Goal: Use online tool/utility

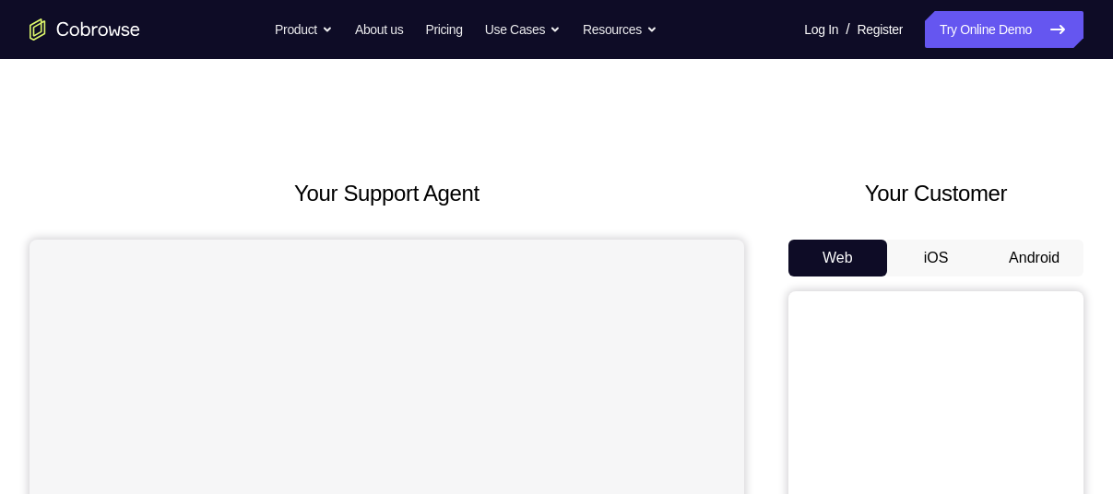
click at [1035, 263] on button "Android" at bounding box center [1034, 258] width 99 height 37
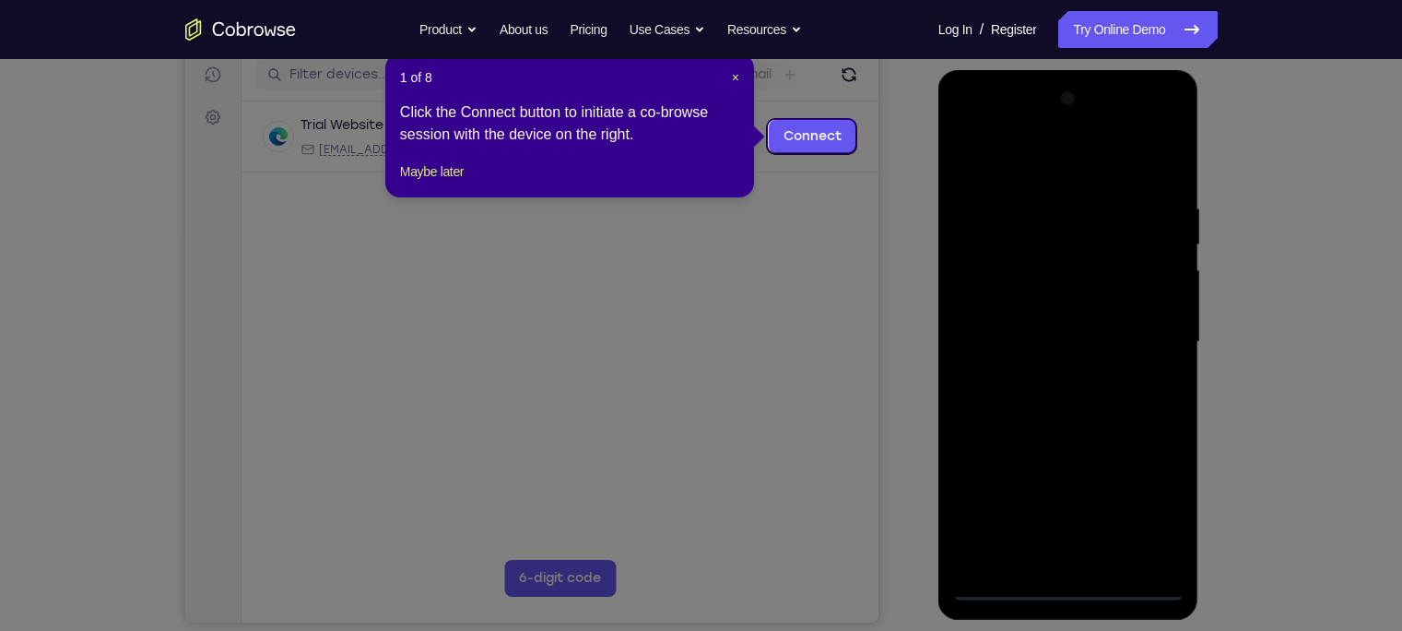
scroll to position [243, 0]
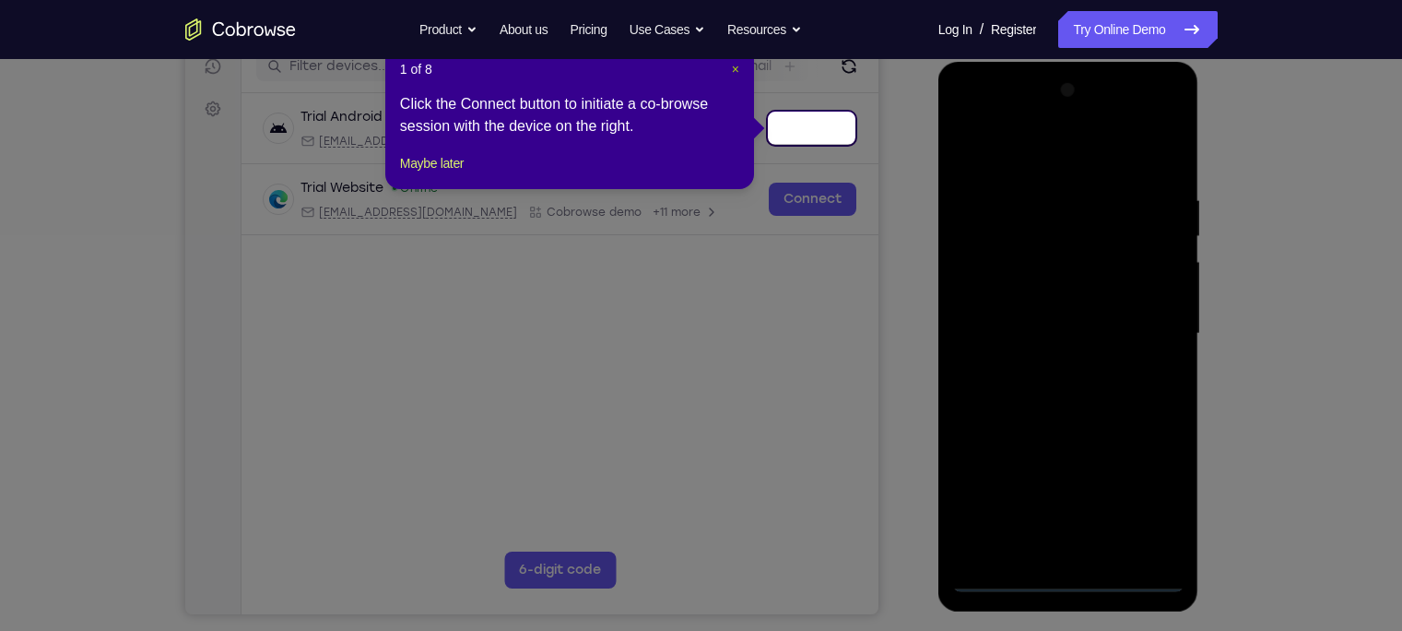
click at [732, 71] on span "×" at bounding box center [735, 69] width 7 height 15
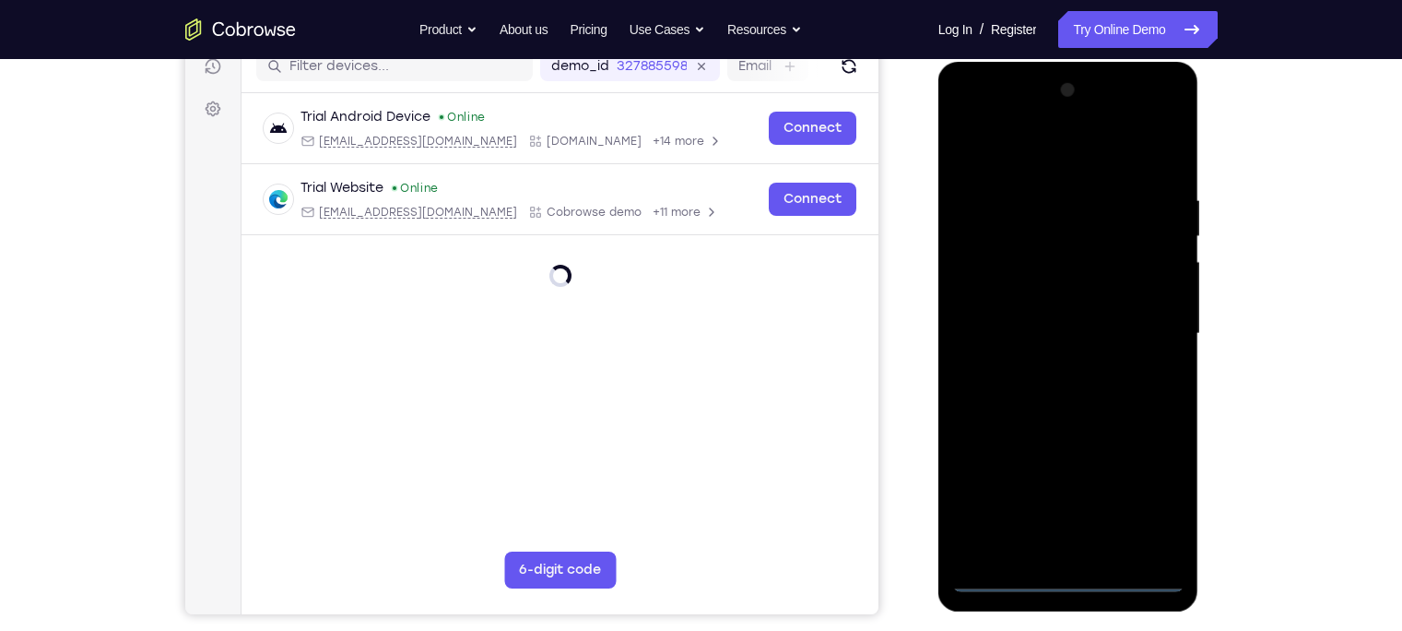
click at [1064, 493] on div at bounding box center [1068, 334] width 232 height 516
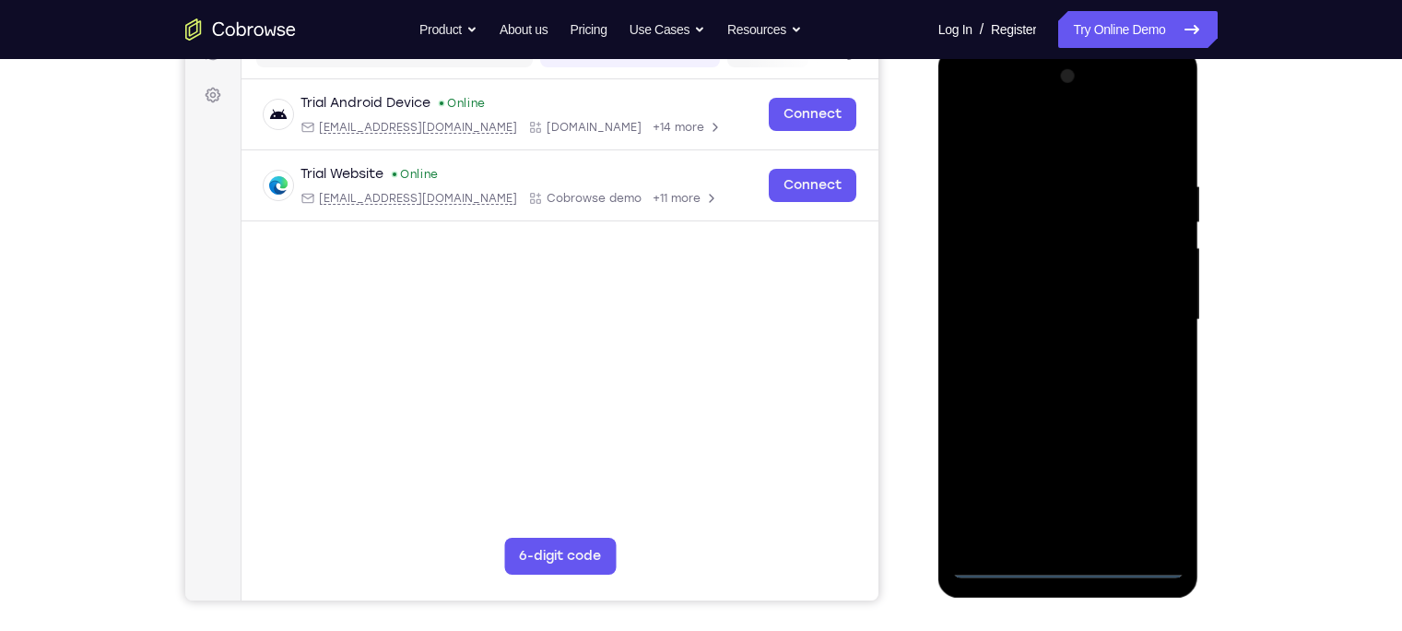
scroll to position [258, 0]
click at [1112, 484] on div at bounding box center [1068, 319] width 232 height 516
click at [1013, 124] on div at bounding box center [1068, 319] width 232 height 516
click at [1112, 311] on div at bounding box center [1068, 319] width 232 height 516
click at [1047, 349] on div at bounding box center [1068, 319] width 232 height 516
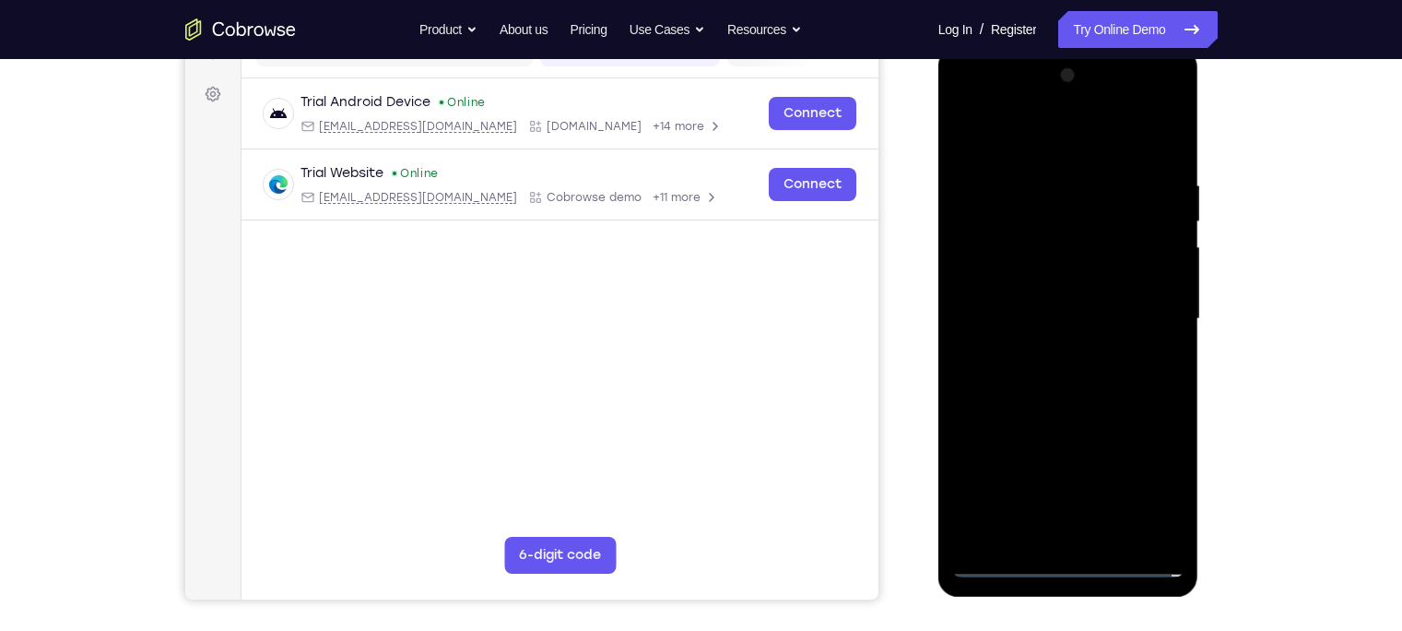
click at [1007, 295] on div at bounding box center [1068, 319] width 232 height 516
click at [1033, 278] on div at bounding box center [1068, 319] width 232 height 516
click at [1046, 323] on div at bounding box center [1068, 319] width 232 height 516
click at [1031, 390] on div at bounding box center [1068, 319] width 232 height 516
click at [1049, 370] on div at bounding box center [1068, 319] width 232 height 516
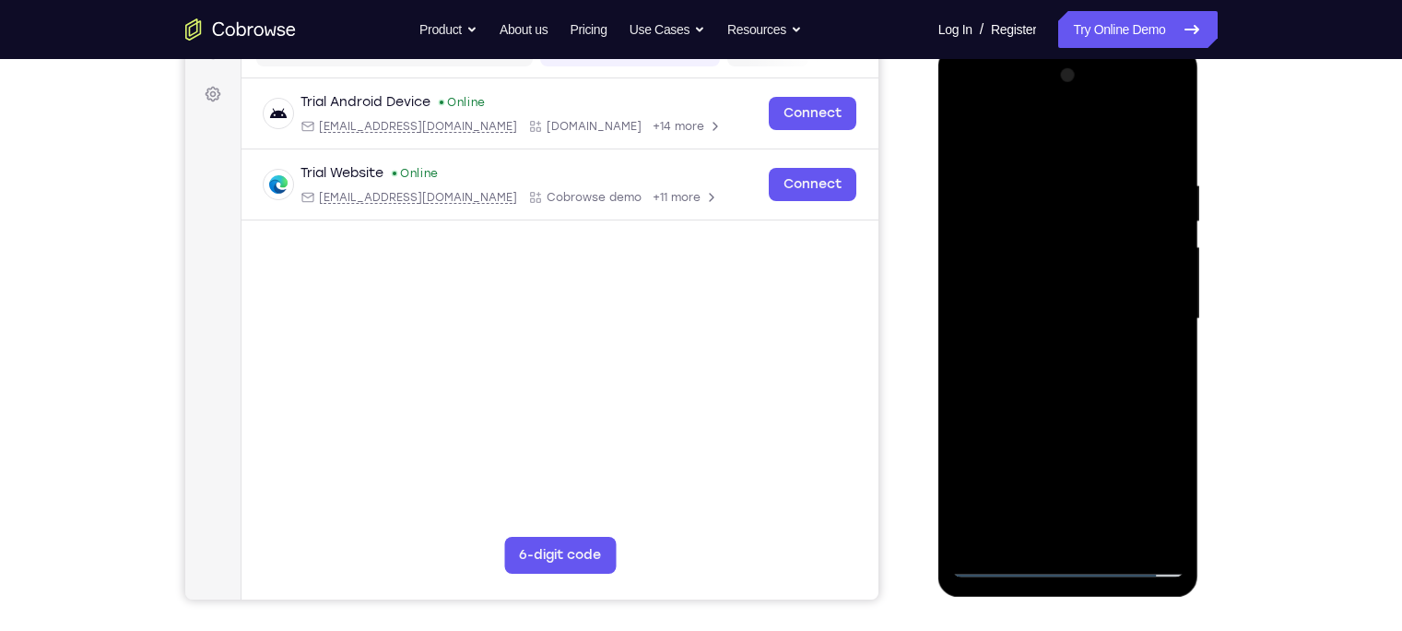
click at [1049, 370] on div at bounding box center [1068, 319] width 232 height 516
click at [1081, 317] on div at bounding box center [1068, 319] width 232 height 516
click at [1054, 373] on div at bounding box center [1068, 319] width 232 height 516
click at [1112, 324] on div at bounding box center [1068, 319] width 232 height 516
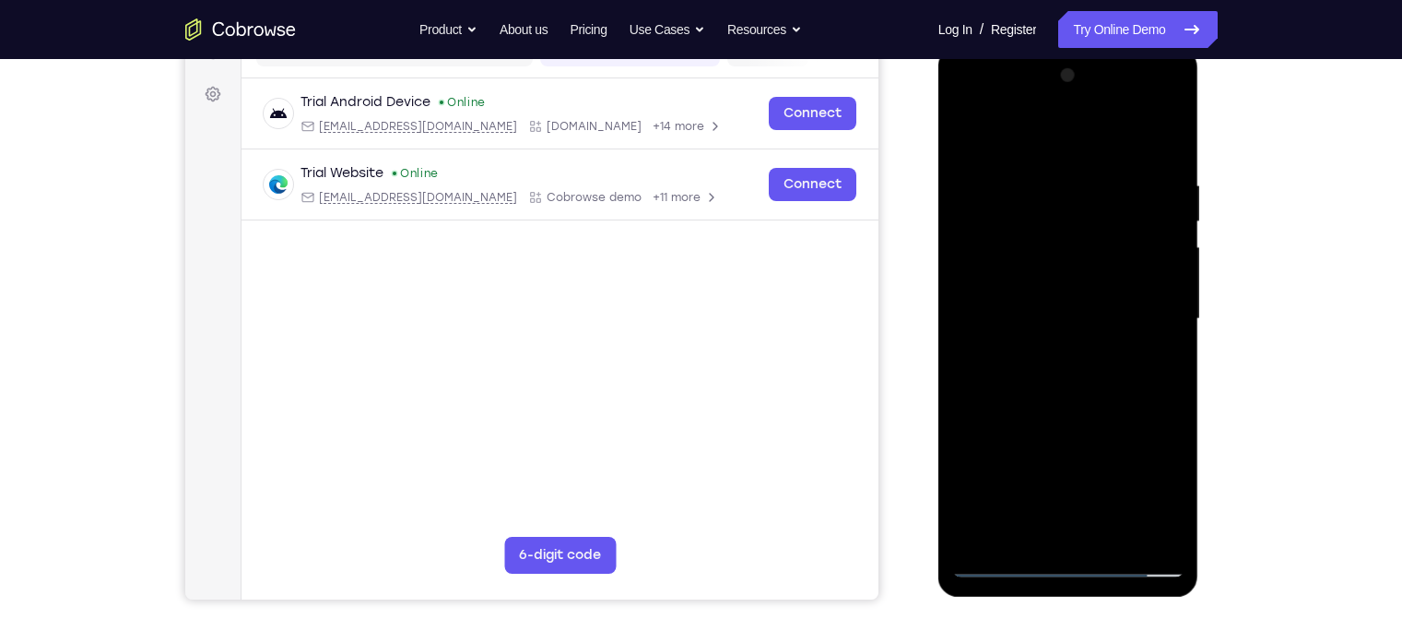
click at [1112, 493] on div at bounding box center [1068, 319] width 232 height 516
click at [1085, 415] on div at bounding box center [1068, 319] width 232 height 516
click at [1102, 278] on div at bounding box center [1068, 319] width 232 height 516
click at [1038, 493] on div at bounding box center [1068, 319] width 232 height 516
click at [1112, 361] on div at bounding box center [1068, 319] width 232 height 516
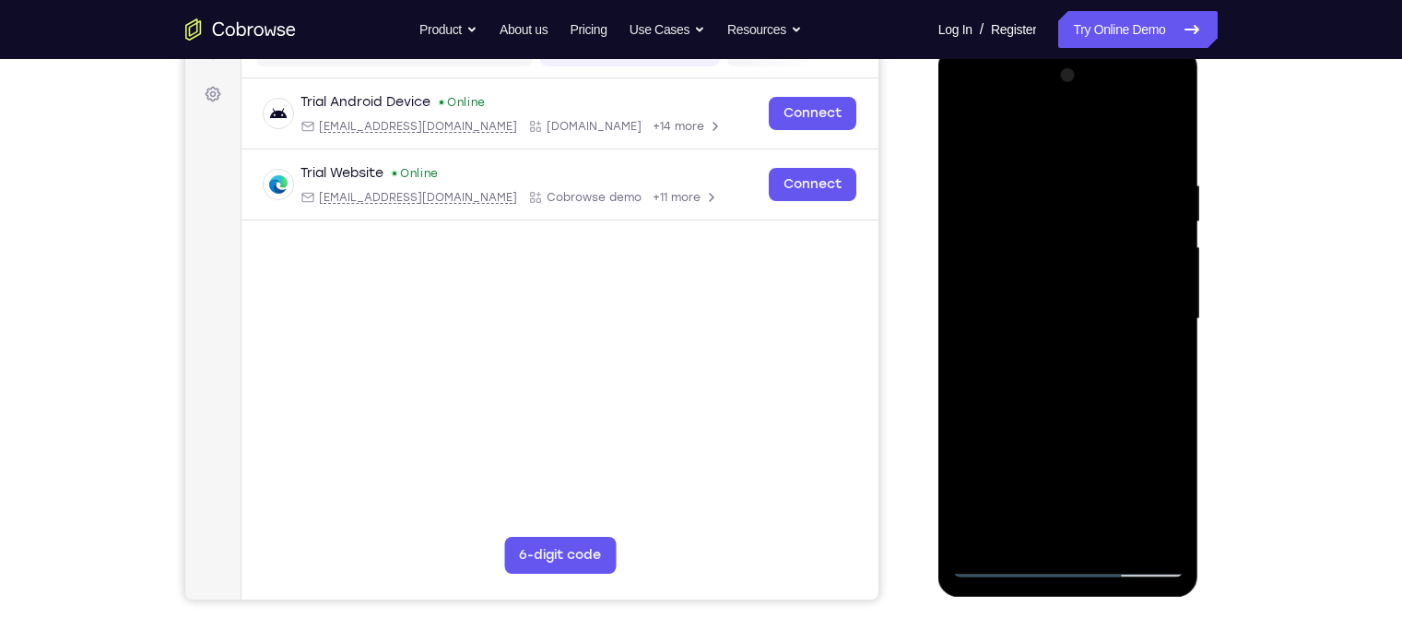
click at [1112, 366] on div at bounding box center [1068, 319] width 232 height 516
click at [971, 141] on div at bounding box center [1068, 319] width 232 height 516
click at [1034, 275] on div at bounding box center [1068, 319] width 232 height 516
click at [1027, 266] on div at bounding box center [1068, 319] width 232 height 516
click at [1112, 368] on div at bounding box center [1068, 319] width 232 height 516
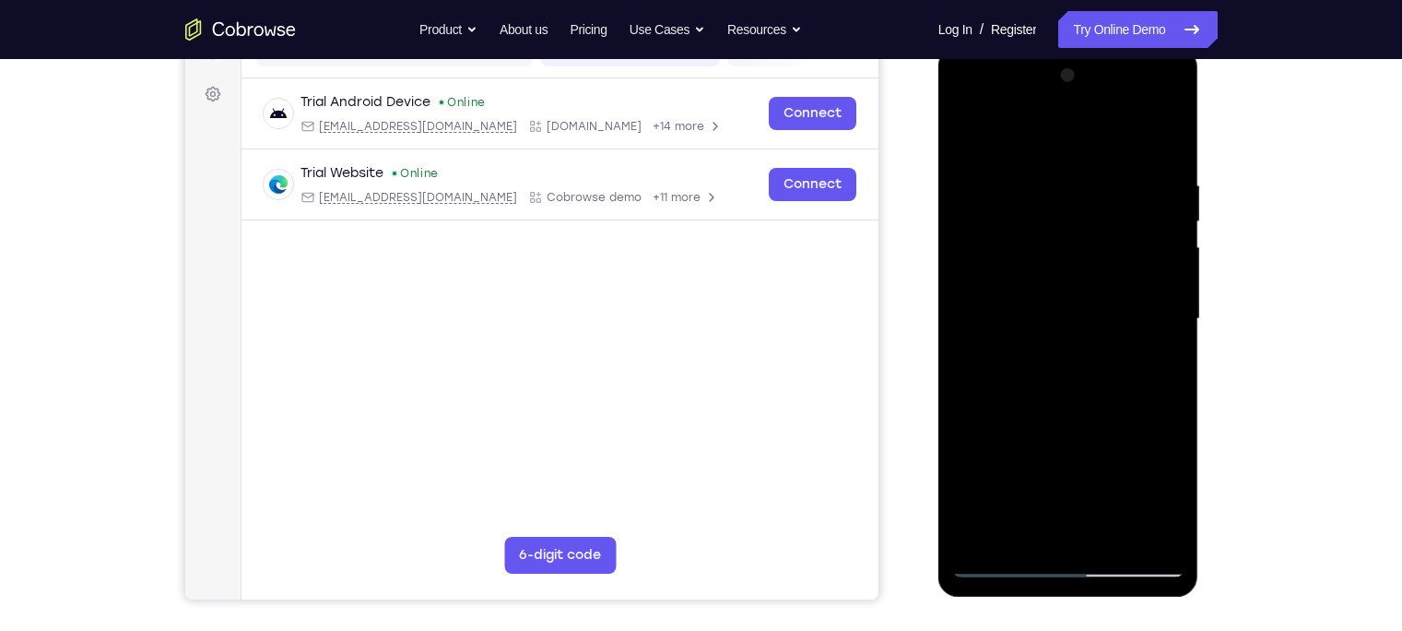
click at [969, 136] on div at bounding box center [1068, 319] width 232 height 516
click at [1025, 173] on div at bounding box center [1068, 319] width 232 height 516
click at [1112, 255] on div at bounding box center [1068, 319] width 232 height 516
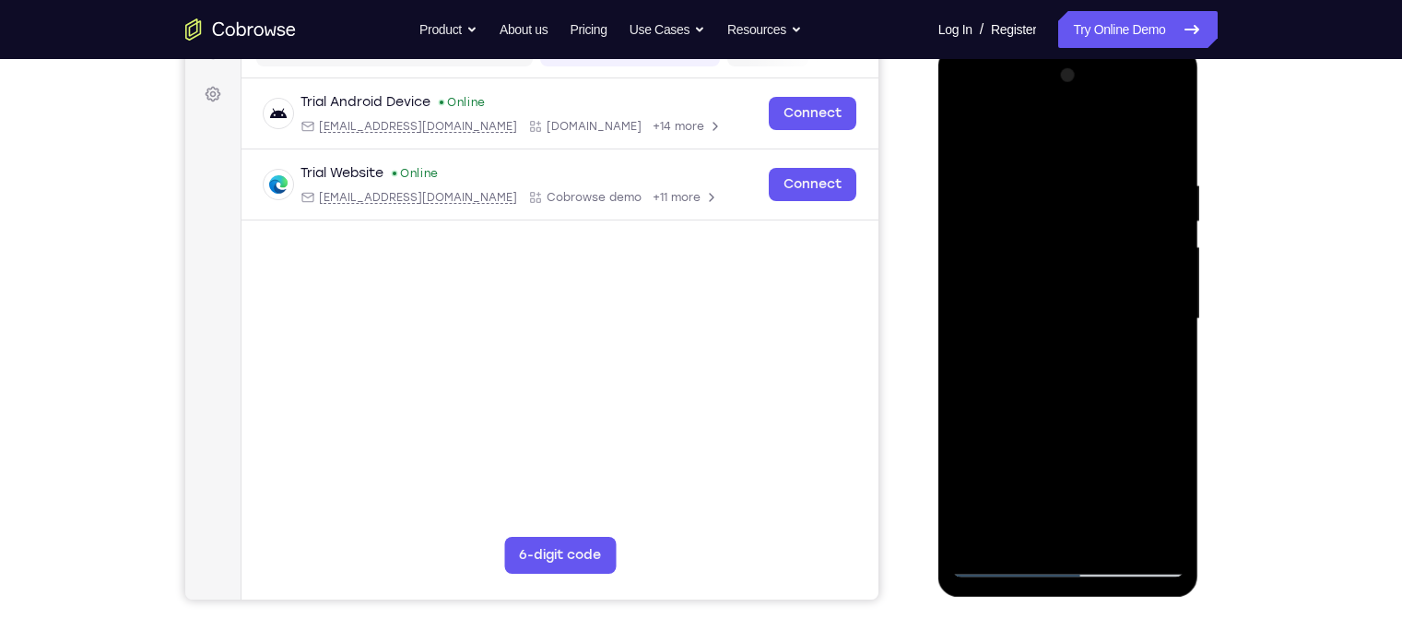
drag, startPoint x: 1166, startPoint y: 255, endPoint x: 1051, endPoint y: 242, distance: 116.0
click at [1063, 244] on div at bounding box center [1068, 319] width 232 height 516
click at [1112, 241] on div at bounding box center [1068, 319] width 232 height 516
drag, startPoint x: 1160, startPoint y: 217, endPoint x: 1007, endPoint y: 219, distance: 153.1
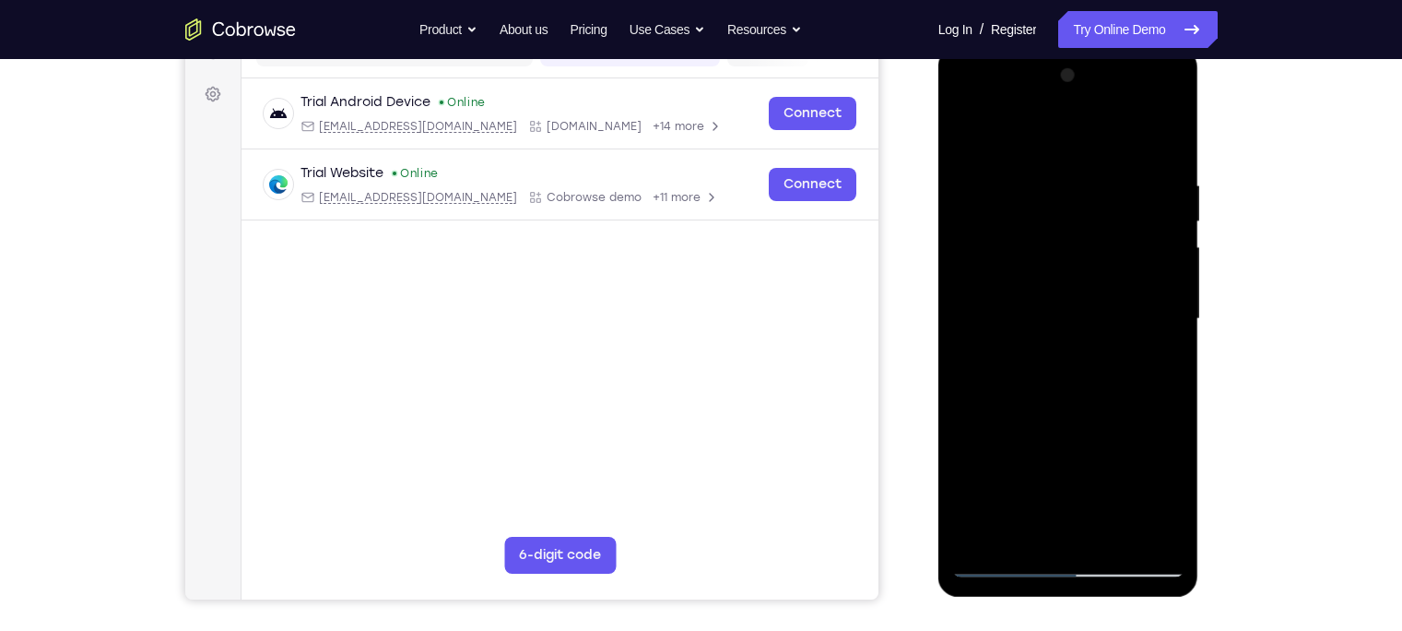
click at [1007, 219] on div at bounding box center [1068, 319] width 232 height 516
click at [1112, 266] on div at bounding box center [1068, 319] width 232 height 516
drag, startPoint x: 1155, startPoint y: 259, endPoint x: 1035, endPoint y: 252, distance: 120.1
click at [1035, 252] on div at bounding box center [1068, 319] width 232 height 516
click at [1112, 219] on div at bounding box center [1068, 319] width 232 height 516
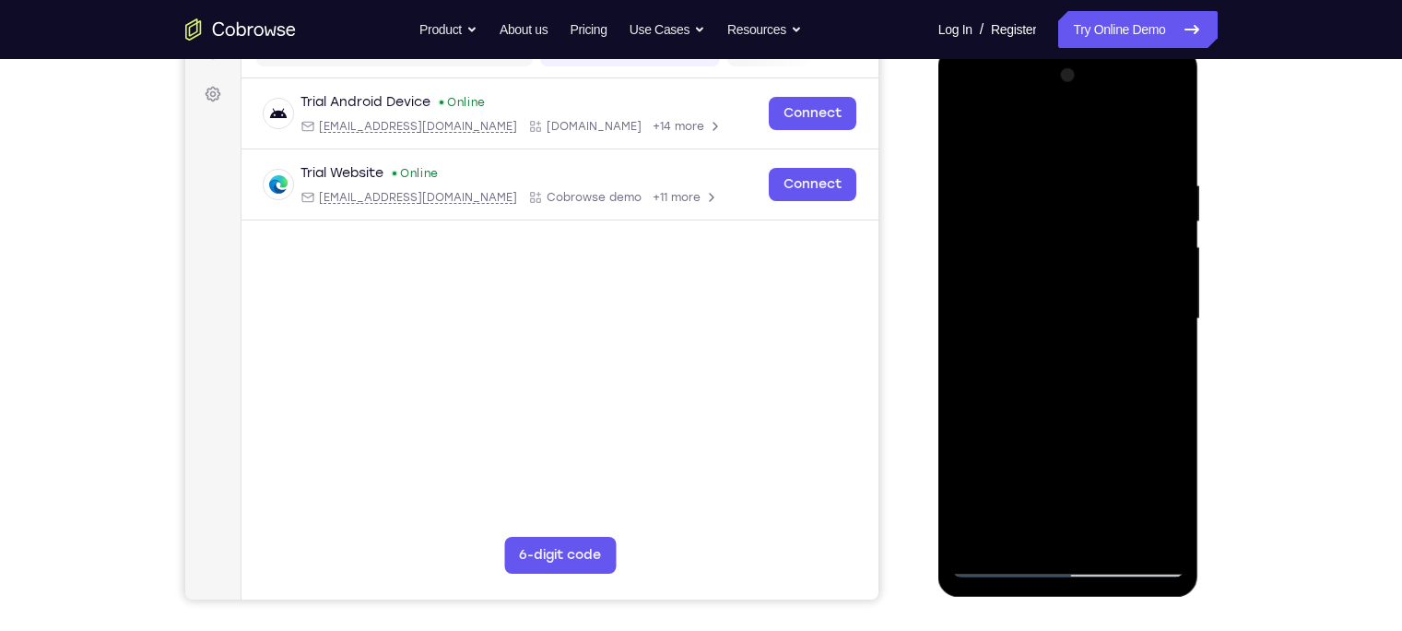
click at [1112, 217] on div at bounding box center [1068, 319] width 232 height 516
drag, startPoint x: 1149, startPoint y: 281, endPoint x: 989, endPoint y: 263, distance: 160.6
click at [989, 263] on div at bounding box center [1068, 319] width 232 height 516
click at [1112, 229] on div at bounding box center [1068, 319] width 232 height 516
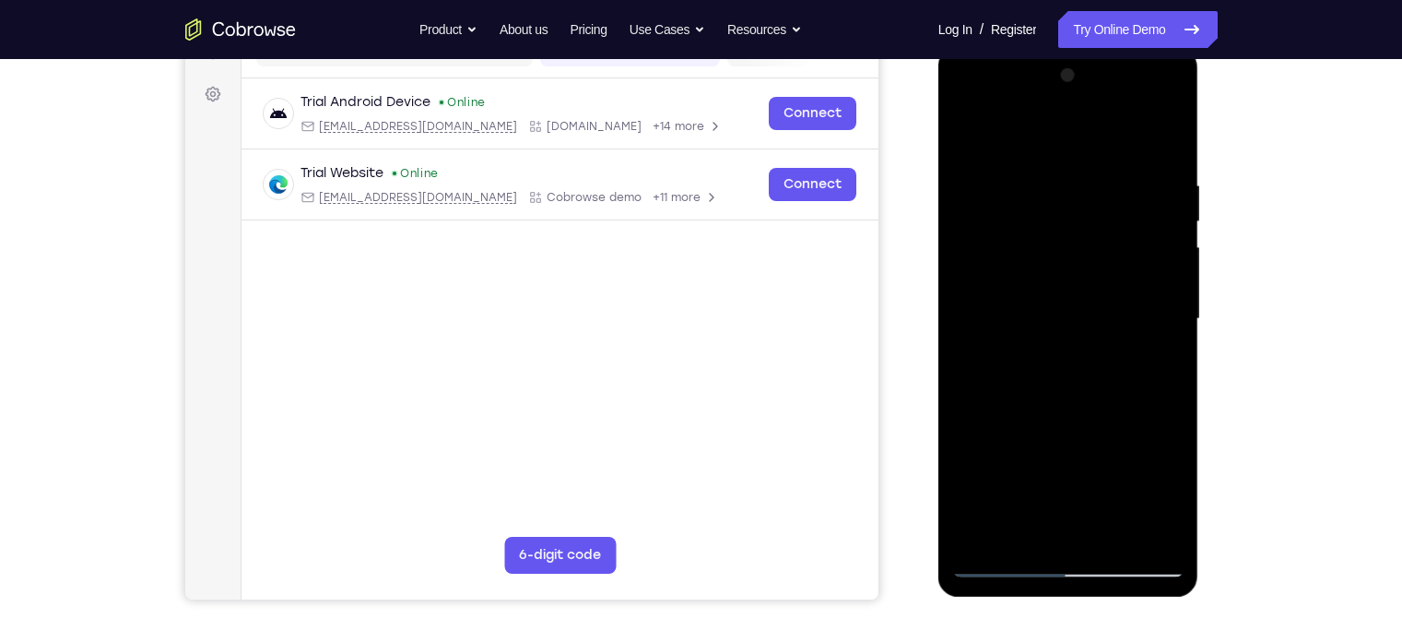
click at [1112, 235] on div at bounding box center [1068, 319] width 232 height 516
click at [1112, 233] on div at bounding box center [1068, 319] width 232 height 516
click at [1112, 142] on div at bounding box center [1068, 319] width 232 height 516
click at [1112, 493] on div at bounding box center [1068, 319] width 232 height 516
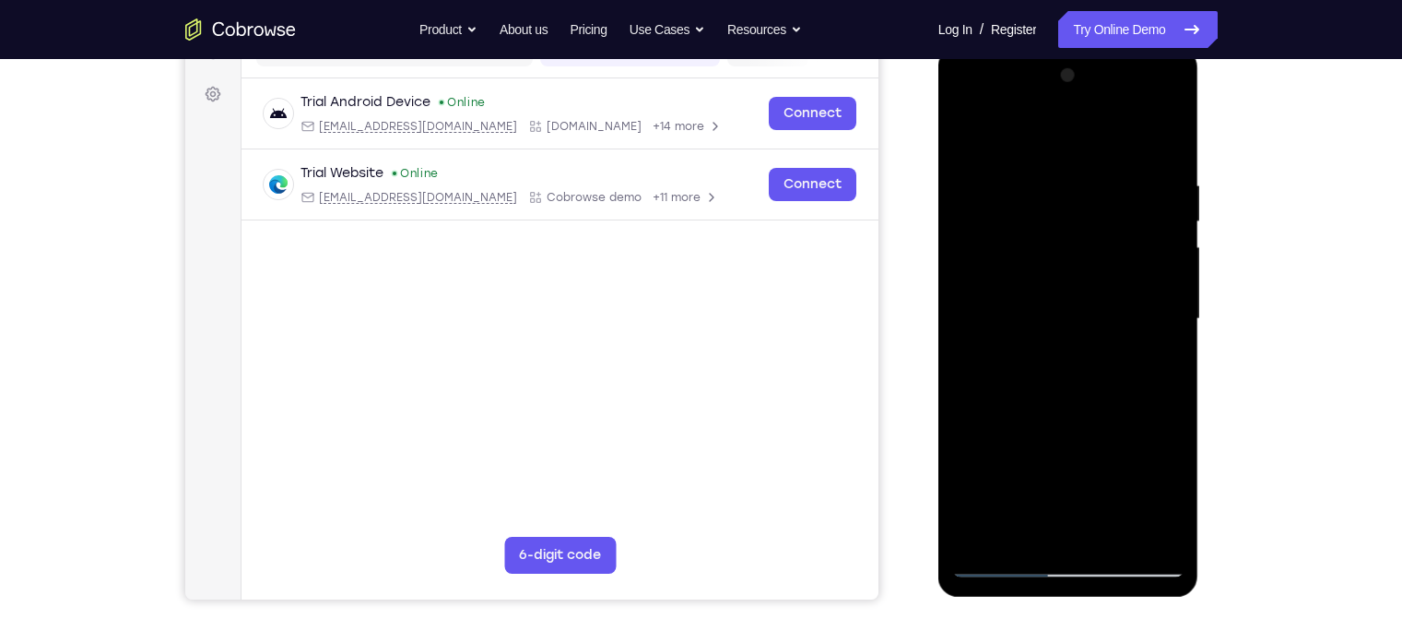
click at [1099, 276] on div at bounding box center [1068, 319] width 232 height 516
click at [972, 136] on div at bounding box center [1068, 319] width 232 height 516
drag, startPoint x: 1046, startPoint y: 438, endPoint x: 1060, endPoint y: 279, distance: 159.3
click at [1060, 279] on div at bounding box center [1068, 319] width 232 height 516
drag, startPoint x: 1097, startPoint y: 273, endPoint x: 1072, endPoint y: 450, distance: 178.8
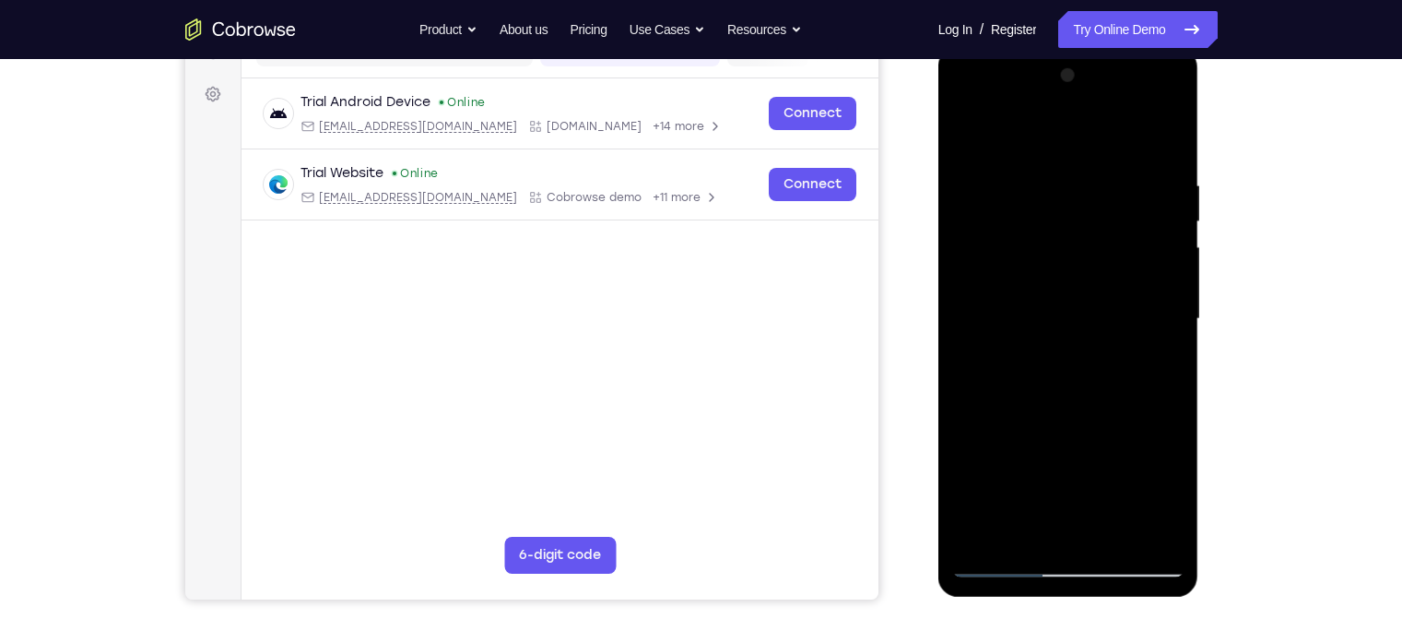
click at [1072, 450] on div at bounding box center [1068, 319] width 232 height 516
click at [1112, 220] on div at bounding box center [1068, 319] width 232 height 516
click at [966, 222] on div at bounding box center [1068, 319] width 232 height 516
click at [980, 188] on div at bounding box center [1068, 319] width 232 height 516
click at [1069, 215] on div at bounding box center [1068, 319] width 232 height 516
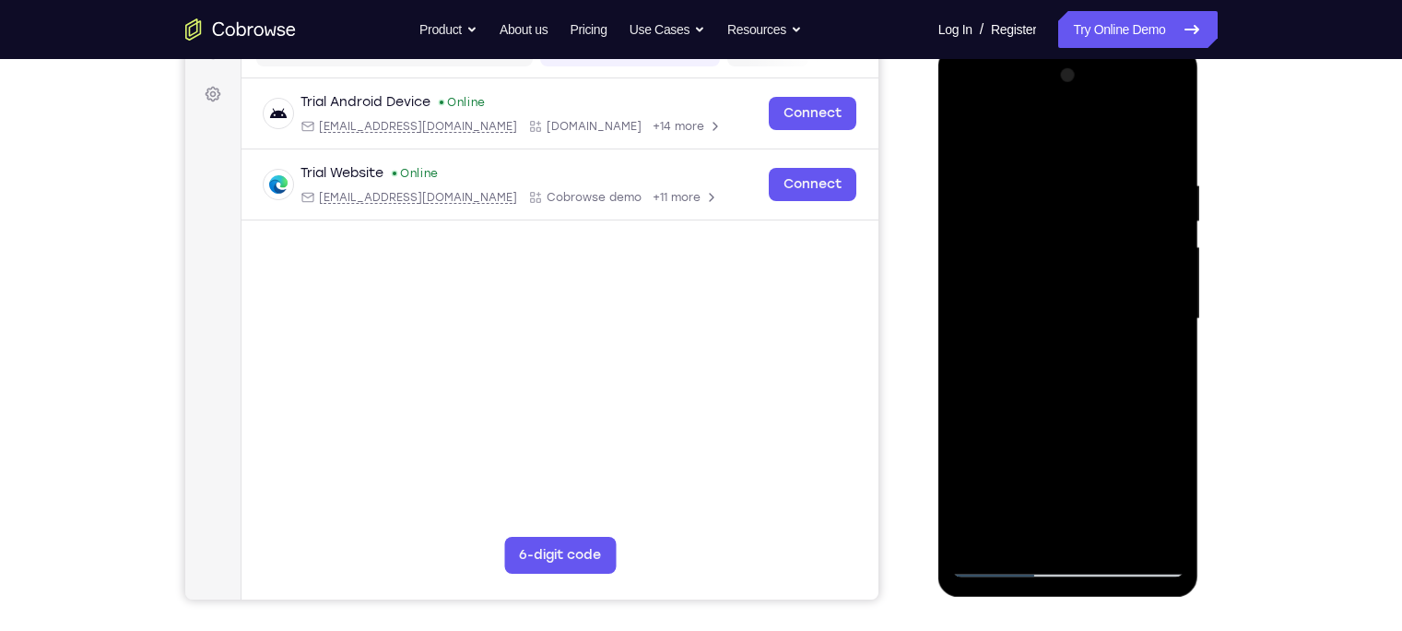
click at [1018, 493] on div at bounding box center [1068, 319] width 232 height 516
click at [1013, 388] on div at bounding box center [1068, 319] width 232 height 516
click at [964, 312] on div at bounding box center [1068, 319] width 232 height 516
click at [1000, 251] on div at bounding box center [1068, 319] width 232 height 516
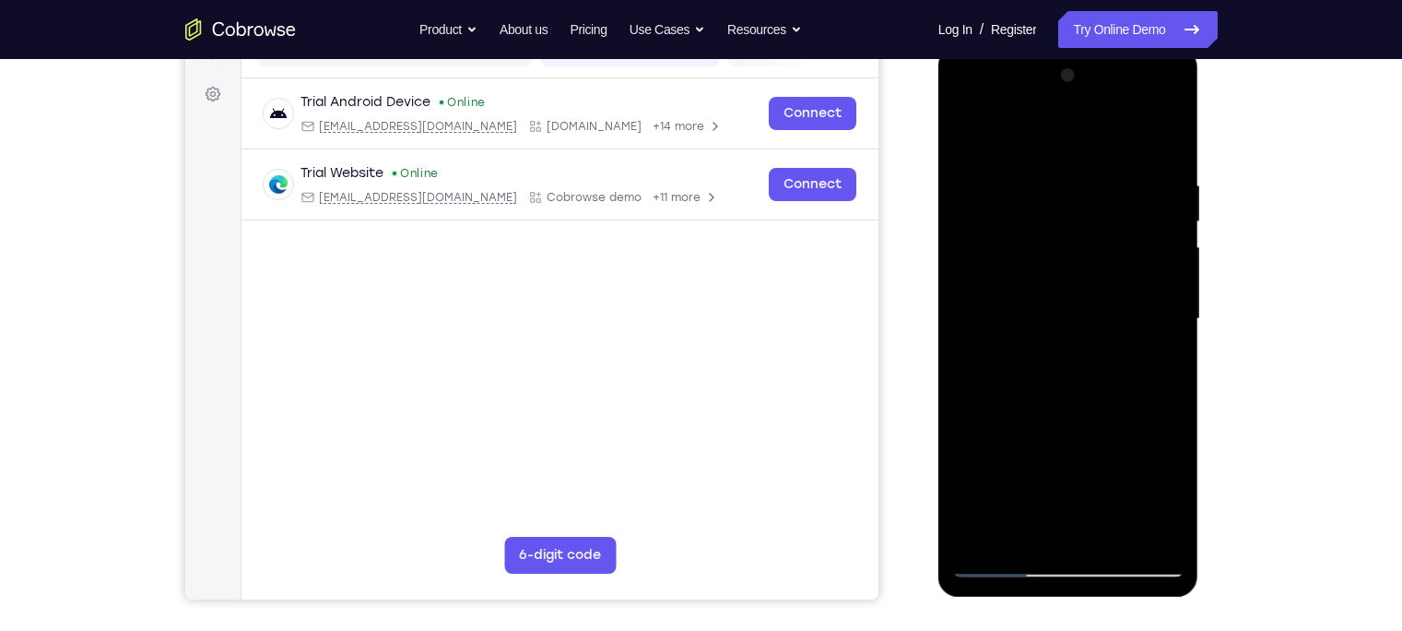
click at [1112, 135] on div at bounding box center [1068, 319] width 232 height 516
click at [969, 130] on div at bounding box center [1068, 319] width 232 height 516
click at [989, 493] on div at bounding box center [1068, 319] width 232 height 516
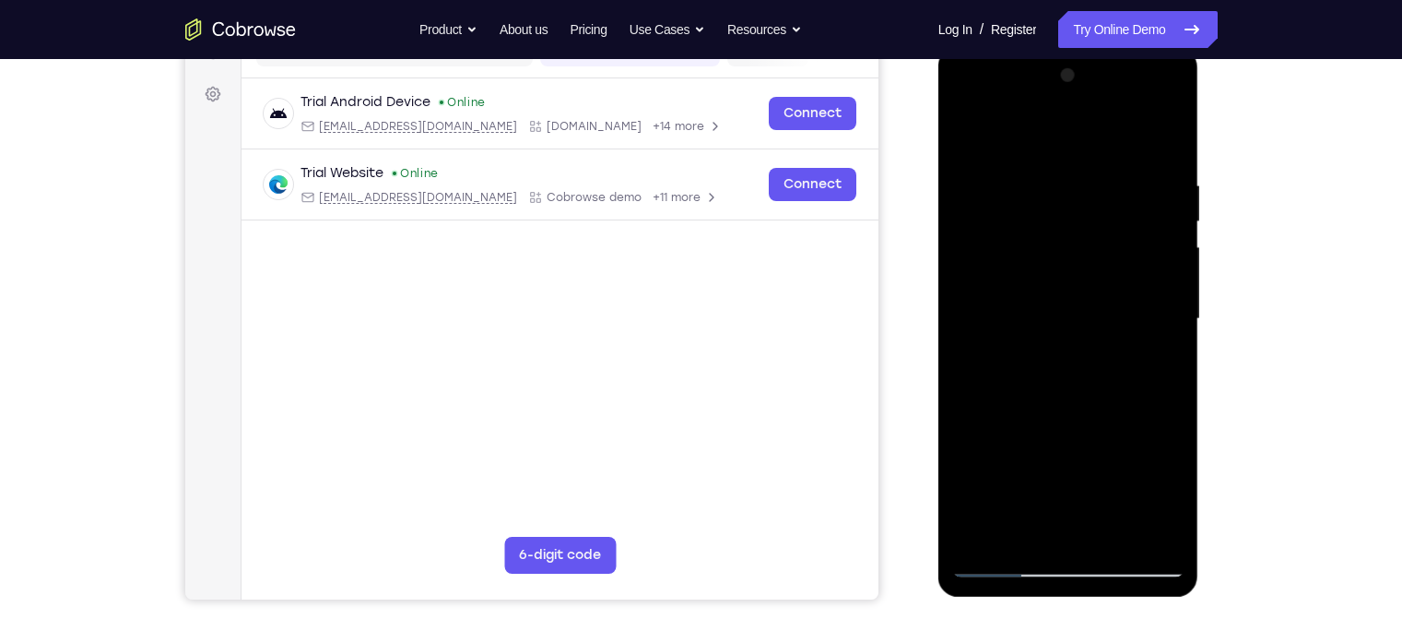
drag, startPoint x: 1069, startPoint y: 286, endPoint x: 1050, endPoint y: 427, distance: 142.3
click at [1050, 427] on div at bounding box center [1068, 319] width 232 height 516
click at [1108, 493] on div at bounding box center [1068, 319] width 232 height 516
click at [1063, 261] on div at bounding box center [1068, 319] width 232 height 516
click at [967, 143] on div at bounding box center [1068, 319] width 232 height 516
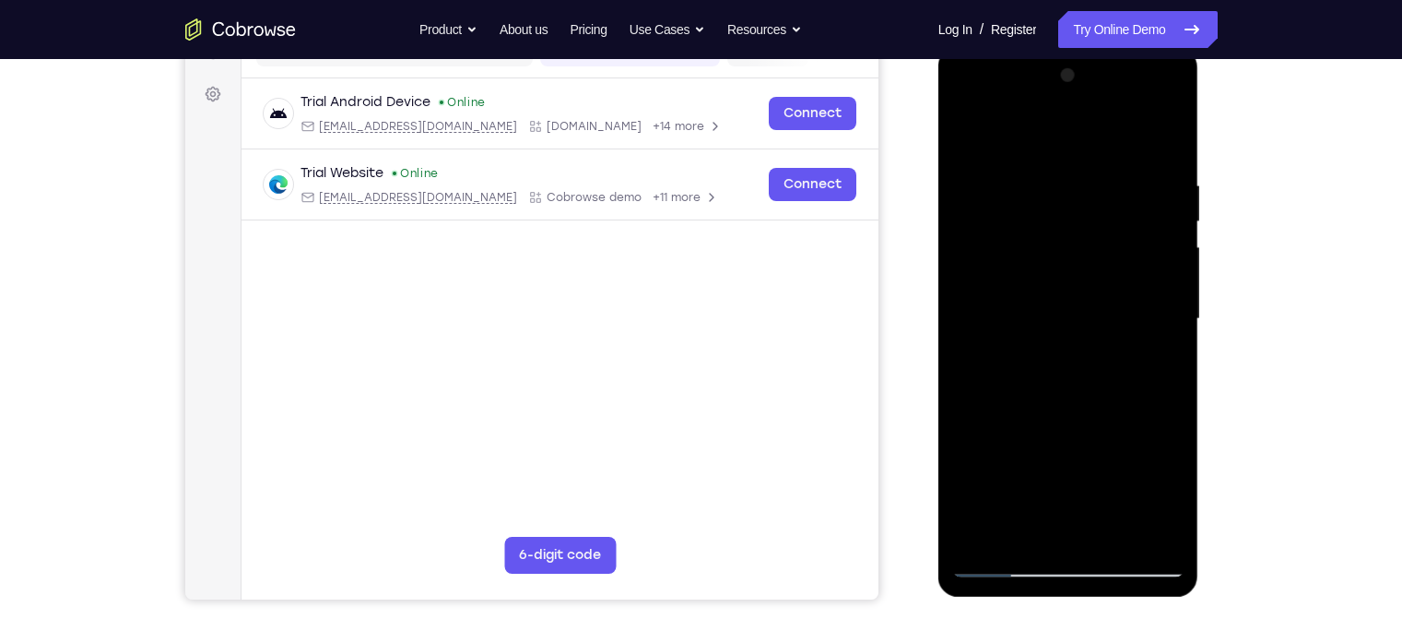
click at [967, 143] on div at bounding box center [1068, 319] width 232 height 516
click at [1051, 160] on div at bounding box center [1068, 319] width 232 height 516
click at [1112, 248] on div at bounding box center [1068, 319] width 232 height 516
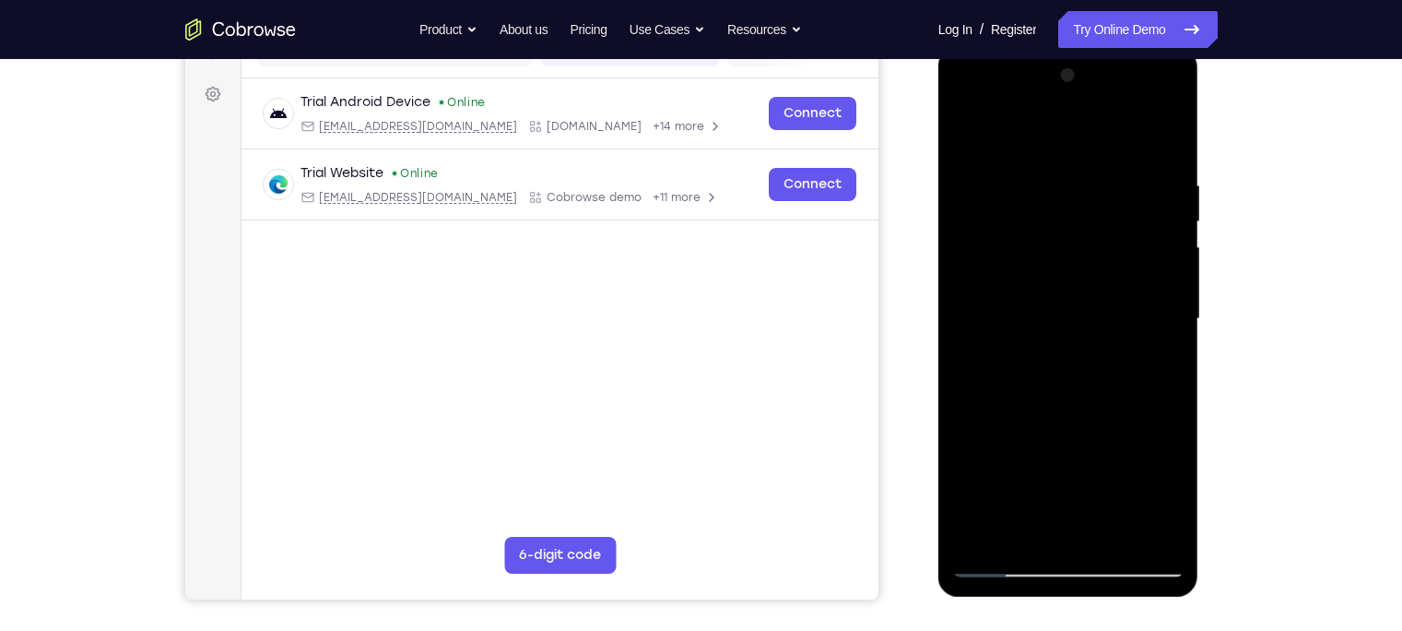
click at [1112, 248] on div at bounding box center [1068, 319] width 232 height 516
click at [1112, 238] on div at bounding box center [1068, 319] width 232 height 516
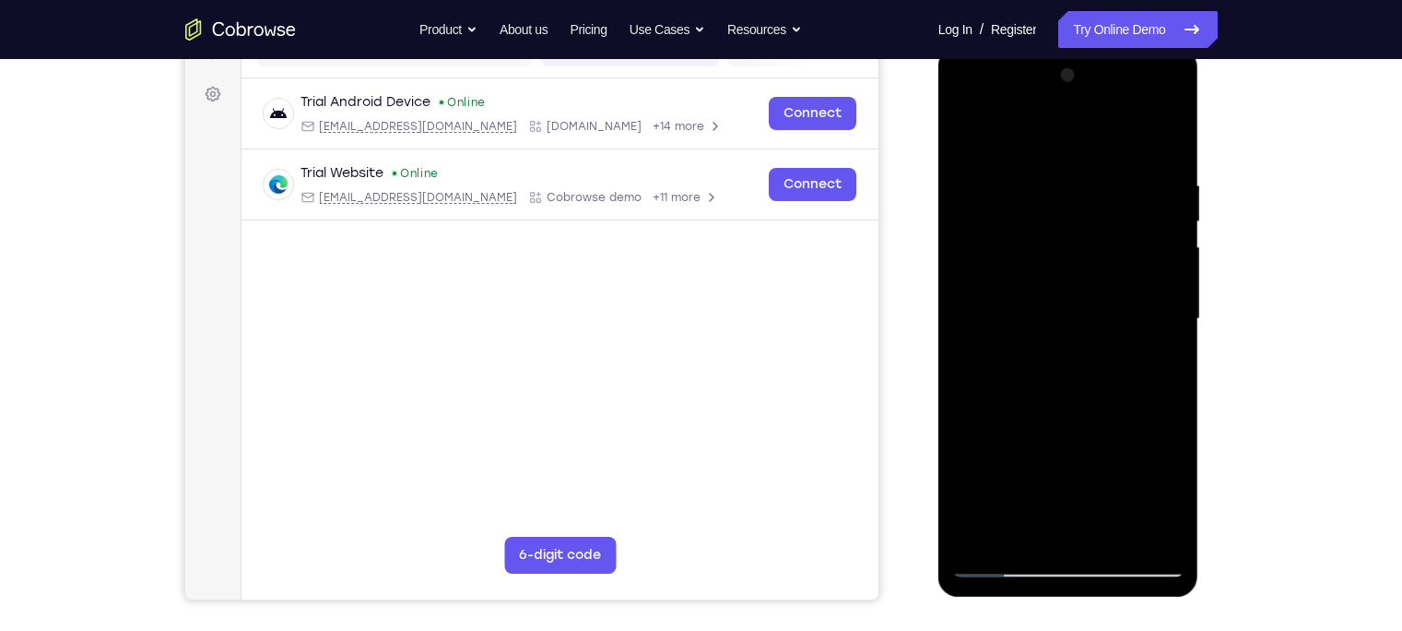
click at [1112, 238] on div at bounding box center [1068, 319] width 232 height 516
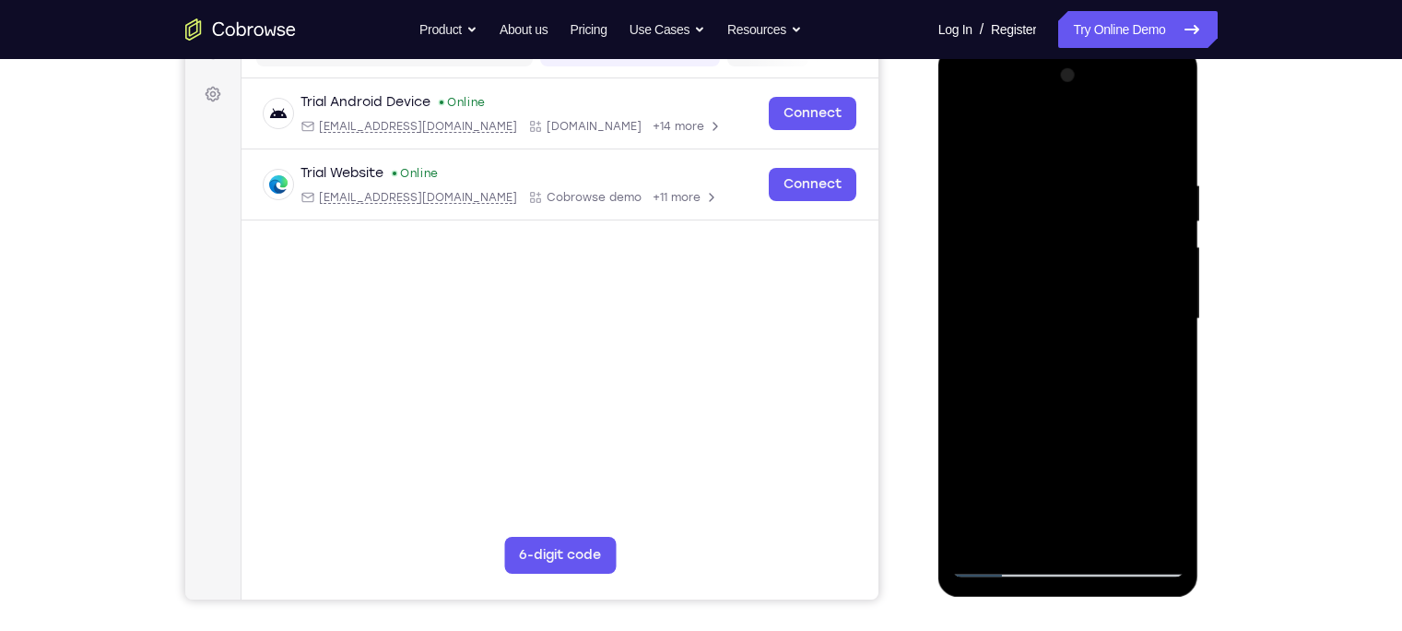
drag, startPoint x: 1160, startPoint y: 238, endPoint x: 1062, endPoint y: 240, distance: 97.7
click at [1062, 240] on div at bounding box center [1068, 319] width 232 height 516
click at [1112, 136] on div at bounding box center [1068, 319] width 232 height 516
drag, startPoint x: 1105, startPoint y: 500, endPoint x: 1112, endPoint y: 443, distance: 57.5
click at [1112, 443] on div at bounding box center [1068, 319] width 232 height 516
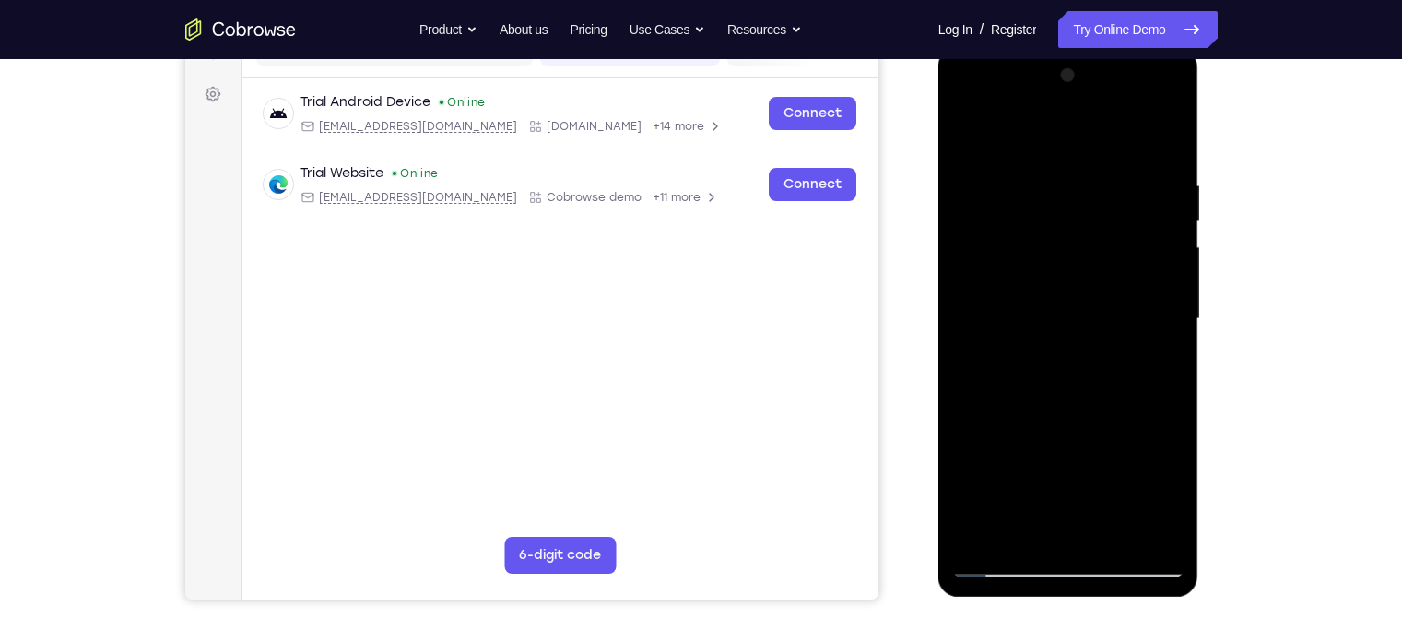
click at [979, 493] on div at bounding box center [1068, 319] width 232 height 516
drag, startPoint x: 1038, startPoint y: 375, endPoint x: 1009, endPoint y: 549, distance: 175.8
click at [1009, 493] on div at bounding box center [1068, 319] width 232 height 516
click at [1047, 186] on div at bounding box center [1068, 319] width 232 height 516
click at [1112, 278] on div at bounding box center [1068, 319] width 232 height 516
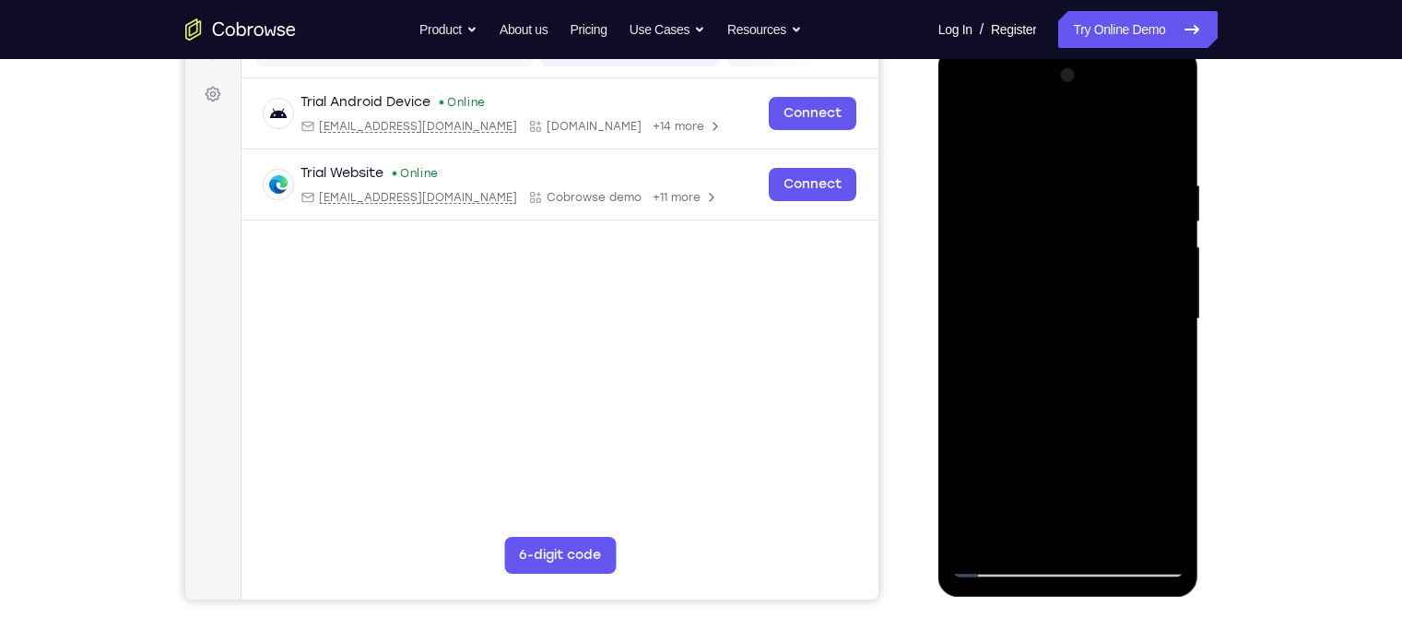
click at [1112, 278] on div at bounding box center [1068, 319] width 232 height 516
click at [1112, 144] on div at bounding box center [1068, 319] width 232 height 516
click at [1112, 493] on div at bounding box center [1068, 319] width 232 height 516
drag, startPoint x: 1093, startPoint y: 295, endPoint x: 1057, endPoint y: 474, distance: 182.6
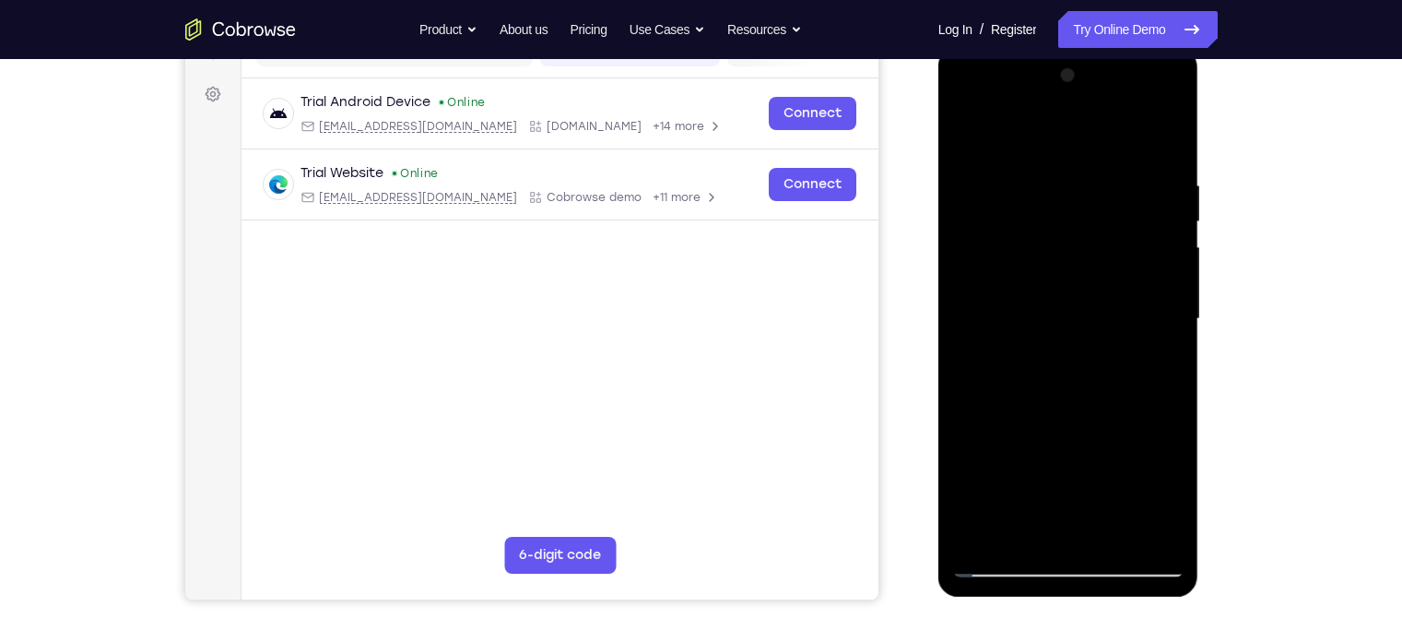
click at [1057, 474] on div at bounding box center [1068, 319] width 232 height 516
drag, startPoint x: 1081, startPoint y: 313, endPoint x: 1053, endPoint y: 456, distance: 146.5
click at [1053, 456] on div at bounding box center [1068, 319] width 232 height 516
click at [1104, 269] on div at bounding box center [1068, 319] width 232 height 516
click at [1112, 366] on div at bounding box center [1068, 319] width 232 height 516
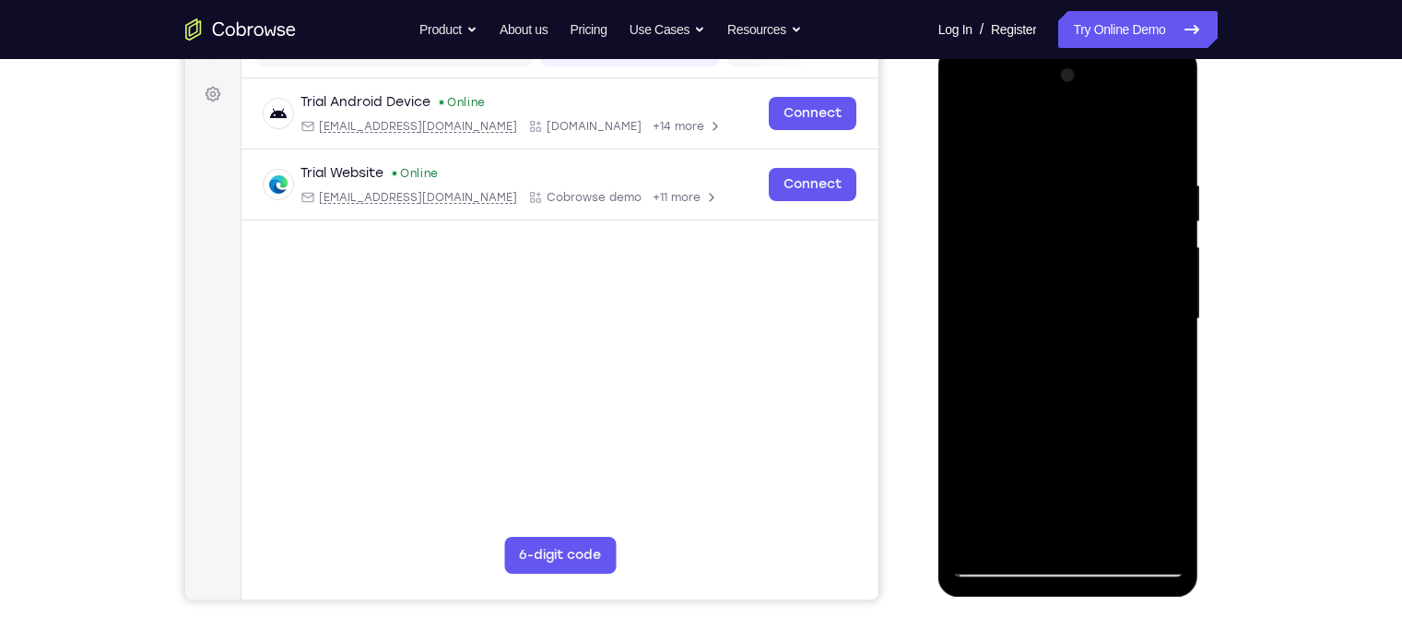
click at [965, 136] on div at bounding box center [1068, 319] width 232 height 516
click at [968, 129] on div at bounding box center [1068, 319] width 232 height 516
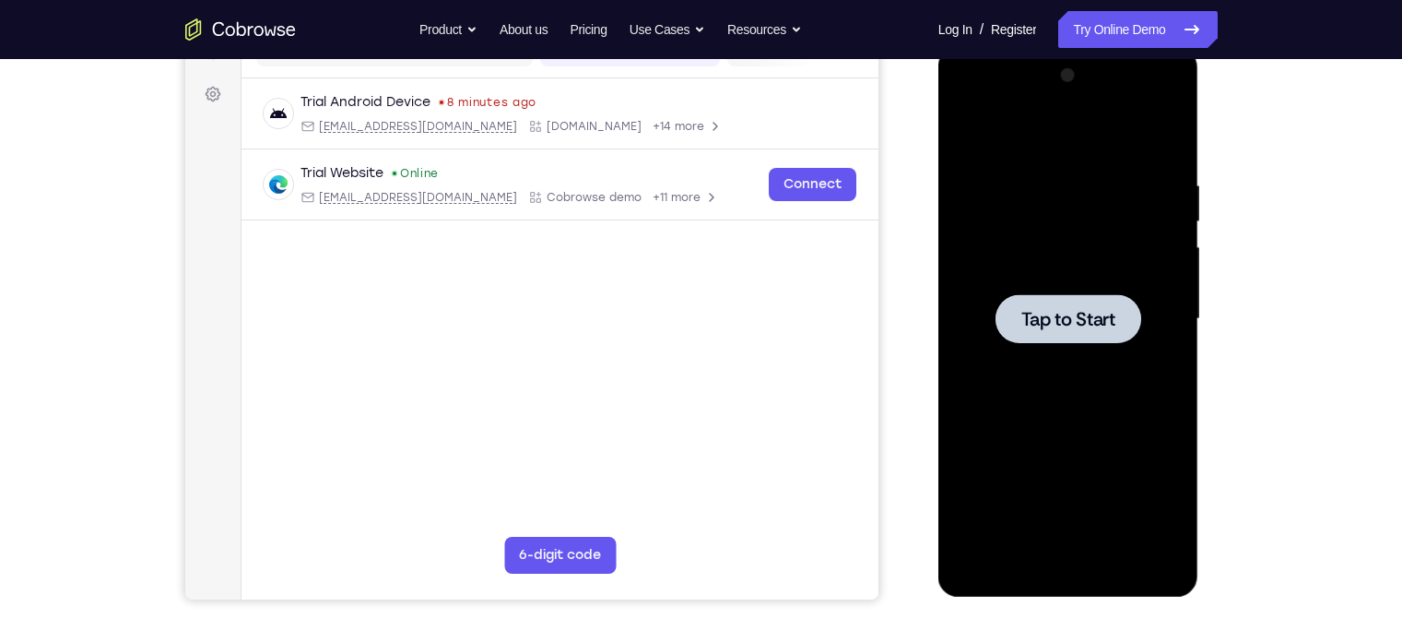
click at [1112, 299] on div at bounding box center [1069, 318] width 146 height 49
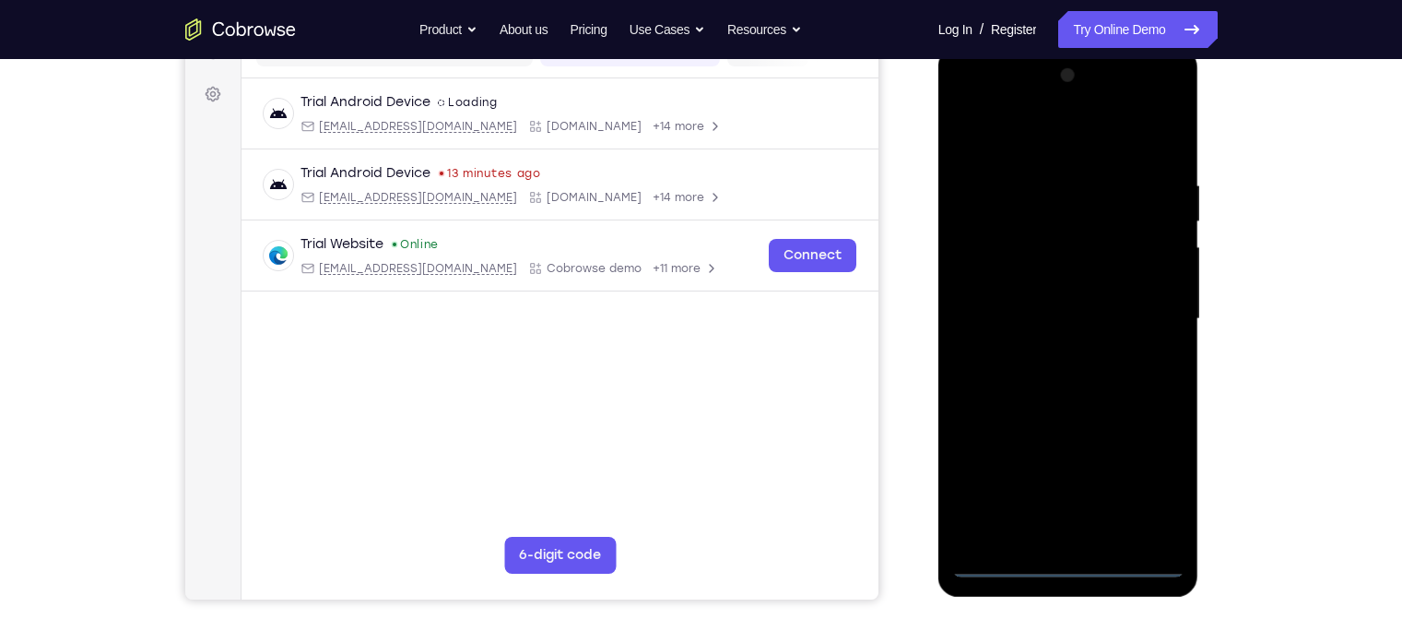
click at [1065, 493] on div at bounding box center [1068, 319] width 232 height 516
click at [1112, 479] on div at bounding box center [1068, 319] width 232 height 516
click at [1079, 159] on div at bounding box center [1068, 319] width 232 height 516
click at [1053, 149] on div at bounding box center [1068, 319] width 232 height 516
click at [1112, 312] on div at bounding box center [1068, 319] width 232 height 516
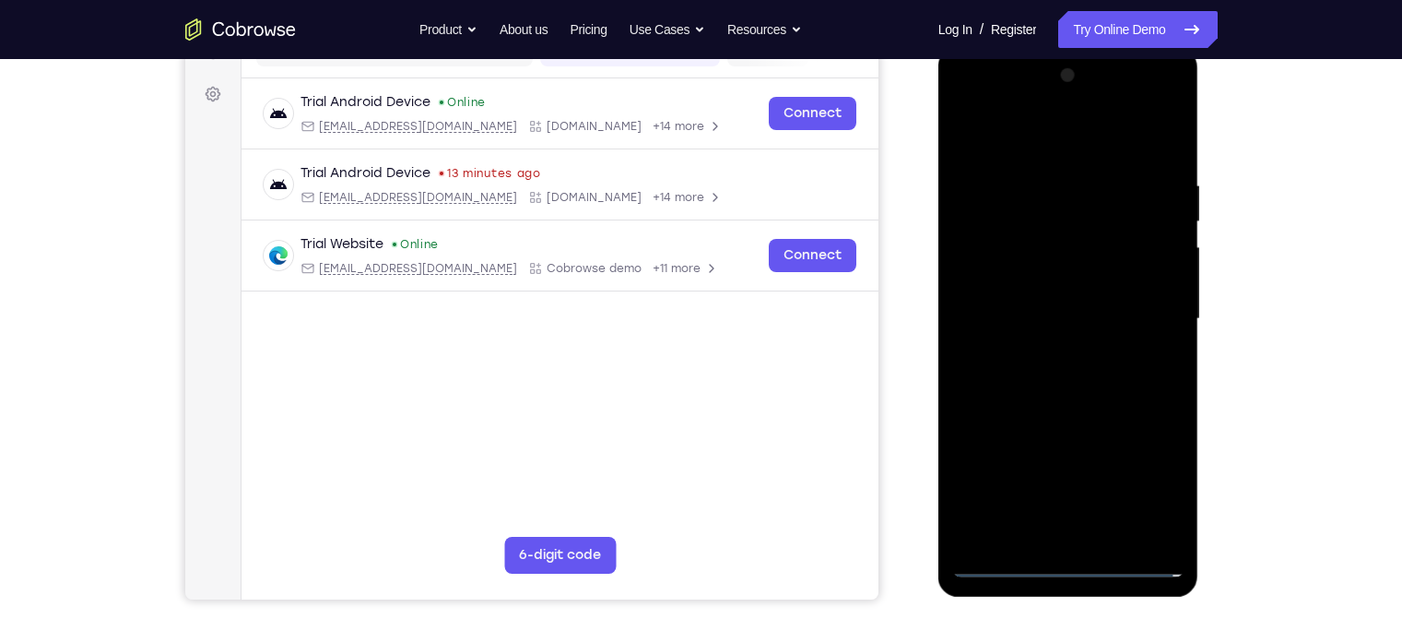
click at [1054, 348] on div at bounding box center [1068, 319] width 232 height 516
click at [1038, 290] on div at bounding box center [1068, 319] width 232 height 516
click at [1005, 320] on div at bounding box center [1068, 319] width 232 height 516
click at [984, 391] on div at bounding box center [1068, 319] width 232 height 516
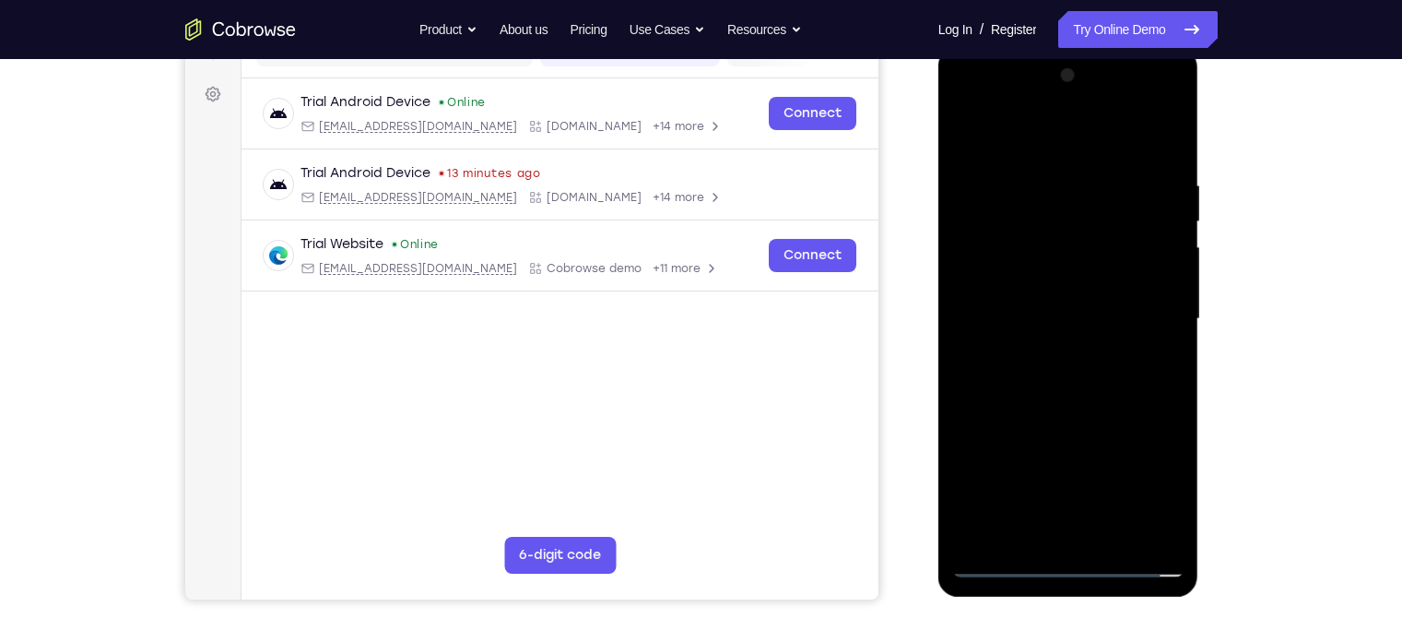
click at [986, 376] on div at bounding box center [1068, 319] width 232 height 516
click at [1112, 394] on div at bounding box center [1068, 319] width 232 height 516
click at [1112, 493] on div at bounding box center [1068, 319] width 232 height 516
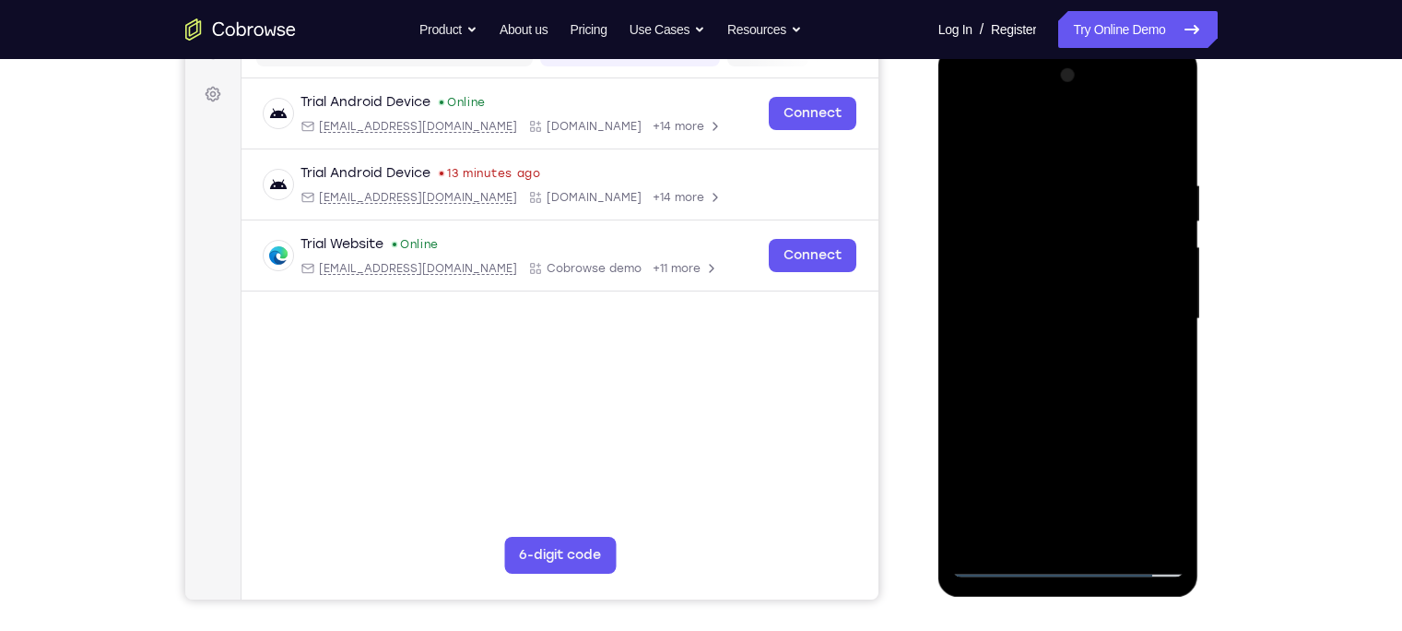
click at [1047, 411] on div at bounding box center [1068, 319] width 232 height 516
drag, startPoint x: 1047, startPoint y: 411, endPoint x: 1047, endPoint y: 337, distance: 73.8
click at [1047, 337] on div at bounding box center [1068, 319] width 232 height 516
drag, startPoint x: 1024, startPoint y: 456, endPoint x: 1029, endPoint y: 383, distance: 73.9
click at [1029, 383] on div at bounding box center [1068, 319] width 232 height 516
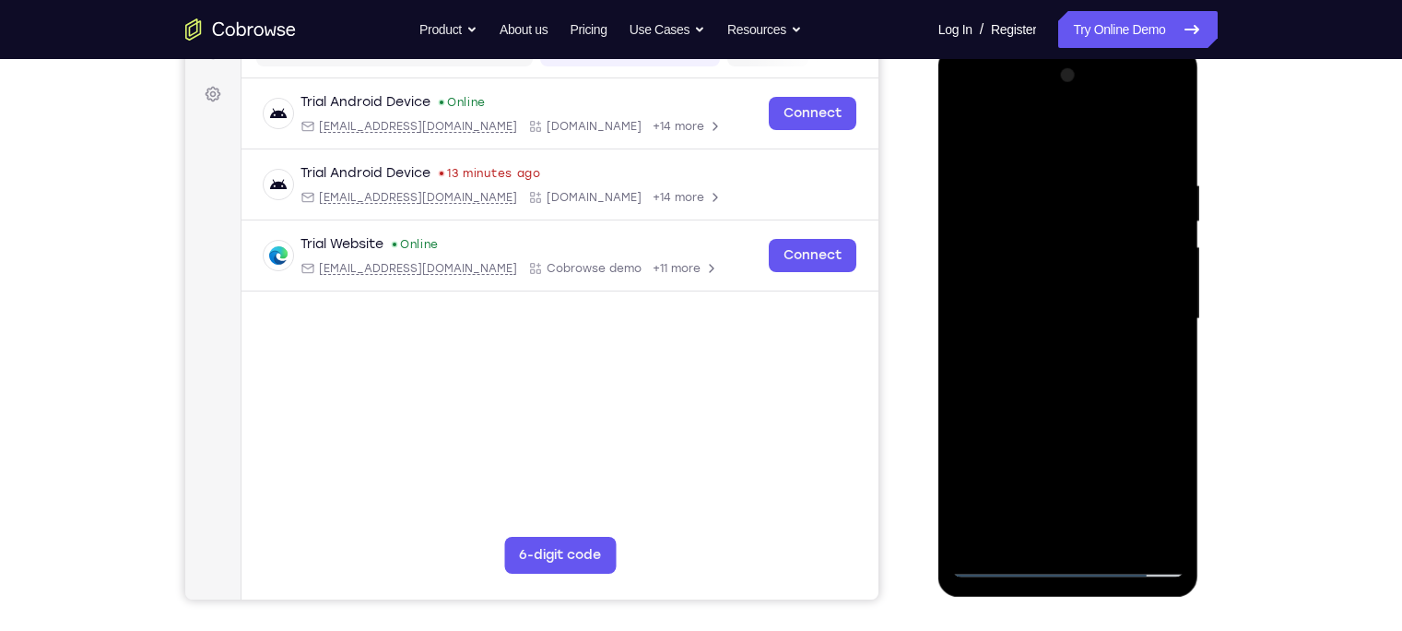
drag, startPoint x: 1029, startPoint y: 383, endPoint x: 1033, endPoint y: 306, distance: 76.6
click at [1033, 306] on div at bounding box center [1068, 319] width 232 height 516
drag, startPoint x: 1051, startPoint y: 481, endPoint x: 1061, endPoint y: 397, distance: 84.5
click at [1061, 397] on div at bounding box center [1068, 319] width 232 height 516
drag, startPoint x: 1058, startPoint y: 487, endPoint x: 1063, endPoint y: 447, distance: 40.0
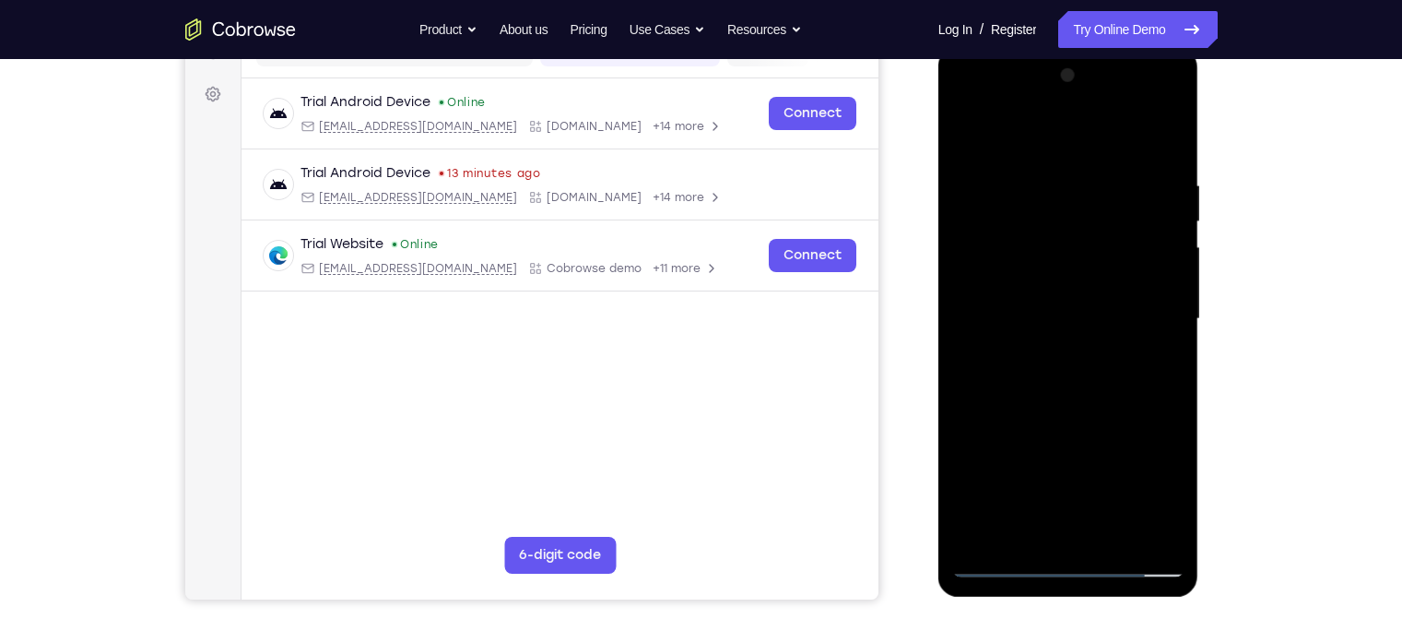
click at [1063, 447] on div at bounding box center [1068, 319] width 232 height 516
click at [1039, 382] on div at bounding box center [1068, 319] width 232 height 516
click at [1112, 364] on div at bounding box center [1068, 319] width 232 height 516
click at [967, 142] on div at bounding box center [1068, 319] width 232 height 516
drag, startPoint x: 1047, startPoint y: 406, endPoint x: 1085, endPoint y: 278, distance: 133.6
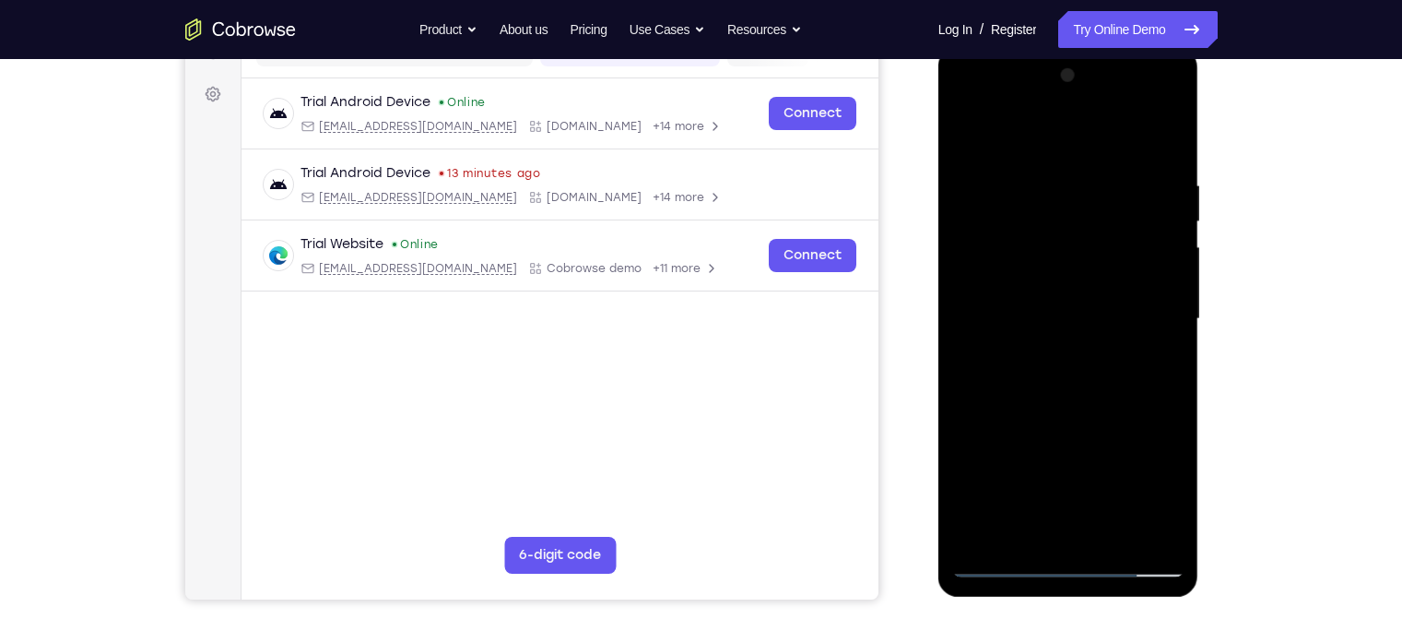
click at [1085, 278] on div at bounding box center [1068, 319] width 232 height 516
click at [1060, 332] on div at bounding box center [1068, 319] width 232 height 516
click at [969, 145] on div at bounding box center [1068, 319] width 232 height 516
drag, startPoint x: 1038, startPoint y: 431, endPoint x: 1059, endPoint y: 290, distance: 142.7
click at [1059, 290] on div at bounding box center [1068, 319] width 232 height 516
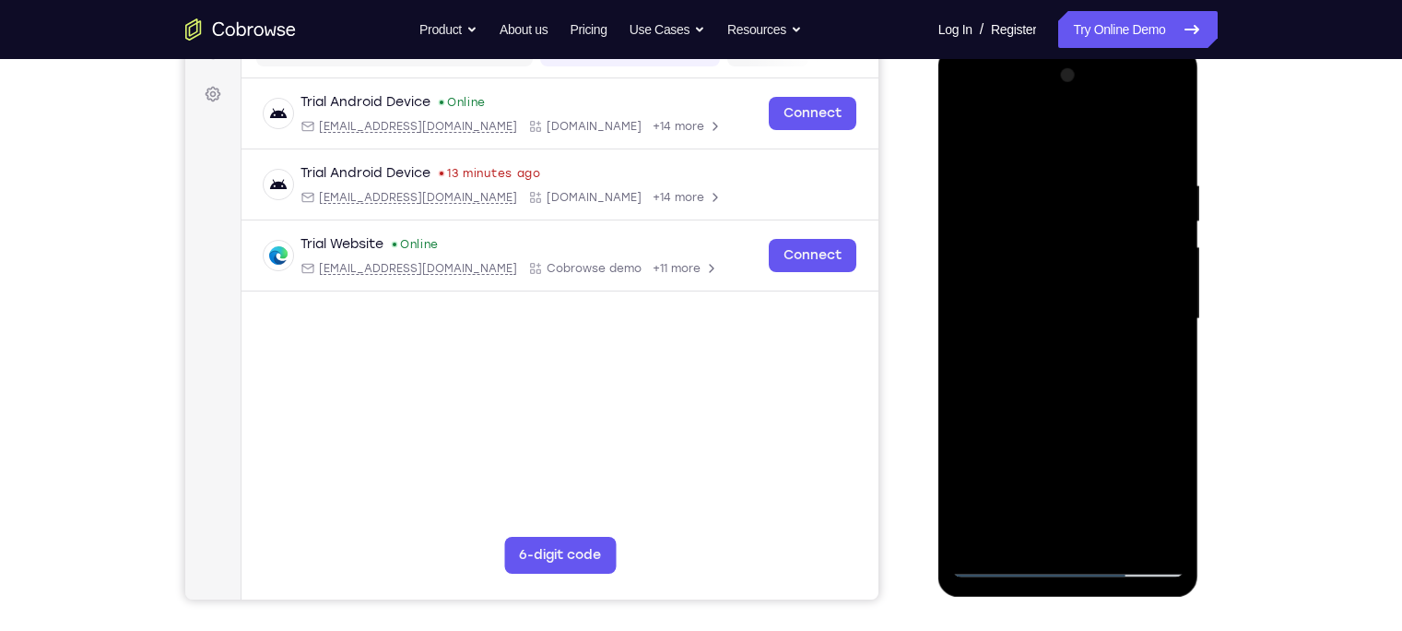
drag, startPoint x: 1063, startPoint y: 469, endPoint x: 1068, endPoint y: 382, distance: 87.7
click at [1068, 382] on div at bounding box center [1068, 319] width 232 height 516
click at [999, 493] on div at bounding box center [1068, 319] width 232 height 516
click at [965, 144] on div at bounding box center [1068, 319] width 232 height 516
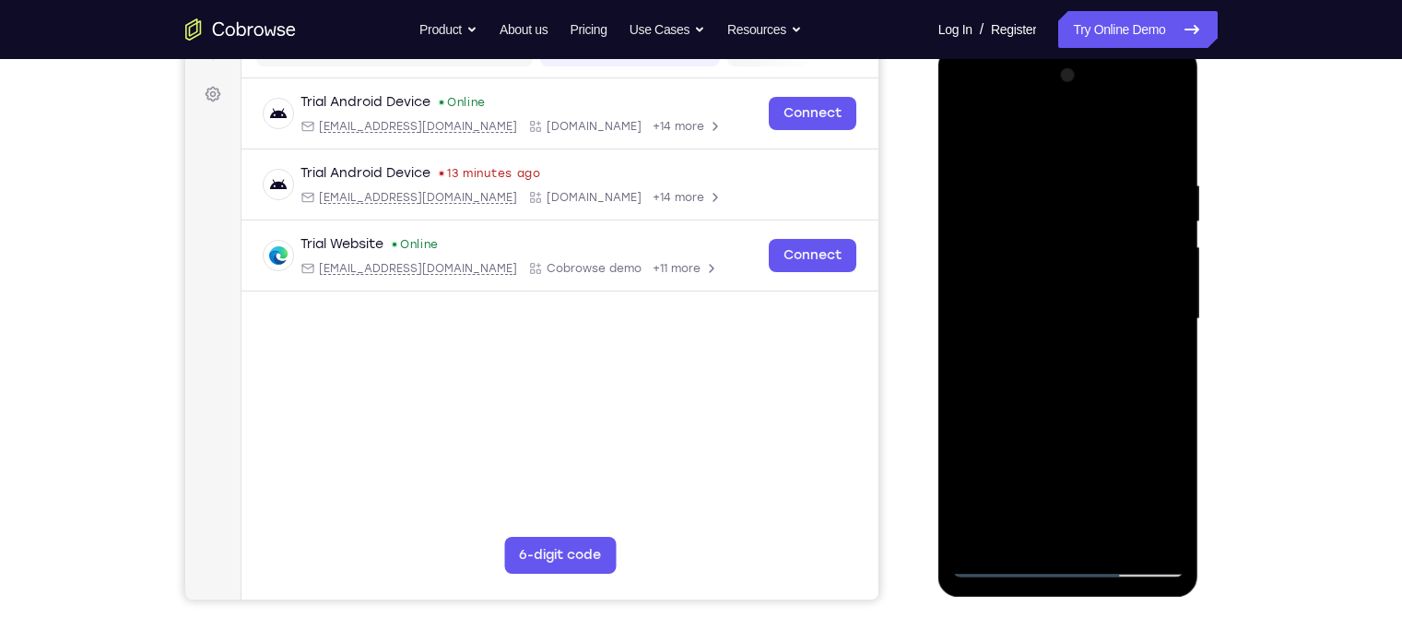
click at [1056, 339] on div at bounding box center [1068, 319] width 232 height 516
click at [1112, 493] on div at bounding box center [1068, 319] width 232 height 516
click at [1112, 296] on div at bounding box center [1068, 319] width 232 height 516
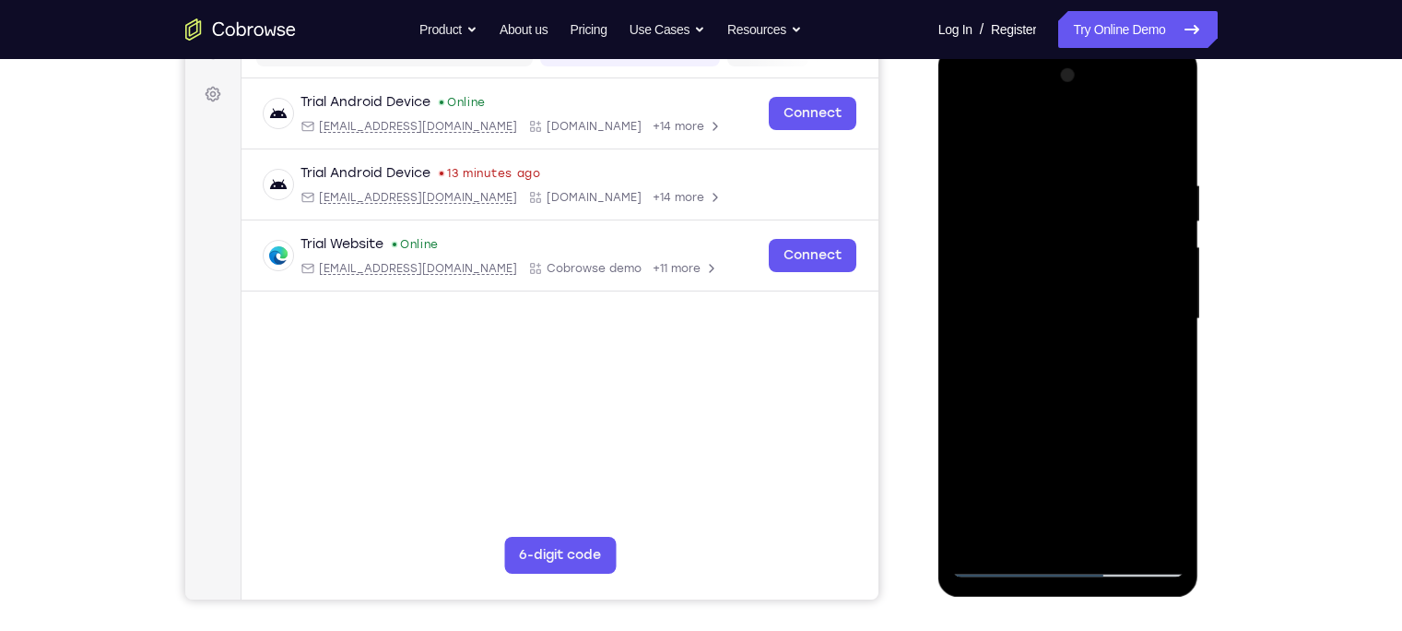
click at [1112, 296] on div at bounding box center [1068, 319] width 232 height 516
click at [1112, 298] on div at bounding box center [1068, 319] width 232 height 516
click at [966, 297] on div at bounding box center [1068, 319] width 232 height 516
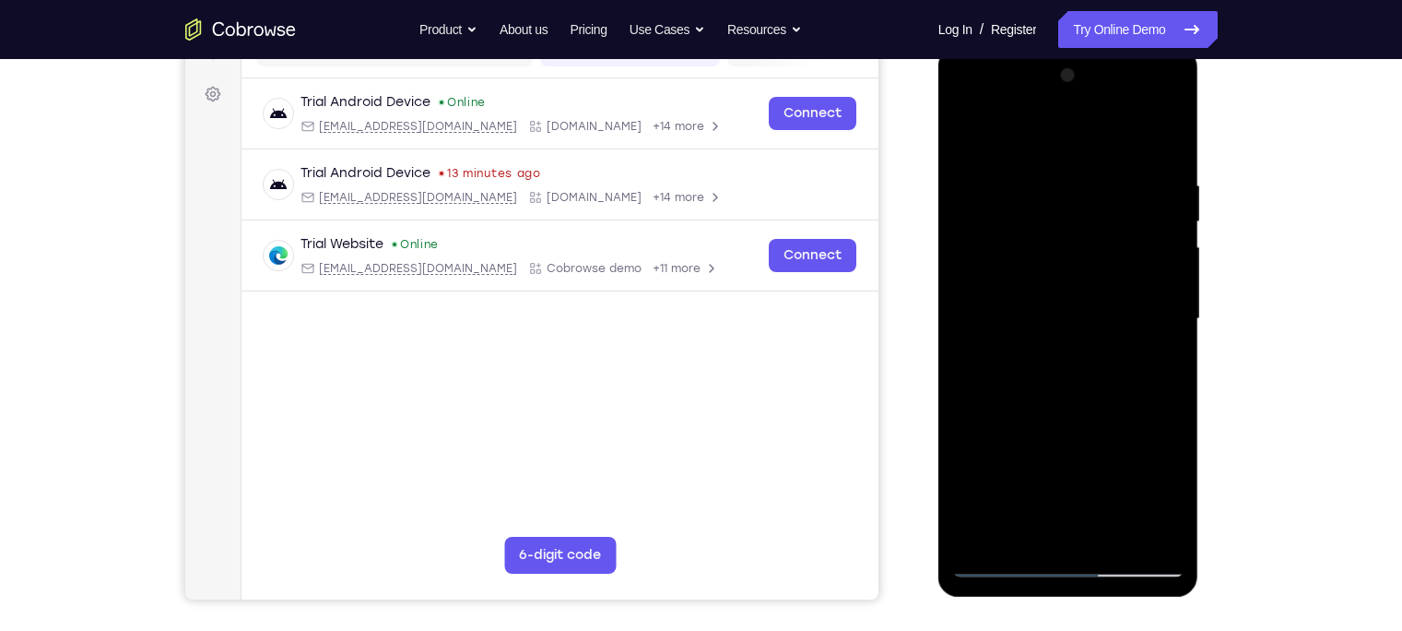
click at [969, 300] on div at bounding box center [1068, 319] width 232 height 516
click at [1112, 194] on div at bounding box center [1068, 319] width 232 height 516
click at [1112, 195] on div at bounding box center [1068, 319] width 232 height 516
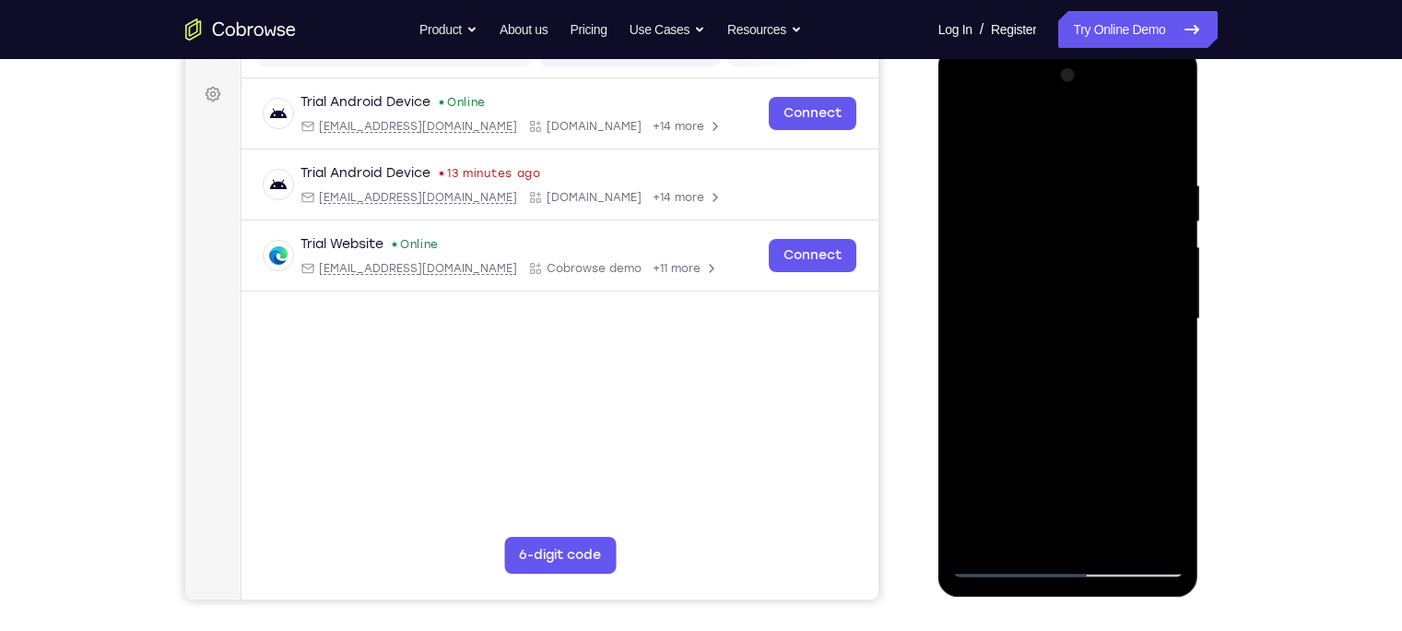
click at [1112, 195] on div at bounding box center [1068, 319] width 232 height 516
click at [1112, 361] on div at bounding box center [1068, 319] width 232 height 516
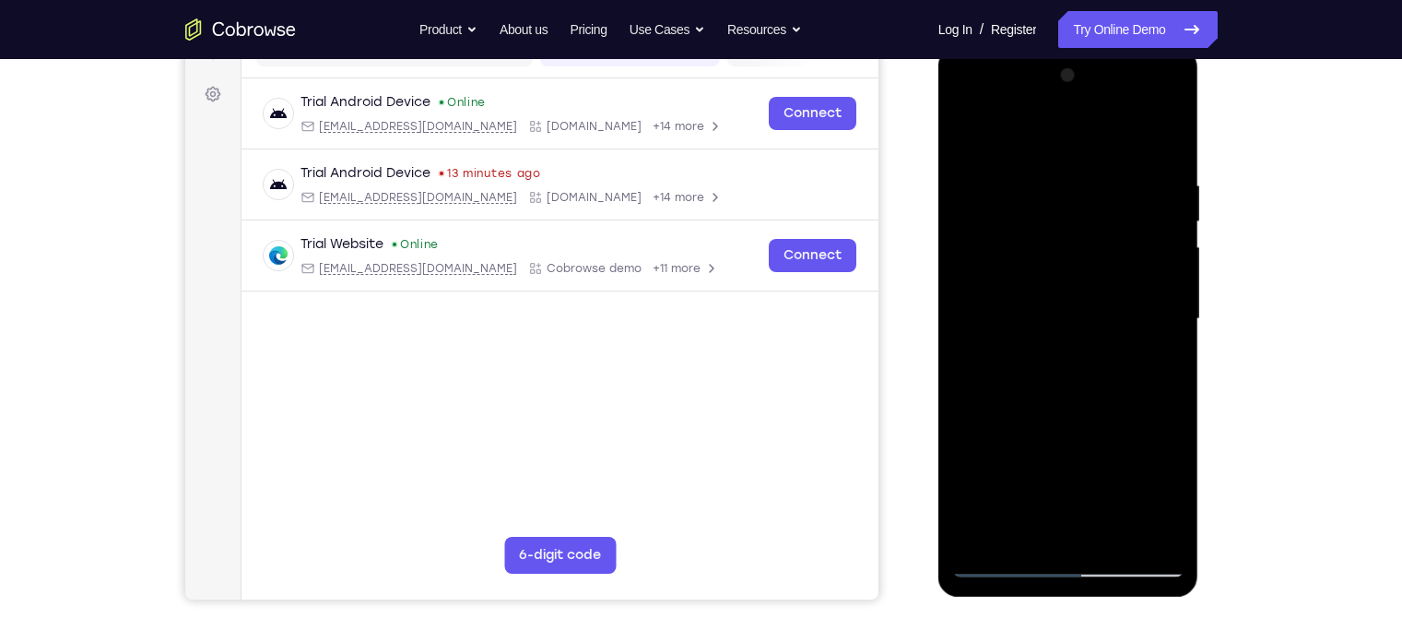
click at [1112, 361] on div at bounding box center [1068, 319] width 232 height 516
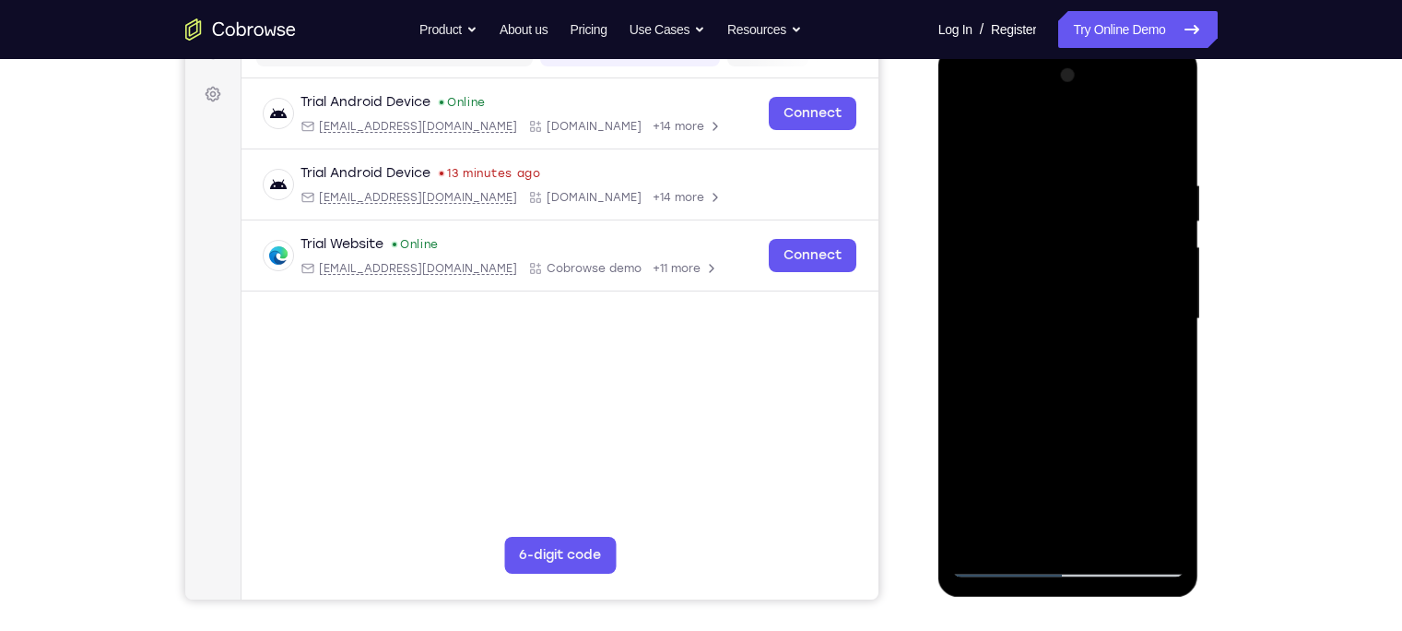
click at [1112, 493] on div at bounding box center [1068, 319] width 232 height 516
drag, startPoint x: 1127, startPoint y: 314, endPoint x: 1072, endPoint y: 502, distance: 195.8
click at [1072, 493] on div at bounding box center [1068, 319] width 232 height 516
click at [1087, 355] on div at bounding box center [1068, 319] width 232 height 516
click at [967, 130] on div at bounding box center [1068, 319] width 232 height 516
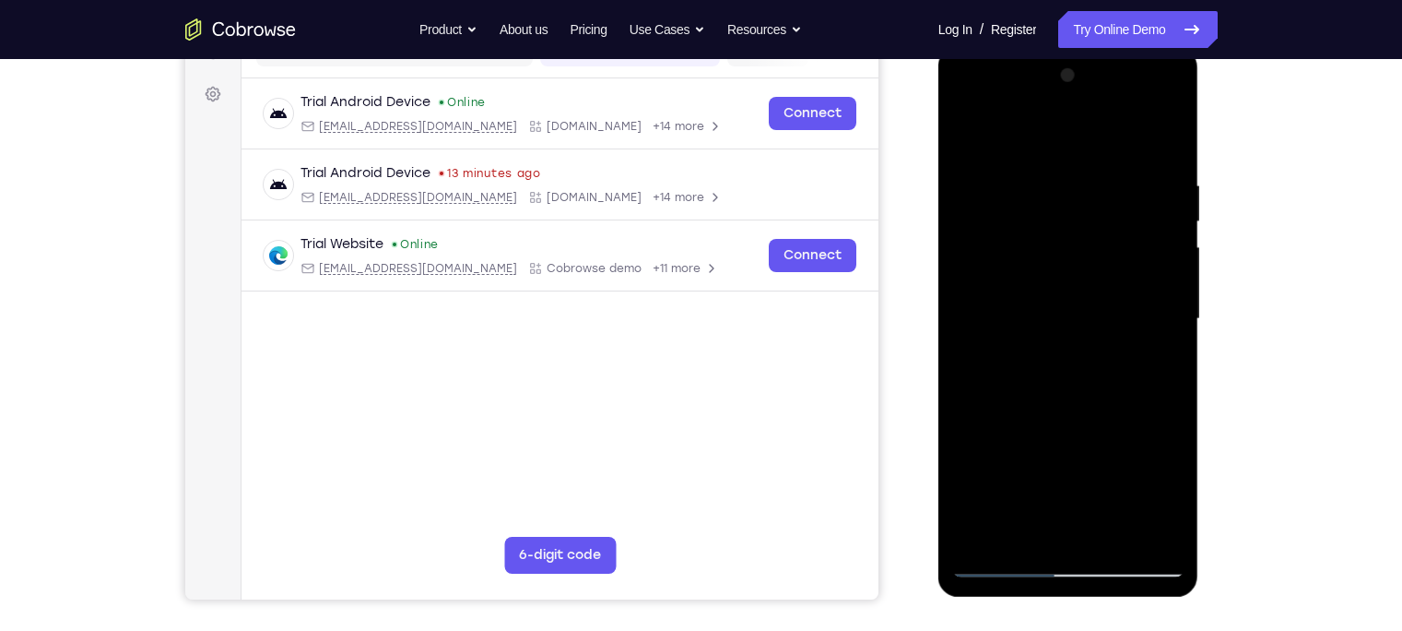
click at [1112, 220] on div at bounding box center [1068, 319] width 232 height 516
click at [962, 222] on div at bounding box center [1068, 319] width 232 height 516
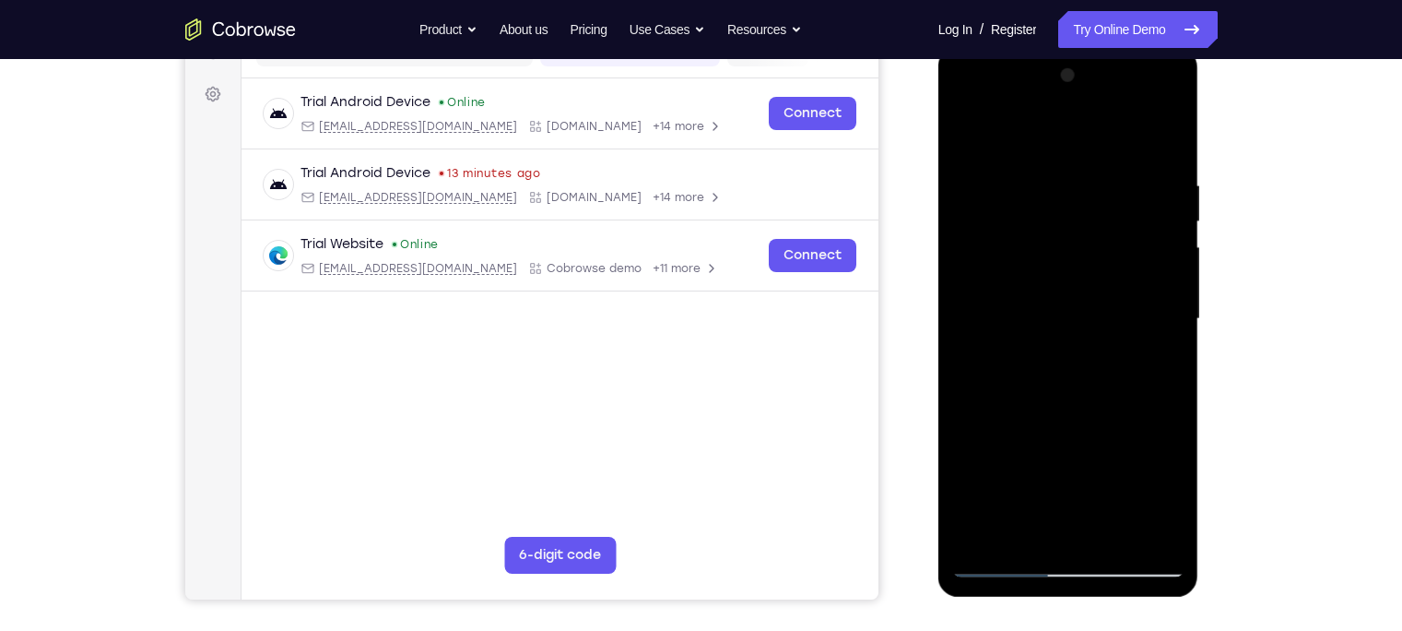
click at [1090, 334] on div at bounding box center [1068, 319] width 232 height 516
drag, startPoint x: 1074, startPoint y: 434, endPoint x: 1085, endPoint y: 281, distance: 153.5
click at [1085, 281] on div at bounding box center [1068, 319] width 232 height 516
drag, startPoint x: 1055, startPoint y: 512, endPoint x: 1075, endPoint y: 337, distance: 176.4
click at [1075, 337] on div at bounding box center [1068, 319] width 232 height 516
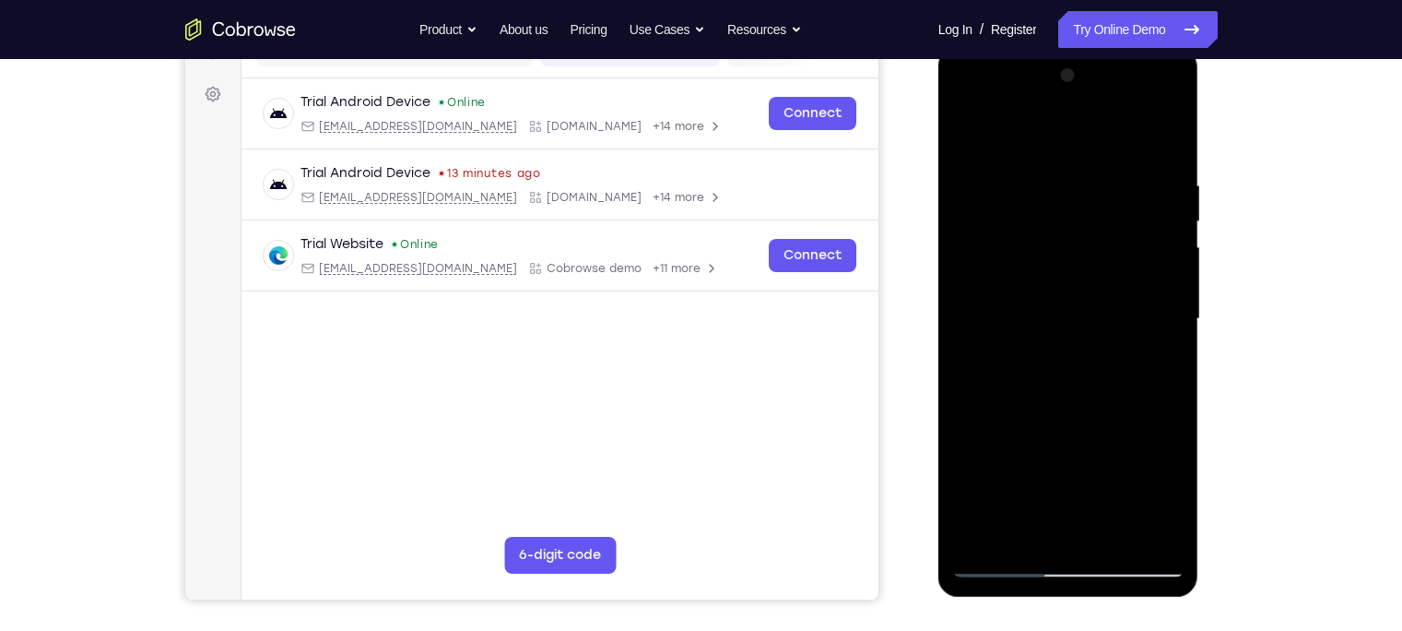
drag, startPoint x: 1045, startPoint y: 512, endPoint x: 1075, endPoint y: 365, distance: 149.7
click at [1075, 365] on div at bounding box center [1068, 319] width 232 height 516
drag, startPoint x: 1043, startPoint y: 526, endPoint x: 1082, endPoint y: 383, distance: 149.0
click at [1082, 383] on div at bounding box center [1068, 319] width 232 height 516
drag, startPoint x: 1047, startPoint y: 506, endPoint x: 1068, endPoint y: 409, distance: 98.9
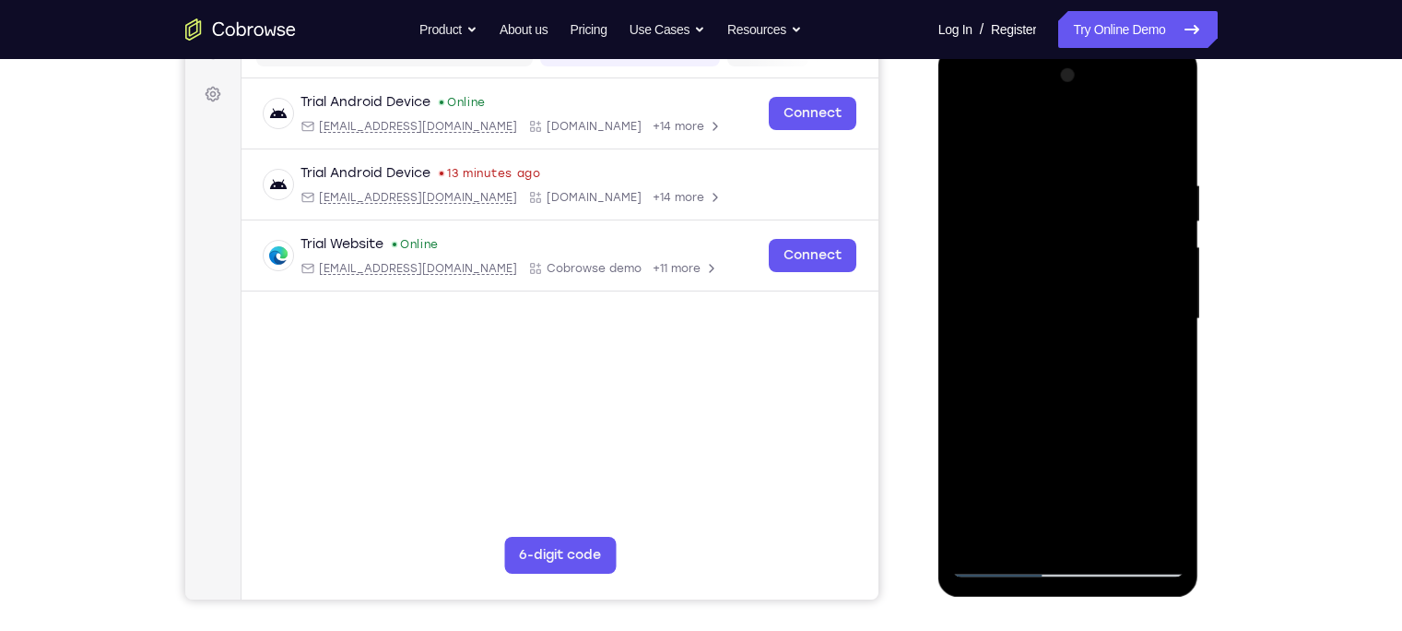
click at [1068, 409] on div at bounding box center [1068, 319] width 232 height 516
drag, startPoint x: 1083, startPoint y: 321, endPoint x: 1056, endPoint y: 425, distance: 107.8
click at [1056, 425] on div at bounding box center [1068, 319] width 232 height 516
click at [1045, 350] on div at bounding box center [1068, 319] width 232 height 516
click at [964, 136] on div at bounding box center [1068, 319] width 232 height 516
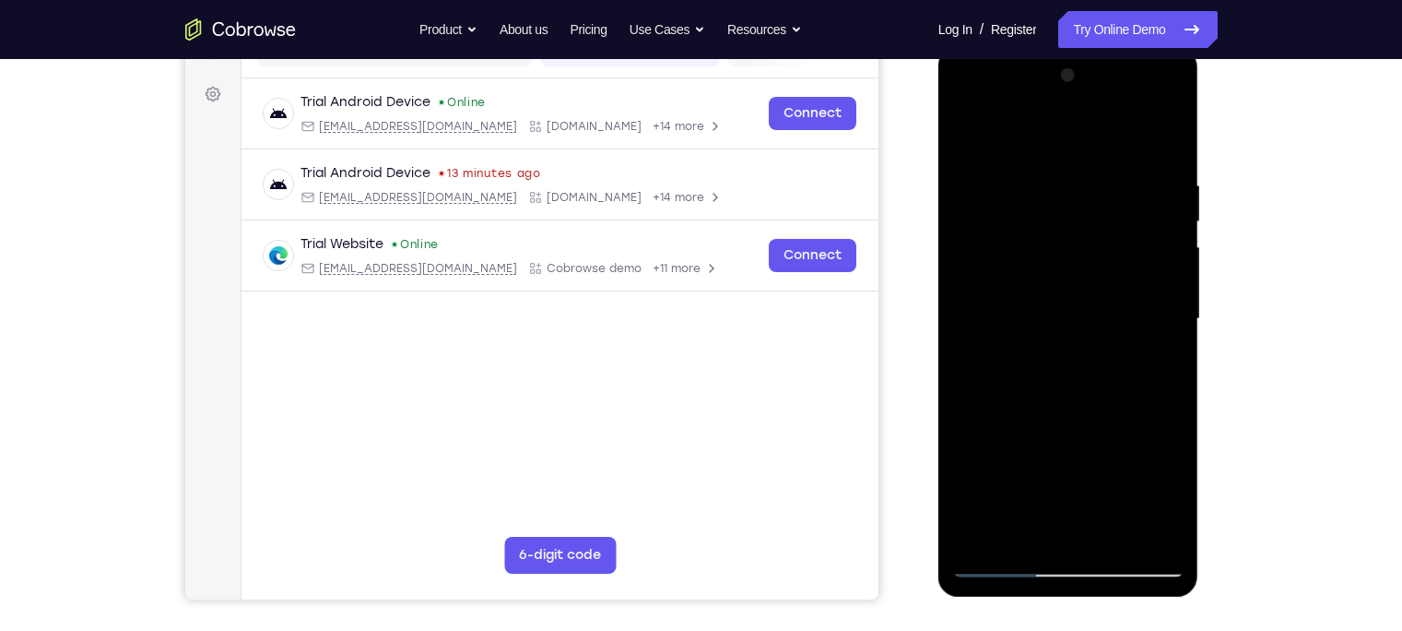
drag, startPoint x: 1022, startPoint y: 467, endPoint x: 1058, endPoint y: 250, distance: 220.5
click at [1058, 250] on div at bounding box center [1068, 319] width 232 height 516
drag, startPoint x: 1041, startPoint y: 499, endPoint x: 1068, endPoint y: 349, distance: 152.6
click at [1068, 349] on div at bounding box center [1068, 319] width 232 height 516
drag, startPoint x: 1046, startPoint y: 499, endPoint x: 1064, endPoint y: 371, distance: 129.5
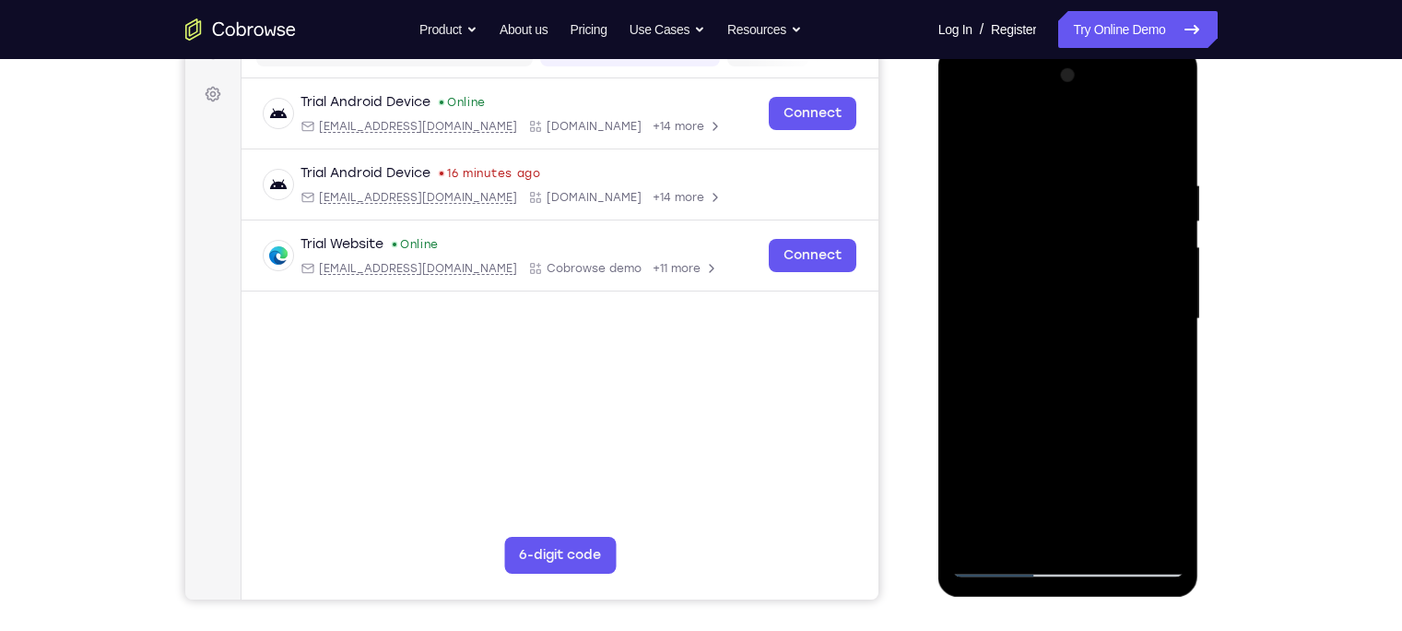
click at [1064, 371] on div at bounding box center [1068, 319] width 232 height 516
drag, startPoint x: 1046, startPoint y: 493, endPoint x: 1066, endPoint y: 397, distance: 98.0
click at [1066, 397] on div at bounding box center [1068, 319] width 232 height 516
drag, startPoint x: 1045, startPoint y: 507, endPoint x: 1056, endPoint y: 452, distance: 56.4
click at [1056, 452] on div at bounding box center [1068, 319] width 232 height 516
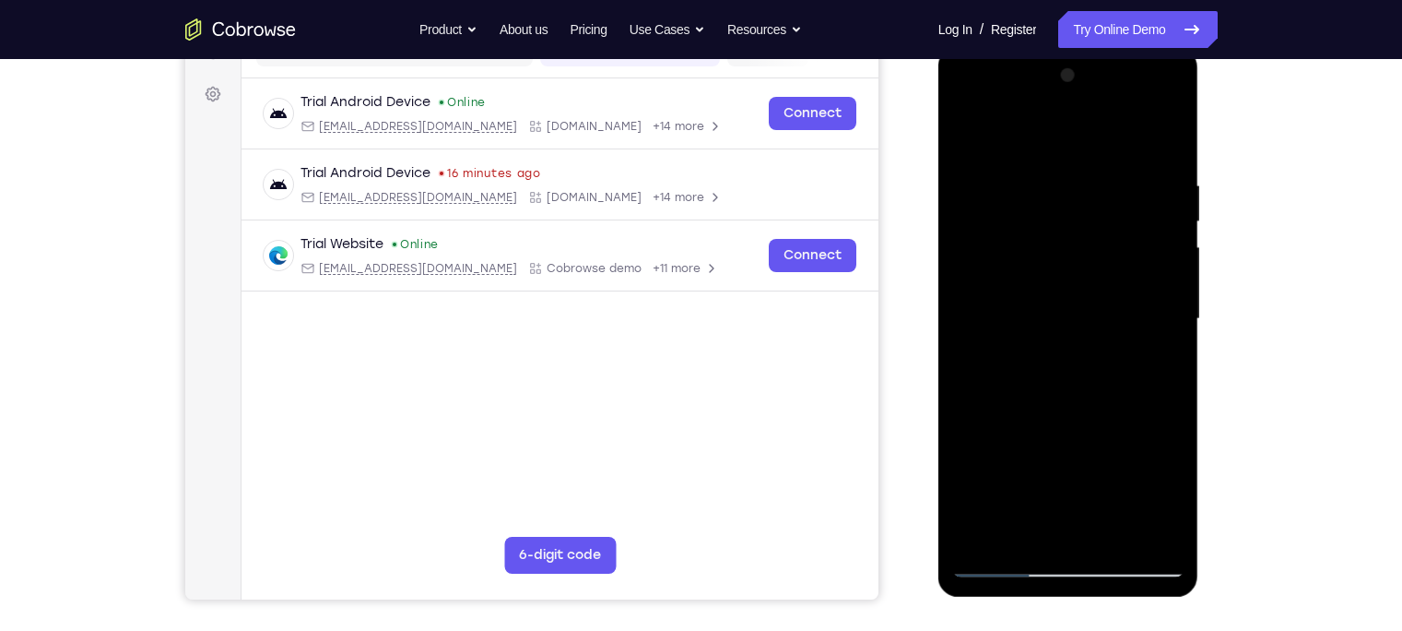
click at [1049, 358] on div at bounding box center [1068, 319] width 232 height 516
click at [1112, 369] on div at bounding box center [1068, 319] width 232 height 516
click at [1019, 493] on div at bounding box center [1068, 319] width 232 height 516
click at [1112, 420] on div at bounding box center [1068, 319] width 232 height 516
click at [1112, 349] on div at bounding box center [1068, 319] width 232 height 516
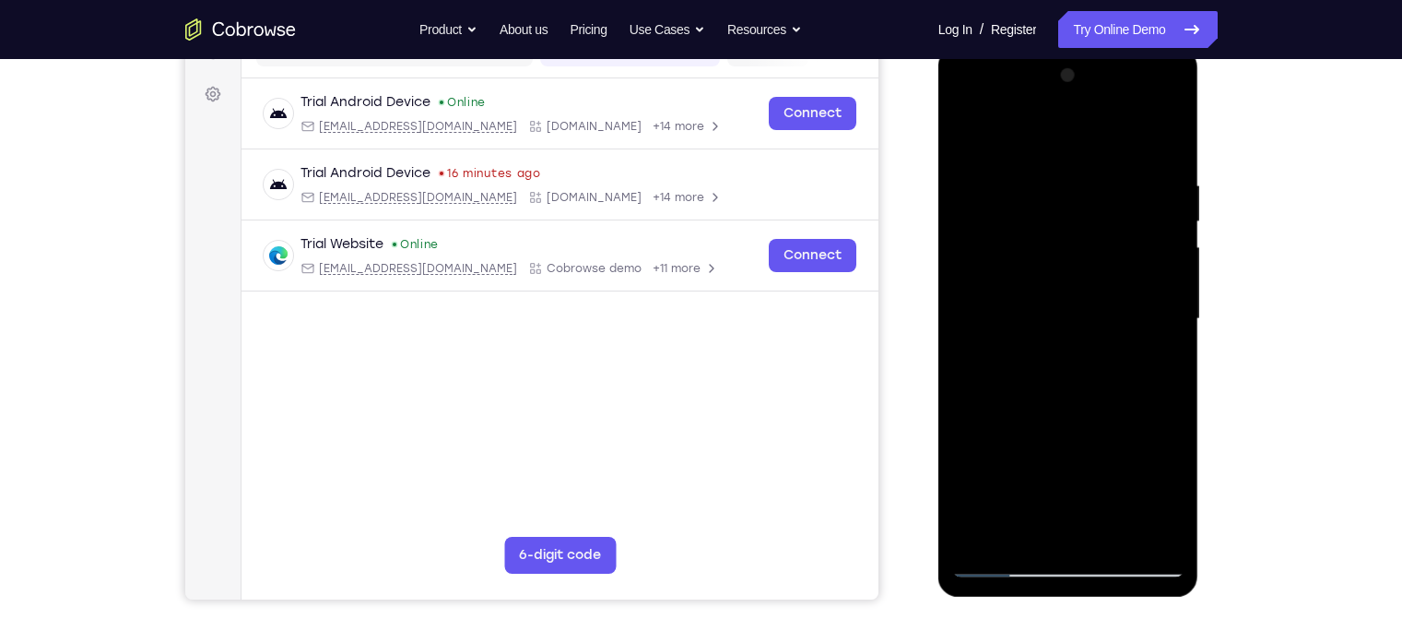
click at [968, 136] on div at bounding box center [1068, 319] width 232 height 516
click at [996, 493] on div at bounding box center [1068, 319] width 232 height 516
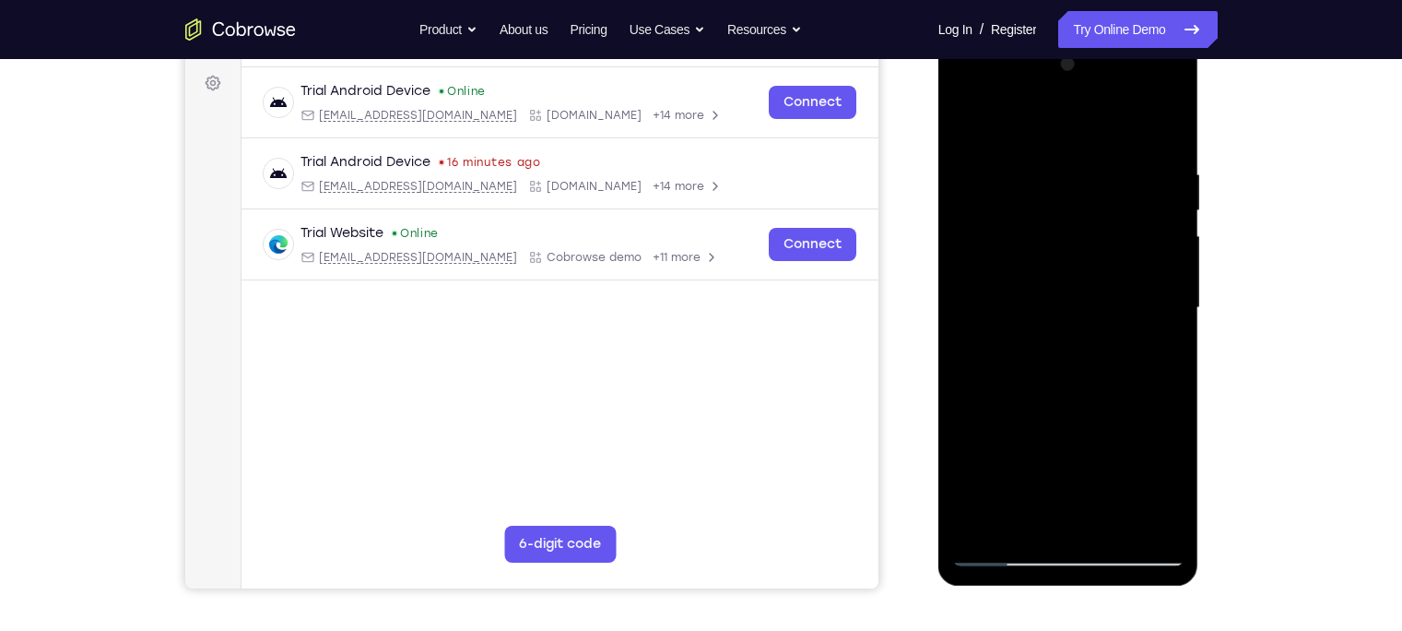
scroll to position [273, 0]
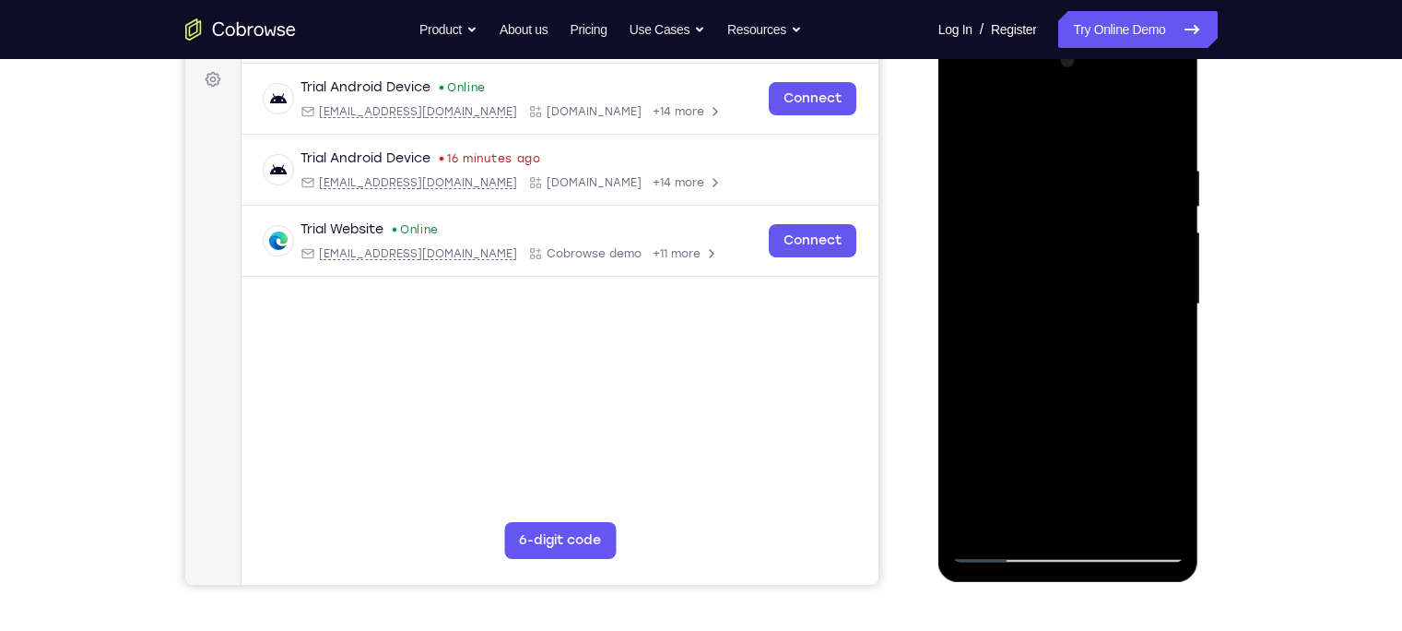
click at [998, 493] on div at bounding box center [1068, 304] width 232 height 516
click at [999, 493] on div at bounding box center [1068, 304] width 232 height 516
click at [963, 130] on div at bounding box center [1068, 304] width 232 height 516
click at [990, 493] on div at bounding box center [1068, 304] width 232 height 516
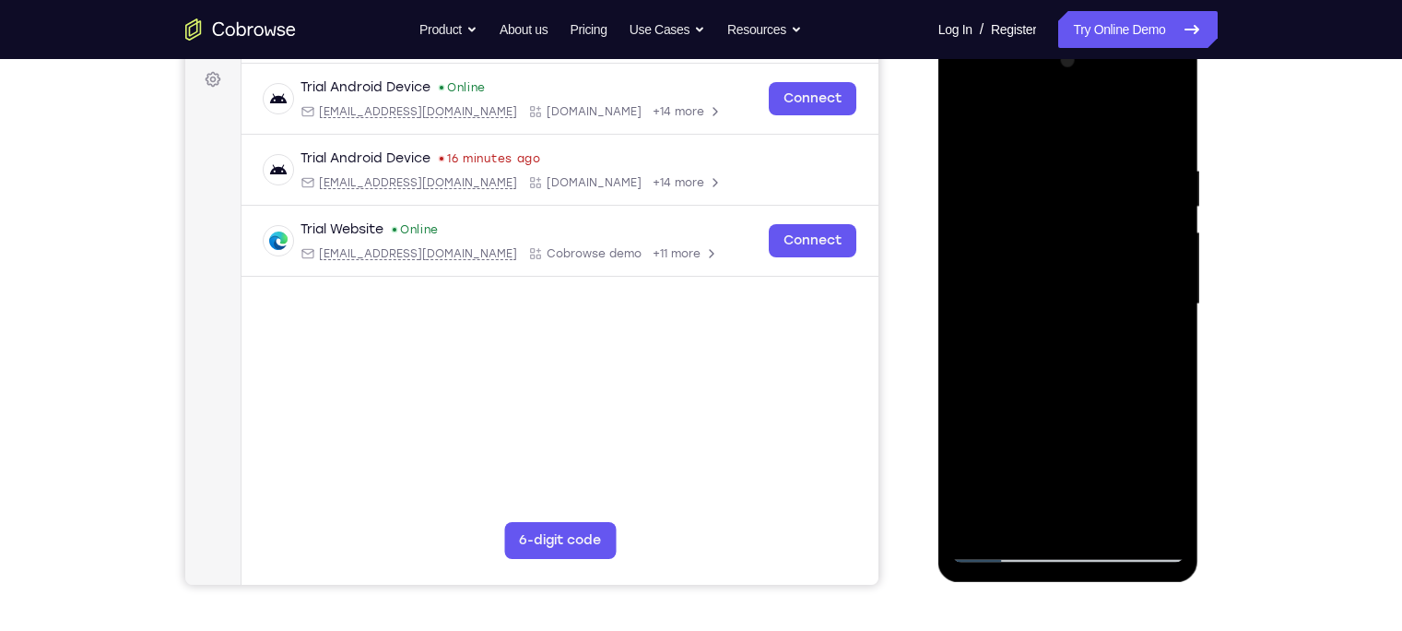
click at [990, 493] on div at bounding box center [1068, 304] width 232 height 516
drag, startPoint x: 1045, startPoint y: 266, endPoint x: 1020, endPoint y: 480, distance: 215.3
click at [1020, 480] on div at bounding box center [1068, 304] width 232 height 516
click at [1031, 177] on div at bounding box center [1068, 304] width 232 height 516
click at [1042, 168] on div at bounding box center [1068, 304] width 232 height 516
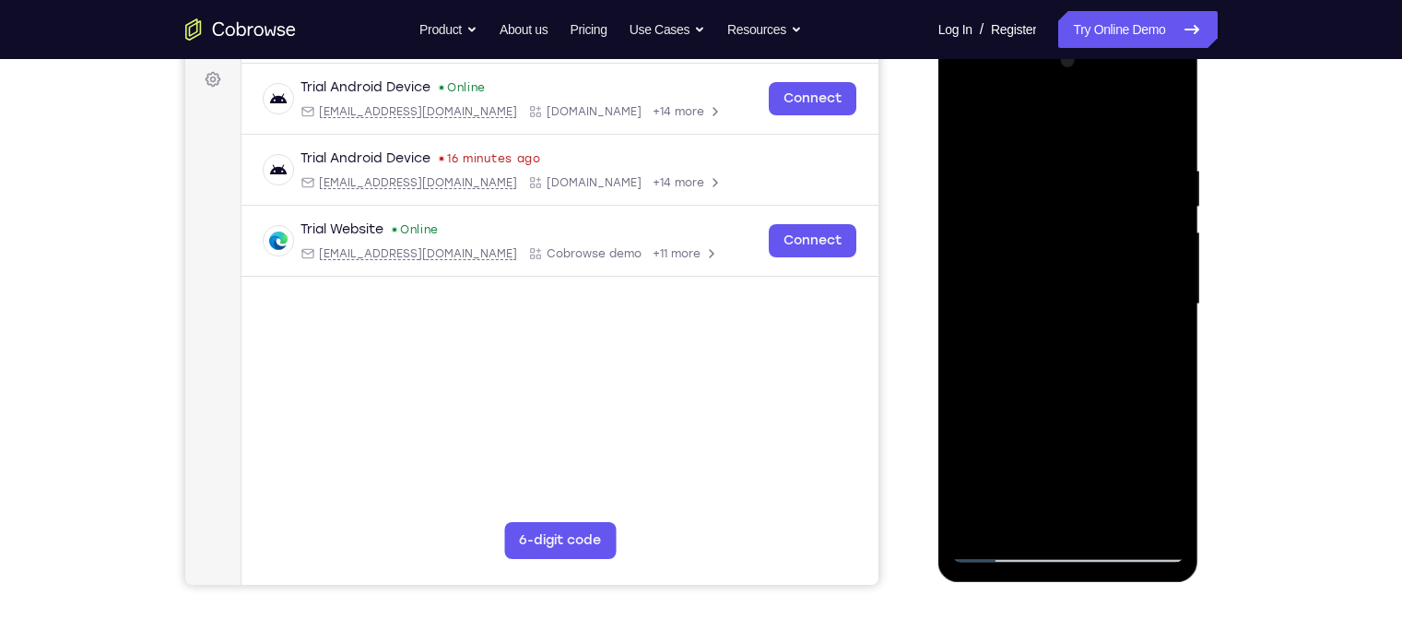
click at [1112, 306] on div at bounding box center [1068, 304] width 232 height 516
drag, startPoint x: 1142, startPoint y: 306, endPoint x: 1056, endPoint y: 308, distance: 86.7
click at [1056, 308] on div at bounding box center [1068, 304] width 232 height 516
drag, startPoint x: 1160, startPoint y: 320, endPoint x: 1039, endPoint y: 324, distance: 120.8
click at [1039, 324] on div at bounding box center [1068, 304] width 232 height 516
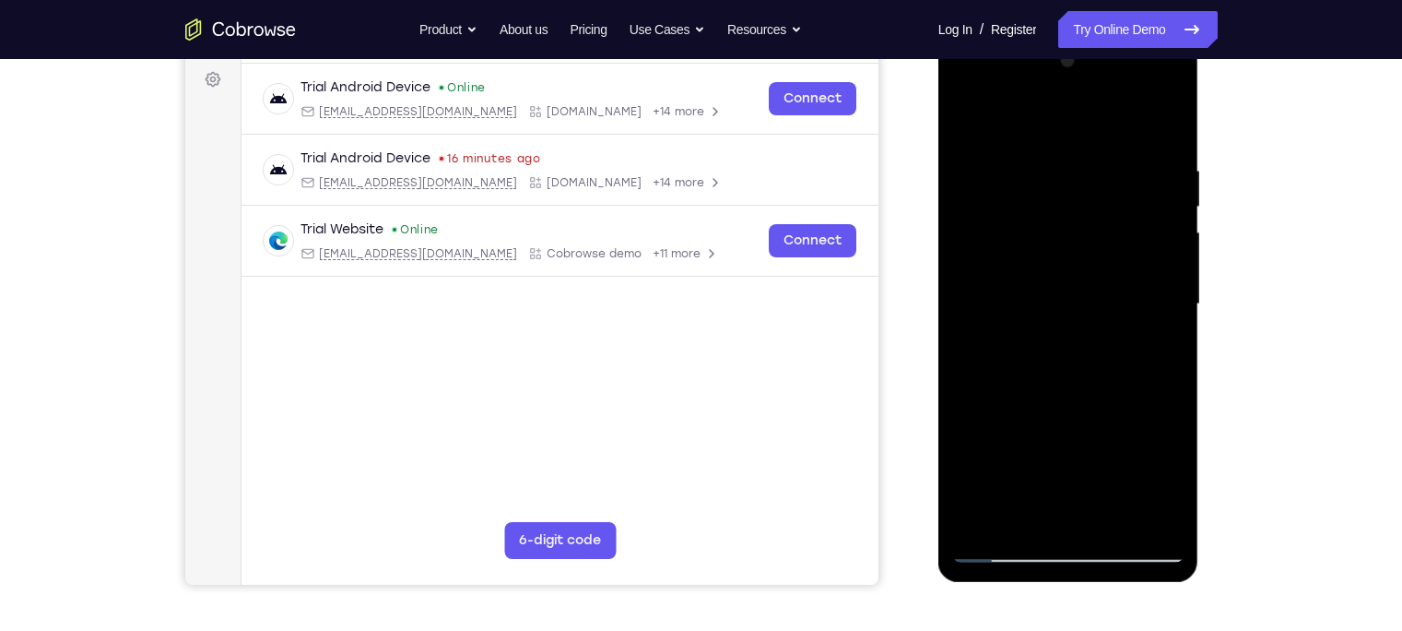
drag, startPoint x: 1138, startPoint y: 318, endPoint x: 1021, endPoint y: 320, distance: 117.1
click at [1021, 320] on div at bounding box center [1068, 304] width 232 height 516
click at [1112, 325] on div at bounding box center [1068, 304] width 232 height 516
drag, startPoint x: 1168, startPoint y: 325, endPoint x: 1043, endPoint y: 321, distance: 125.4
click at [1043, 321] on div at bounding box center [1068, 304] width 232 height 516
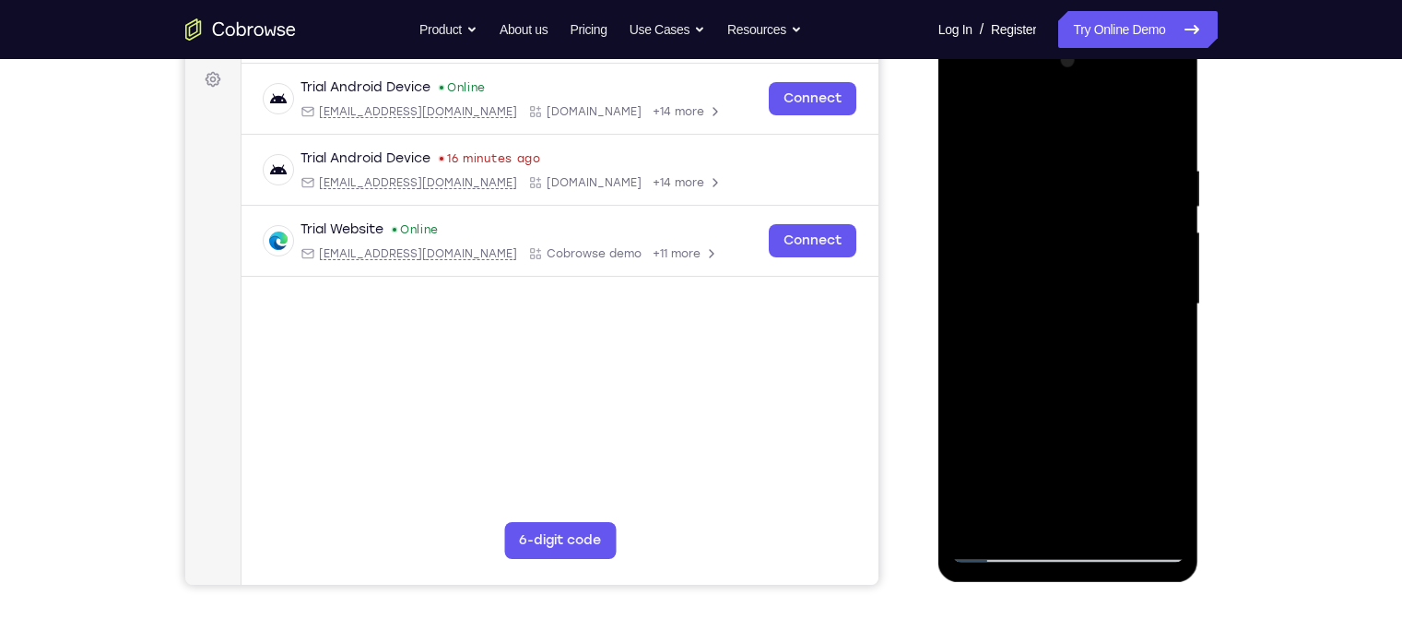
click at [1112, 330] on div at bounding box center [1068, 304] width 232 height 516
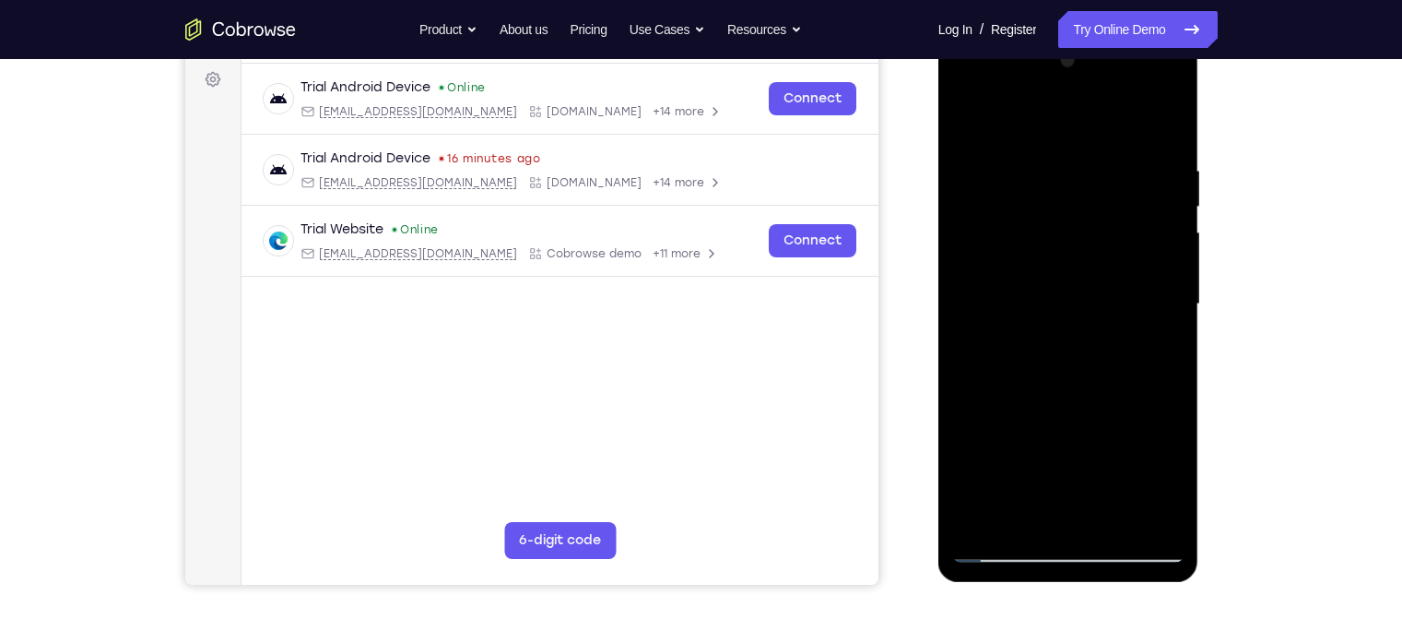
click at [1112, 330] on div at bounding box center [1068, 304] width 232 height 516
drag, startPoint x: 1156, startPoint y: 330, endPoint x: 1058, endPoint y: 331, distance: 97.7
click at [1058, 331] on div at bounding box center [1068, 304] width 232 height 516
drag, startPoint x: 1141, startPoint y: 297, endPoint x: 1002, endPoint y: 295, distance: 139.2
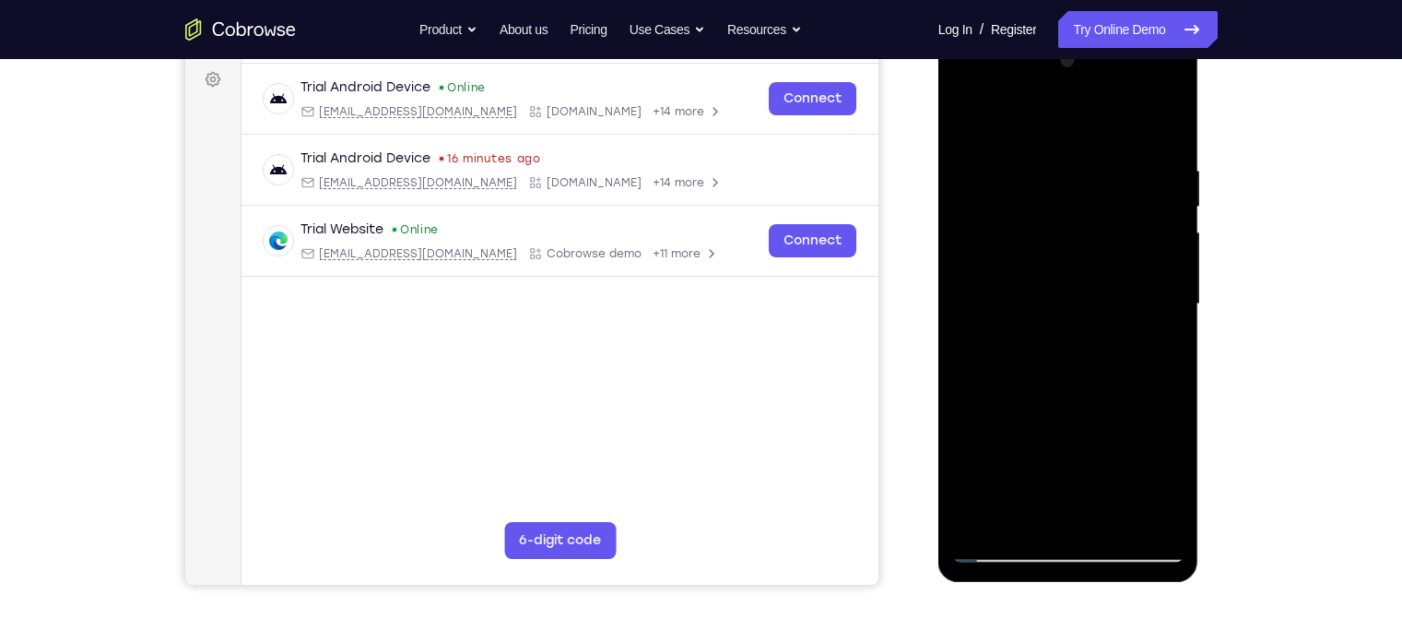
click at [1002, 295] on div at bounding box center [1068, 304] width 232 height 516
click at [1112, 312] on div at bounding box center [1068, 304] width 232 height 516
click at [1112, 310] on div at bounding box center [1068, 304] width 232 height 516
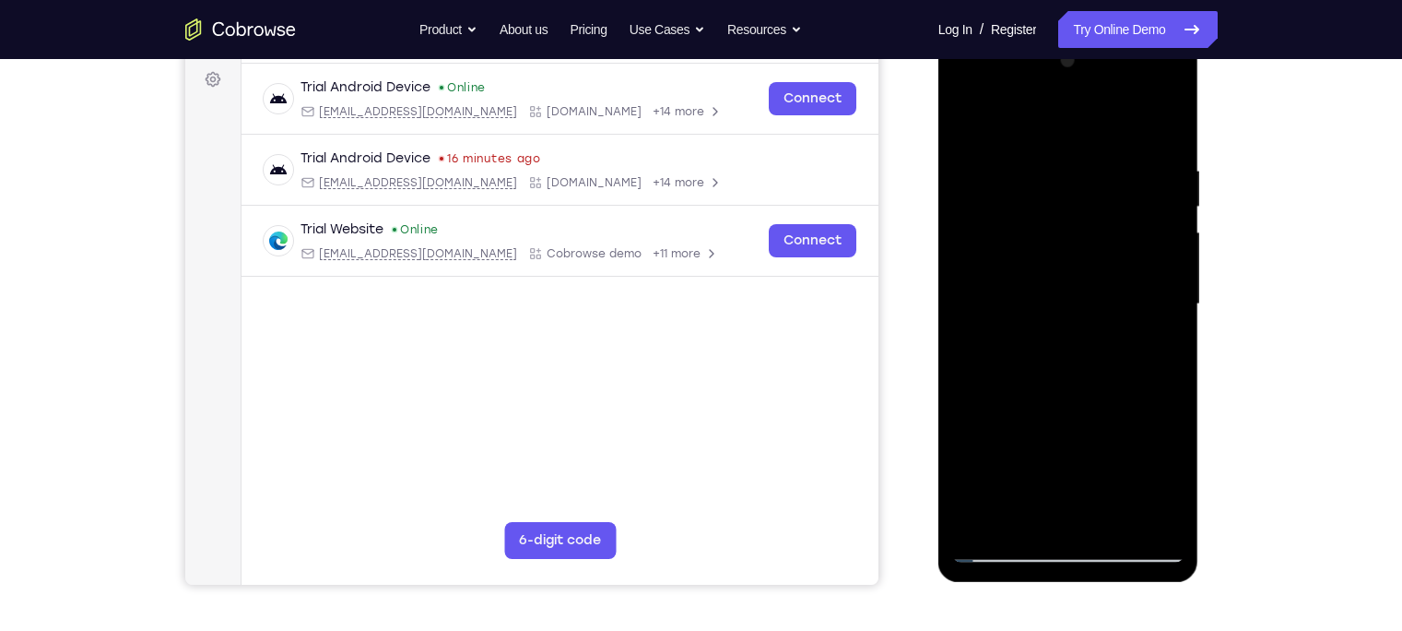
click at [1112, 310] on div at bounding box center [1068, 304] width 232 height 516
drag, startPoint x: 1147, startPoint y: 310, endPoint x: 1014, endPoint y: 297, distance: 133.4
click at [1014, 297] on div at bounding box center [1068, 304] width 232 height 516
drag, startPoint x: 1150, startPoint y: 278, endPoint x: 1038, endPoint y: 263, distance: 112.7
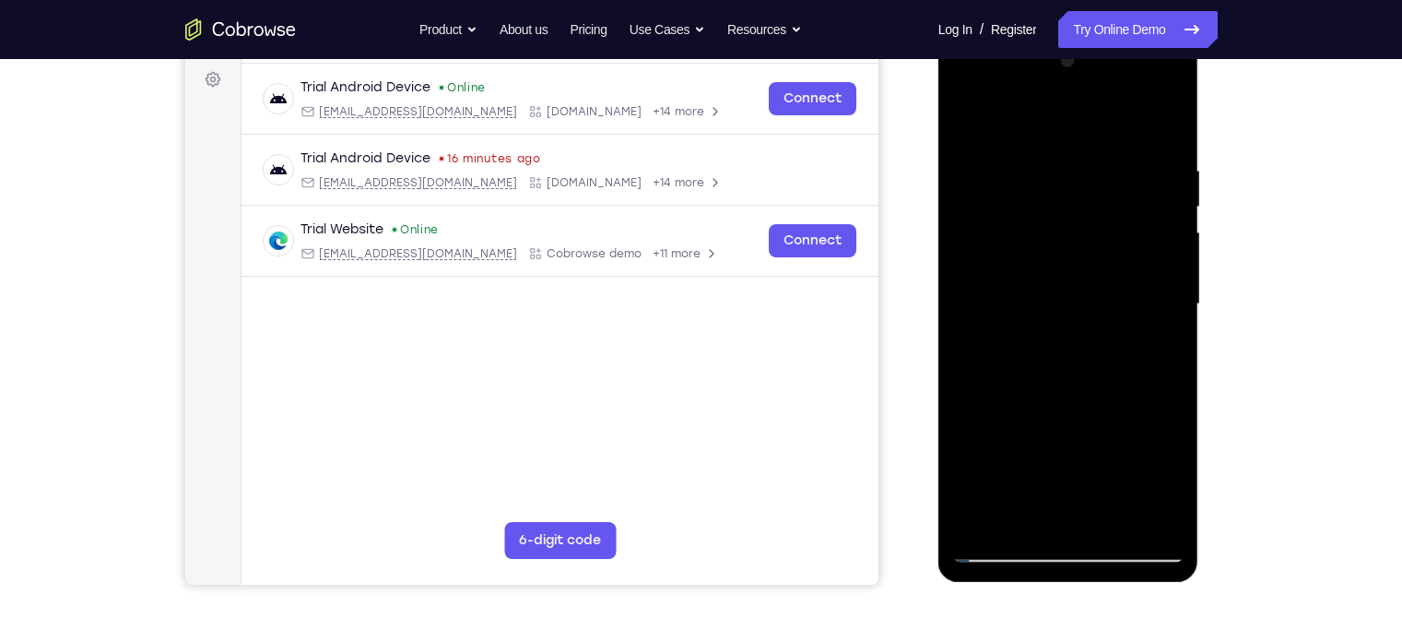
click at [1038, 263] on div at bounding box center [1068, 304] width 232 height 516
click at [1112, 126] on div at bounding box center [1068, 304] width 232 height 516
click at [1108, 493] on div at bounding box center [1068, 304] width 232 height 516
drag, startPoint x: 1074, startPoint y: 339, endPoint x: 1046, endPoint y: 520, distance: 183.0
click at [1046, 493] on div at bounding box center [1068, 304] width 232 height 516
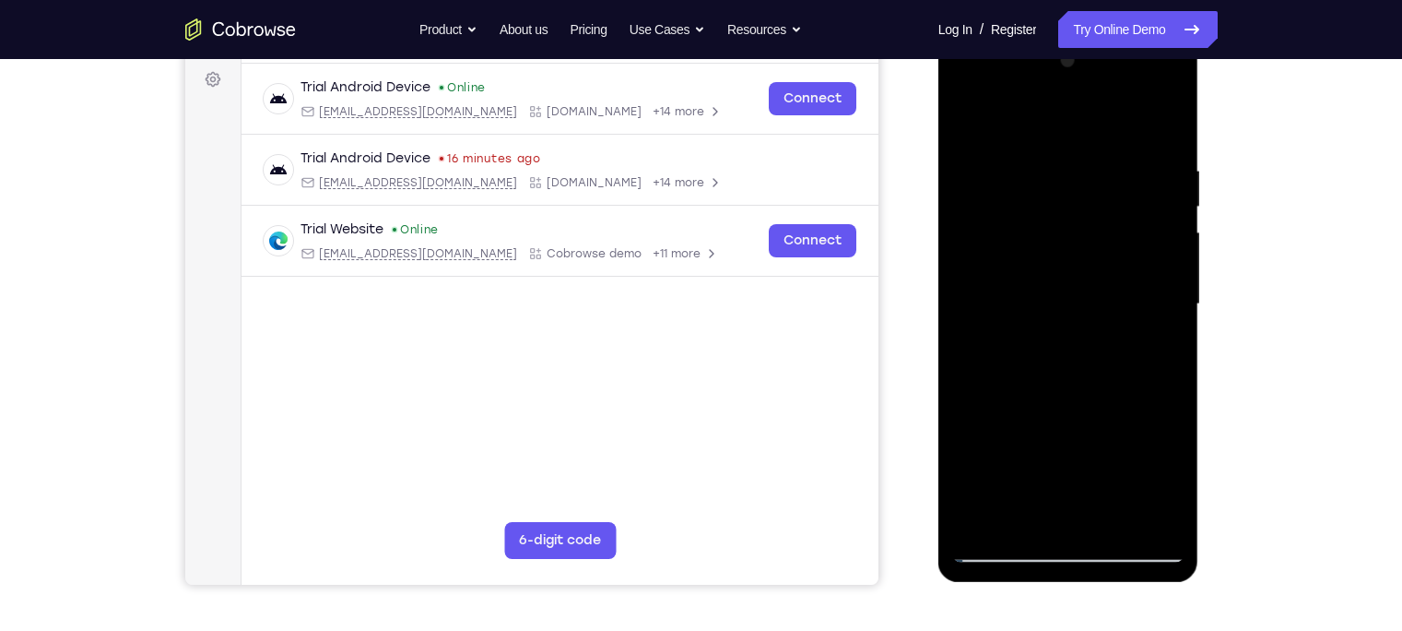
drag, startPoint x: 1085, startPoint y: 266, endPoint x: 1055, endPoint y: 416, distance: 152.4
click at [1055, 416] on div at bounding box center [1068, 304] width 232 height 516
click at [1005, 493] on div at bounding box center [1068, 304] width 232 height 516
click at [988, 493] on div at bounding box center [1068, 304] width 232 height 516
drag, startPoint x: 1087, startPoint y: 255, endPoint x: 1058, endPoint y: 426, distance: 172.9
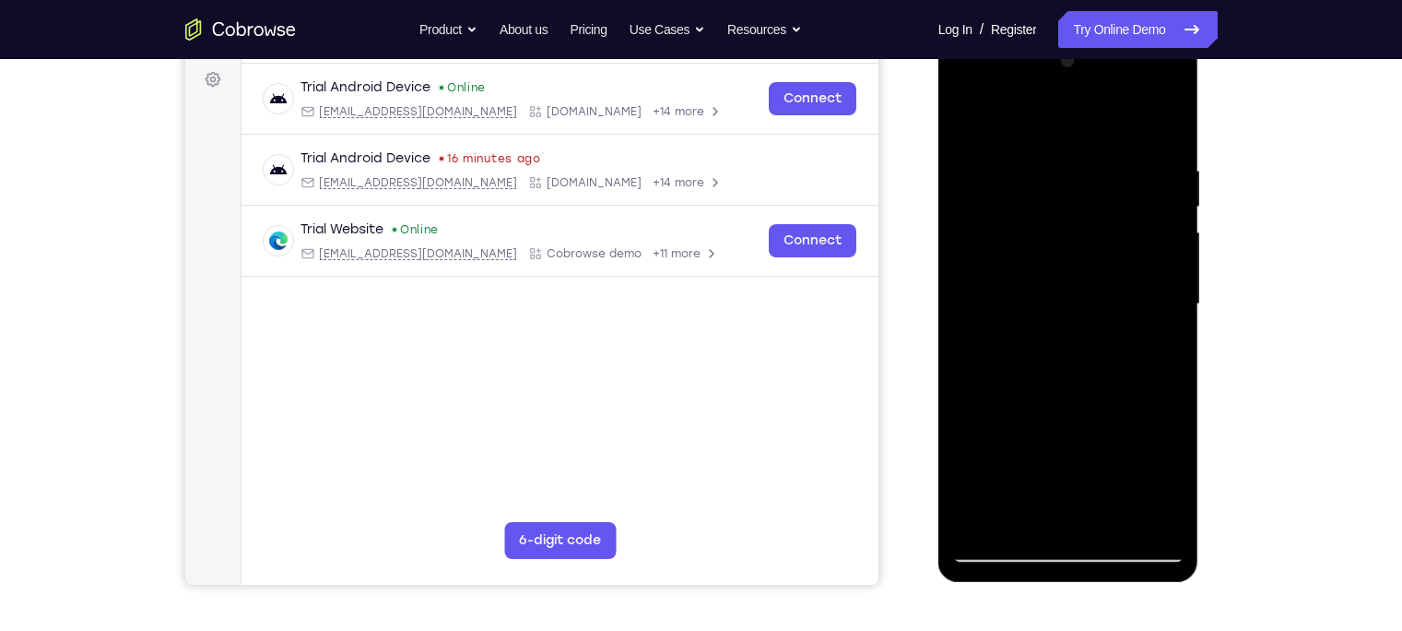
click at [1058, 426] on div at bounding box center [1068, 304] width 232 height 516
click at [1039, 167] on div at bounding box center [1068, 304] width 232 height 516
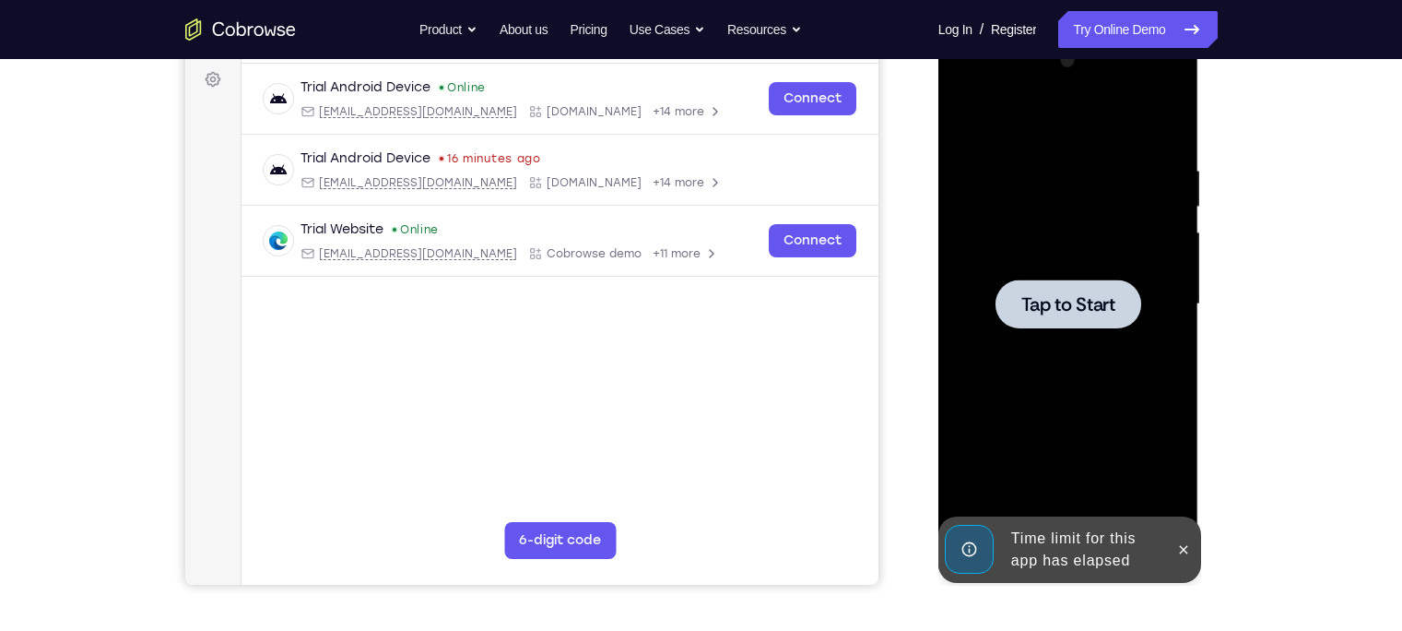
click at [1112, 271] on div at bounding box center [1068, 304] width 232 height 516
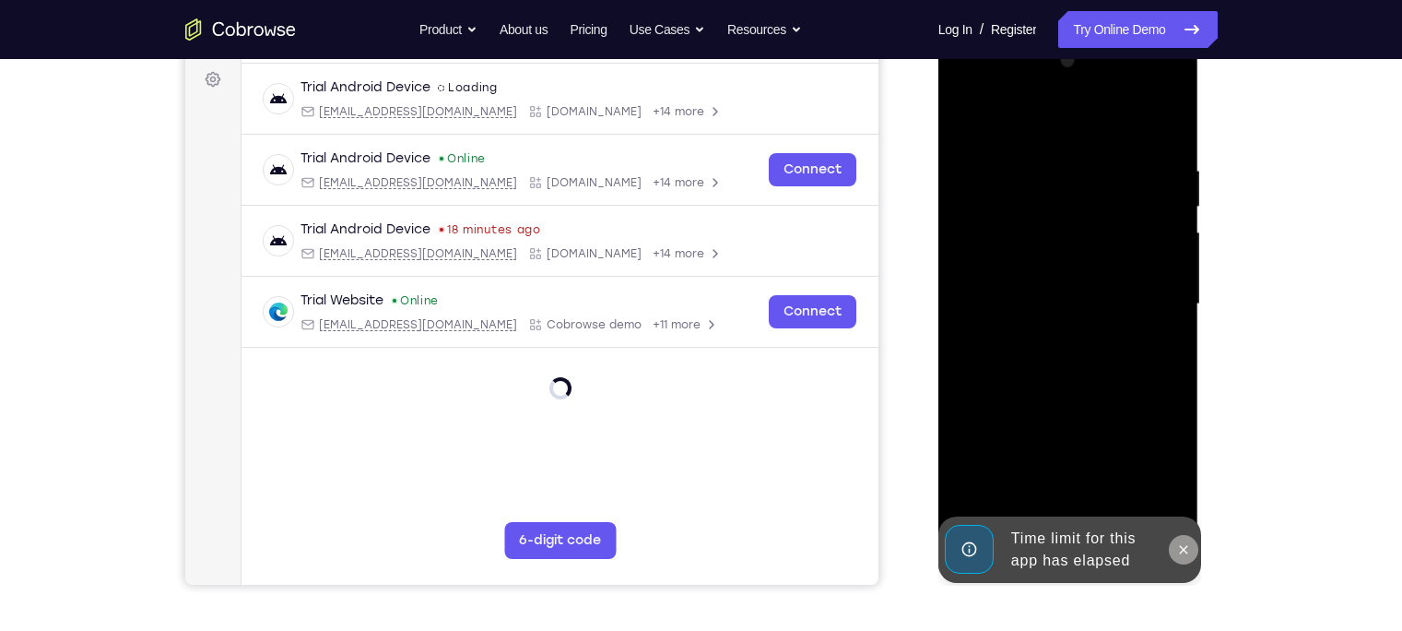
click at [1112, 493] on icon at bounding box center [1183, 549] width 15 height 15
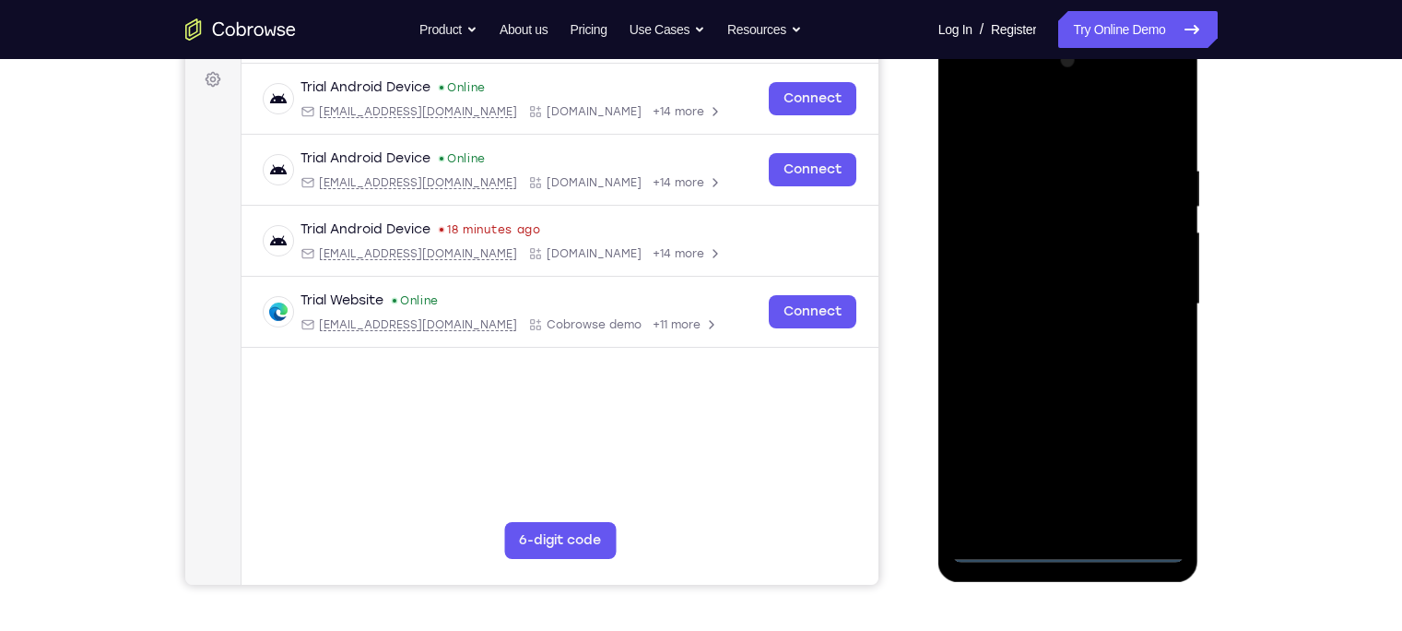
click at [1070, 493] on div at bounding box center [1068, 304] width 232 height 516
click at [1112, 455] on div at bounding box center [1068, 304] width 232 height 516
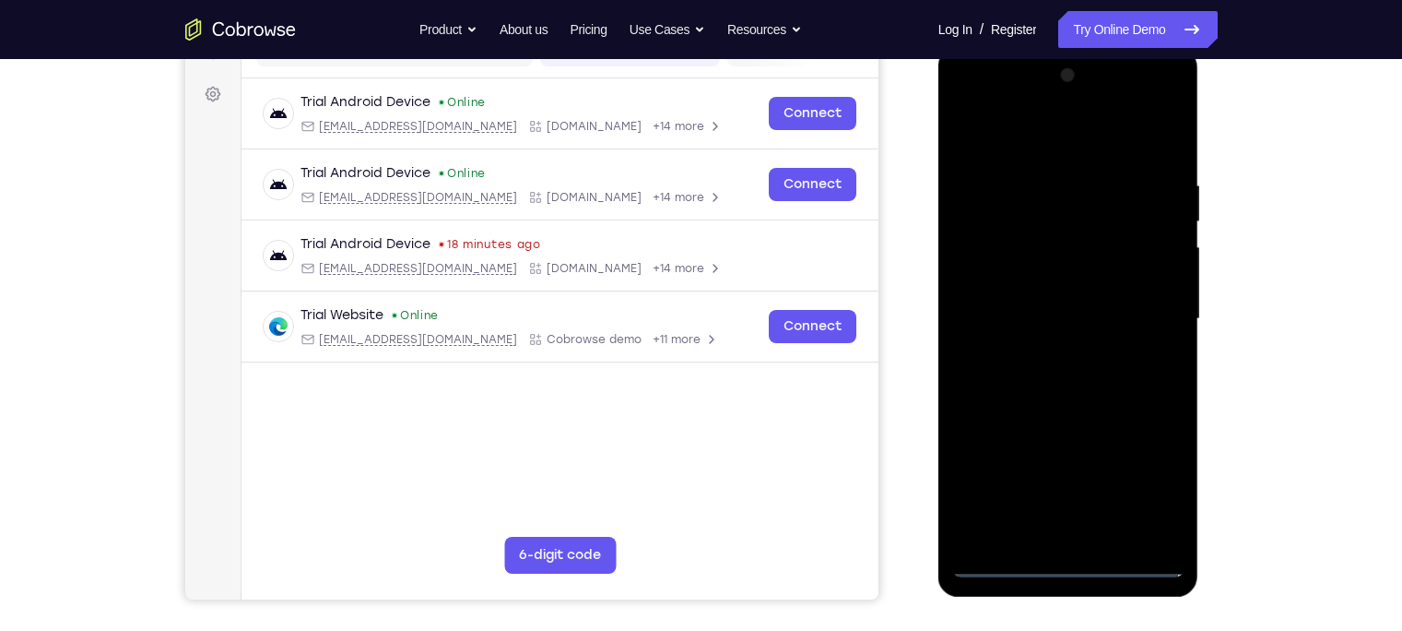
scroll to position [257, 0]
click at [1051, 138] on div at bounding box center [1068, 320] width 232 height 516
click at [1112, 302] on div at bounding box center [1068, 320] width 232 height 516
click at [1052, 359] on div at bounding box center [1068, 320] width 232 height 516
click at [1002, 309] on div at bounding box center [1068, 320] width 232 height 516
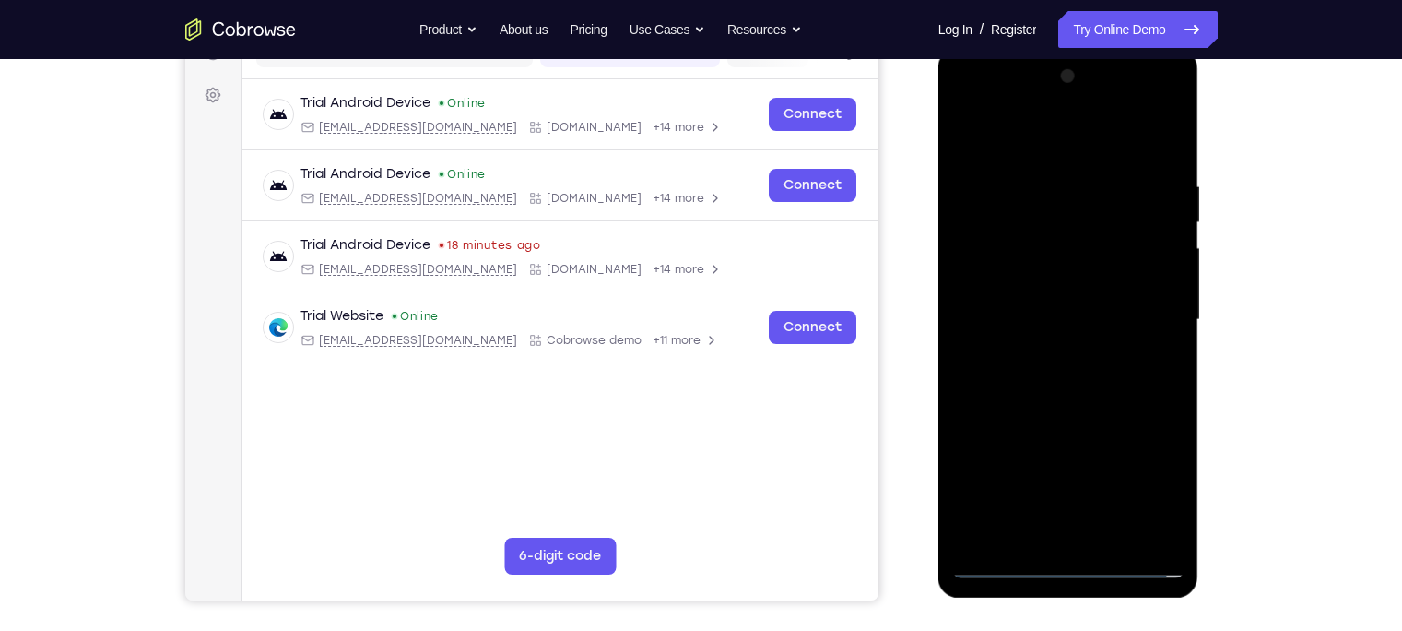
click at [1033, 290] on div at bounding box center [1068, 320] width 232 height 516
click at [1007, 312] on div at bounding box center [1068, 320] width 232 height 516
click at [995, 384] on div at bounding box center [1068, 320] width 232 height 516
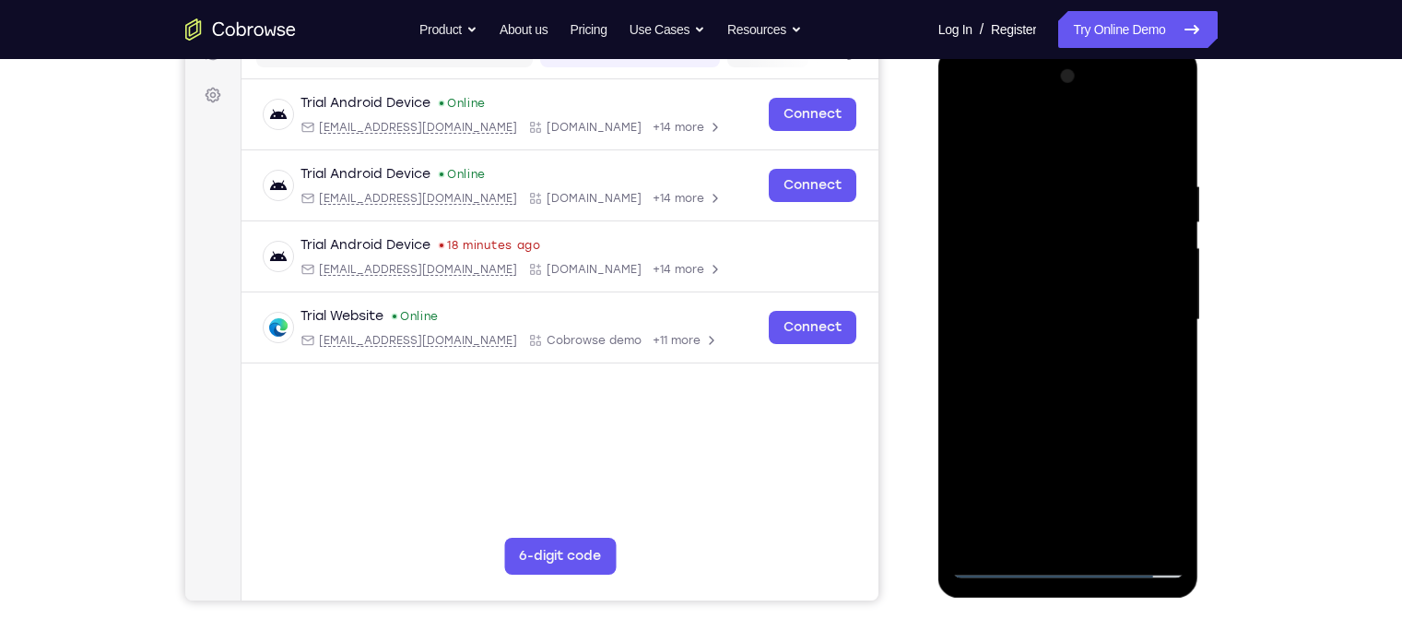
click at [1070, 403] on div at bounding box center [1068, 320] width 232 height 516
click at [1033, 196] on div at bounding box center [1068, 320] width 232 height 516
click at [1112, 324] on div at bounding box center [1068, 320] width 232 height 516
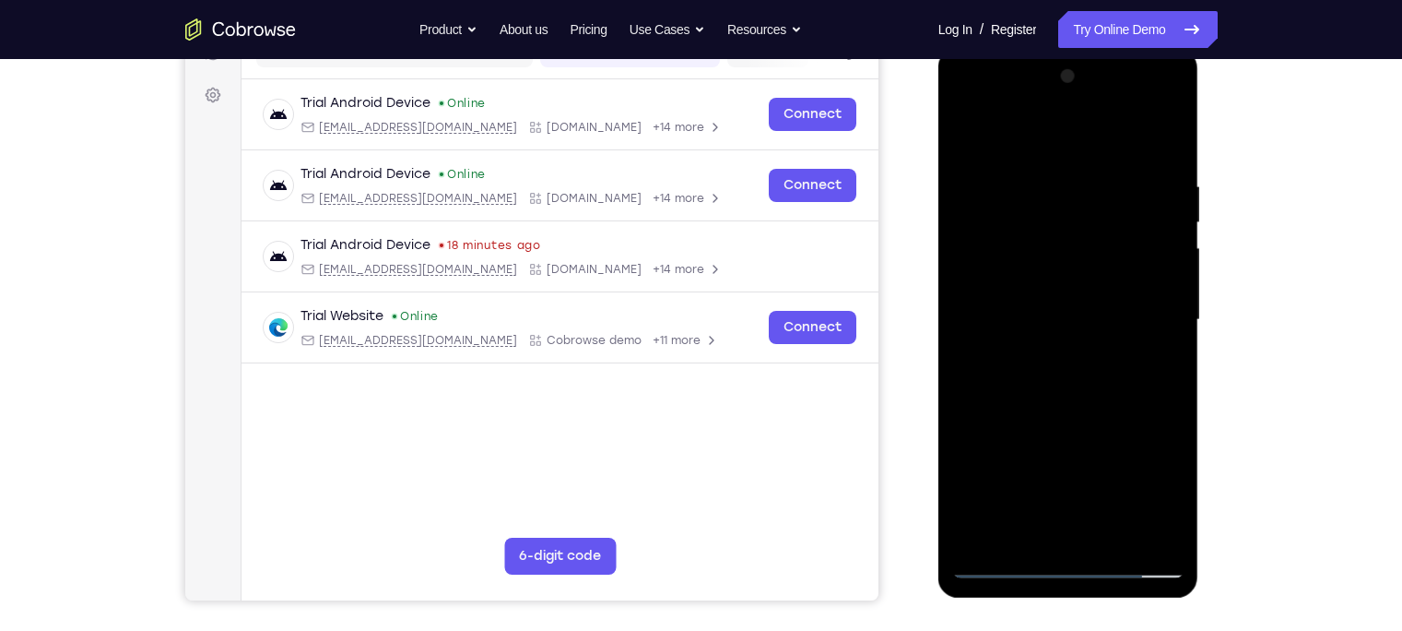
click at [1112, 324] on div at bounding box center [1068, 320] width 232 height 516
drag, startPoint x: 1152, startPoint y: 324, endPoint x: 1085, endPoint y: 315, distance: 67.8
click at [1085, 315] on div at bounding box center [1068, 320] width 232 height 516
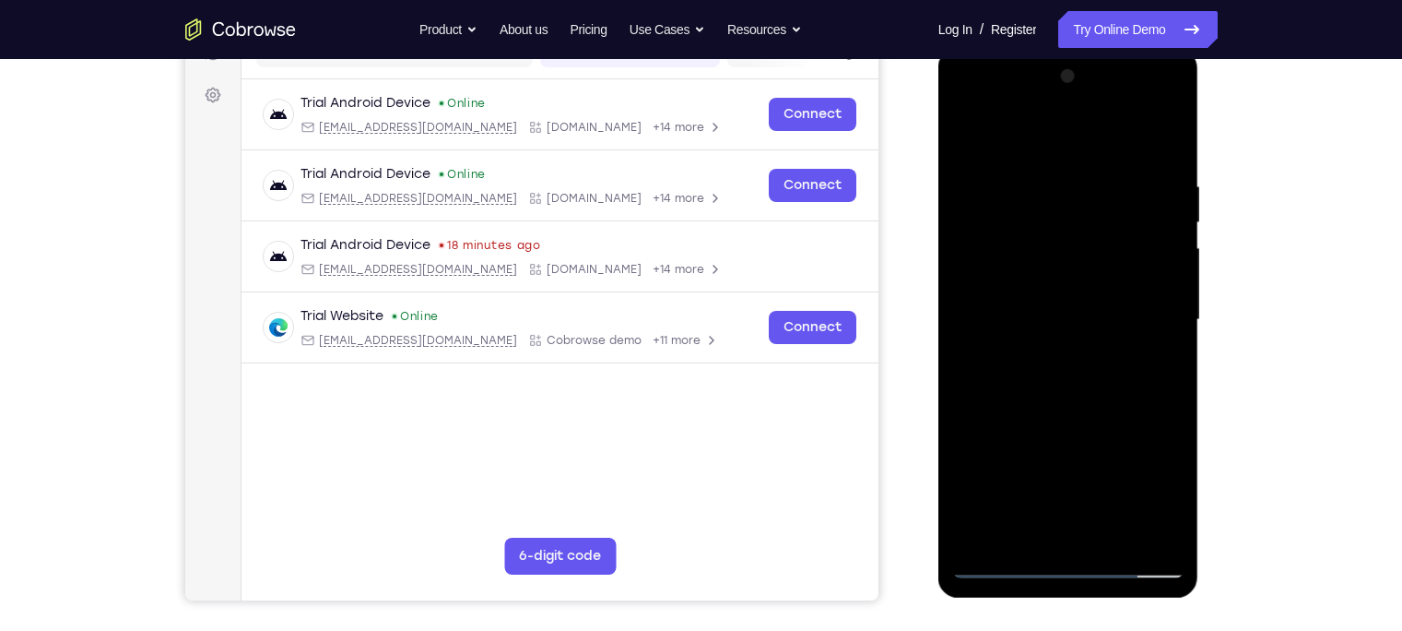
click at [1112, 321] on div at bounding box center [1068, 320] width 232 height 516
drag, startPoint x: 1160, startPoint y: 329, endPoint x: 1018, endPoint y: 321, distance: 142.2
click at [1018, 321] on div at bounding box center [1068, 320] width 232 height 516
click at [1112, 321] on div at bounding box center [1068, 320] width 232 height 516
click at [1112, 317] on div at bounding box center [1068, 320] width 232 height 516
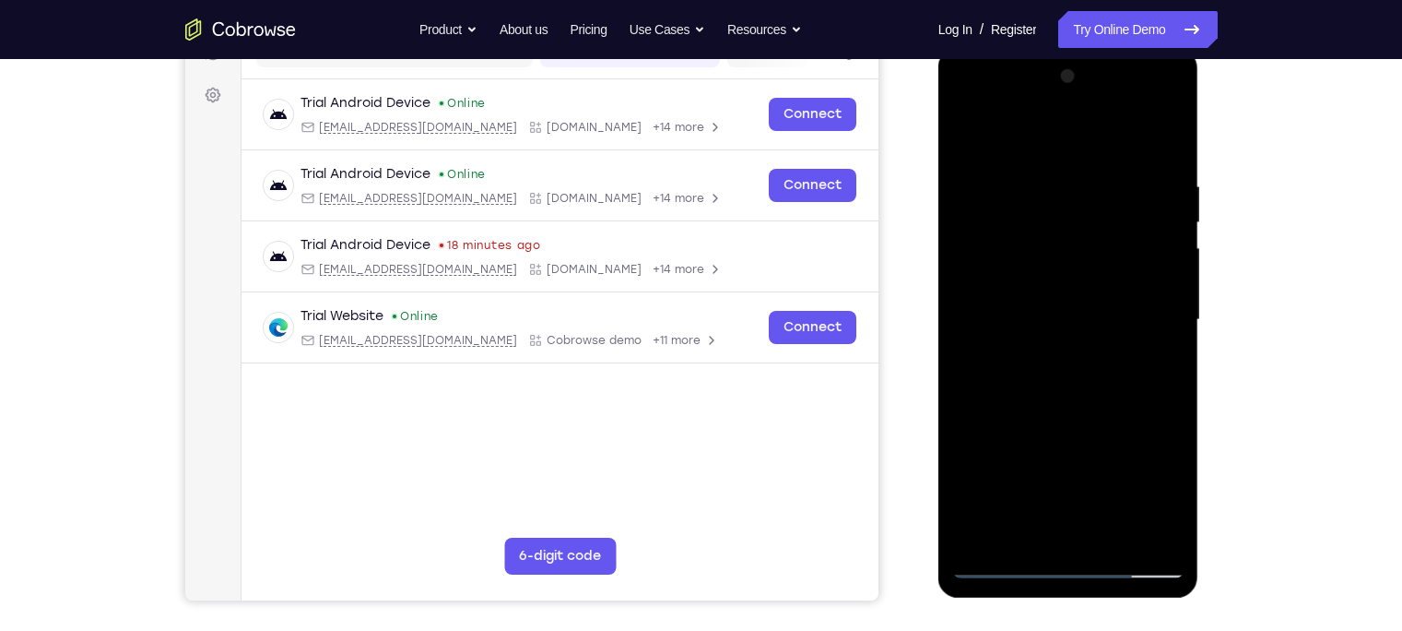
drag, startPoint x: 1161, startPoint y: 317, endPoint x: 1037, endPoint y: 294, distance: 125.7
click at [1037, 294] on div at bounding box center [1068, 320] width 232 height 516
drag, startPoint x: 1153, startPoint y: 232, endPoint x: 1028, endPoint y: 226, distance: 125.6
click at [1028, 226] on div at bounding box center [1068, 320] width 232 height 516
click at [1112, 270] on div at bounding box center [1068, 320] width 232 height 516
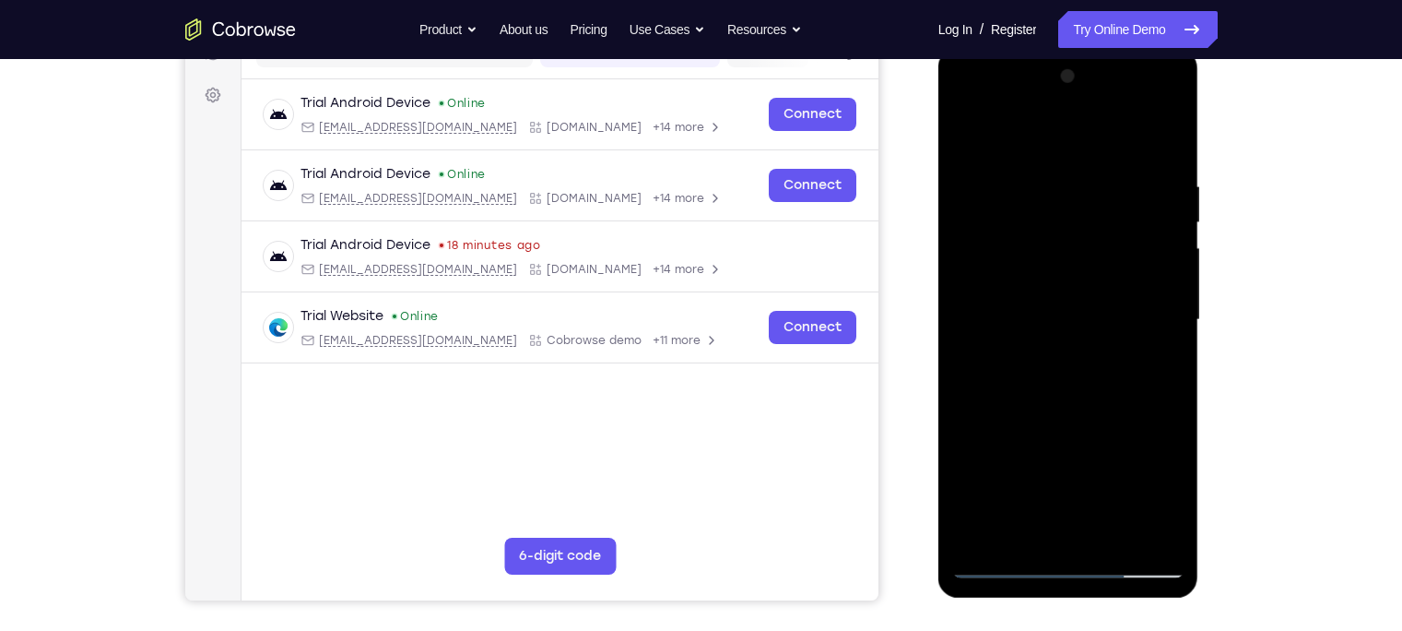
click at [1112, 270] on div at bounding box center [1068, 320] width 232 height 516
click at [971, 136] on div at bounding box center [1068, 320] width 232 height 516
drag, startPoint x: 1068, startPoint y: 380, endPoint x: 1083, endPoint y: 294, distance: 87.2
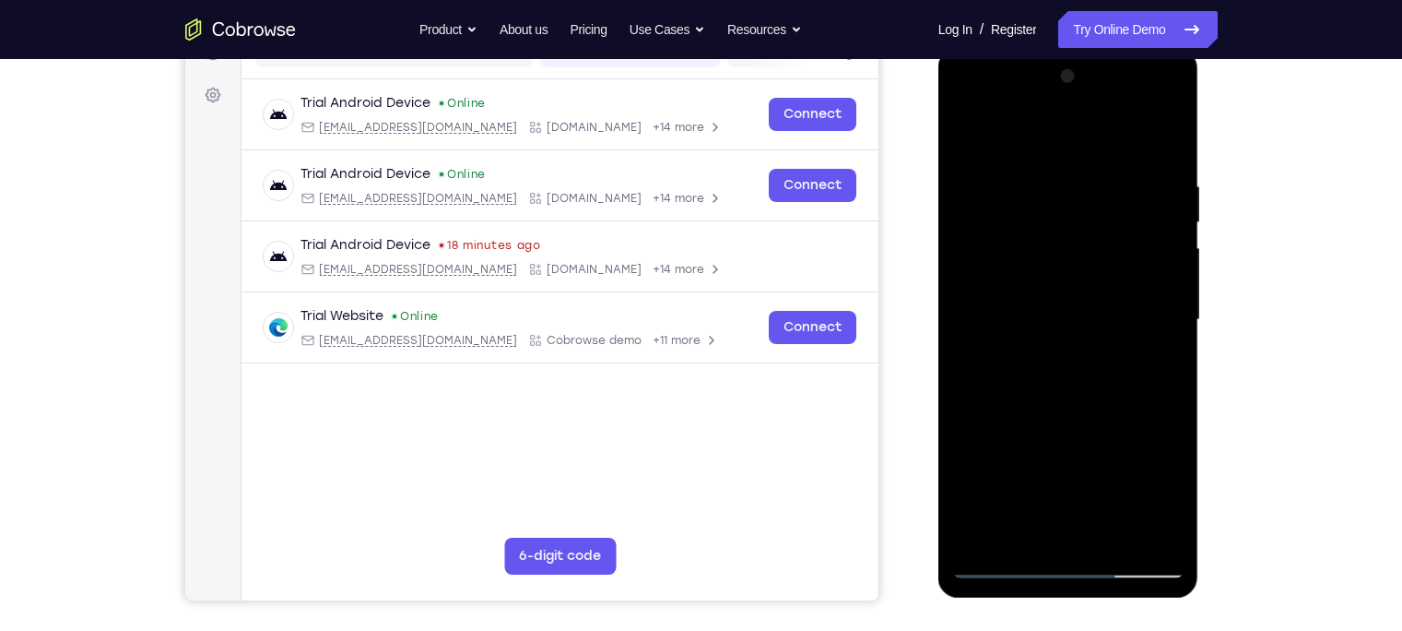
click at [1083, 294] on div at bounding box center [1068, 320] width 232 height 516
click at [1086, 425] on div at bounding box center [1068, 320] width 232 height 516
drag, startPoint x: 1130, startPoint y: 288, endPoint x: 1130, endPoint y: 417, distance: 129.1
click at [1112, 417] on div at bounding box center [1068, 320] width 232 height 516
click at [1112, 236] on div at bounding box center [1068, 320] width 232 height 516
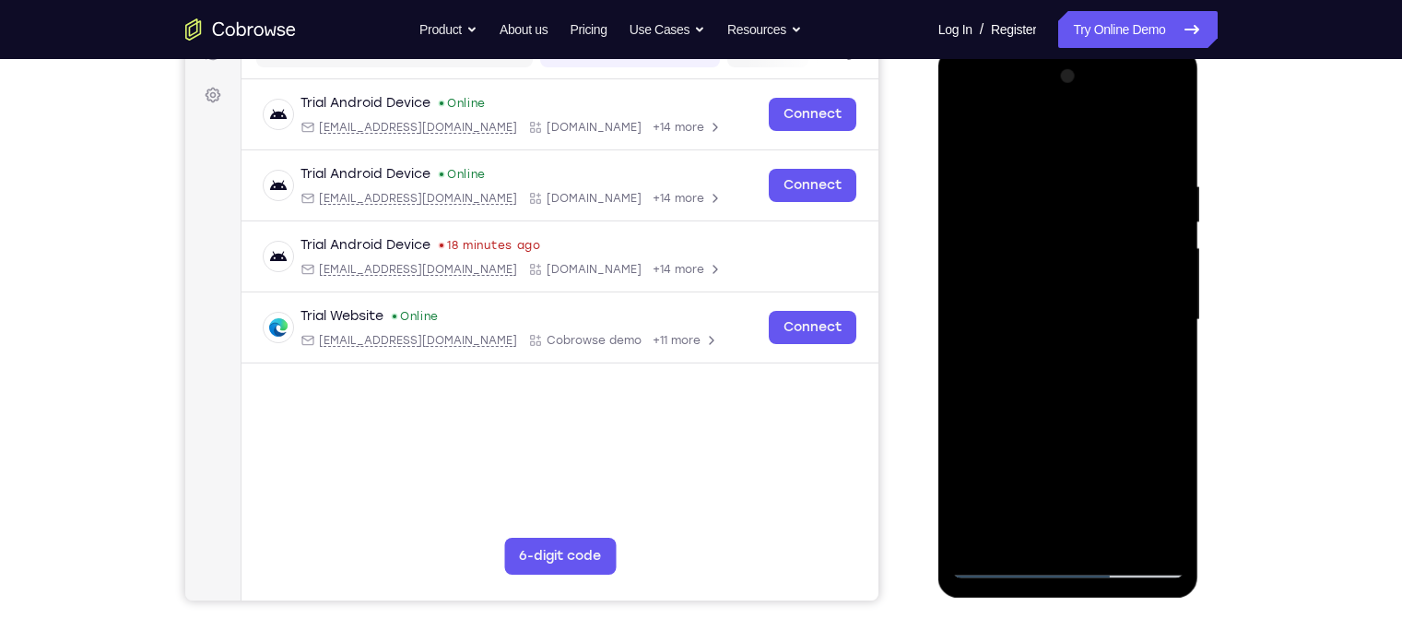
click at [964, 125] on div at bounding box center [1068, 320] width 232 height 516
drag, startPoint x: 1120, startPoint y: 289, endPoint x: 1136, endPoint y: 193, distance: 97.2
click at [1112, 193] on div at bounding box center [1068, 320] width 232 height 516
drag, startPoint x: 1124, startPoint y: 475, endPoint x: 1134, endPoint y: 353, distance: 122.1
click at [1112, 353] on div at bounding box center [1068, 320] width 232 height 516
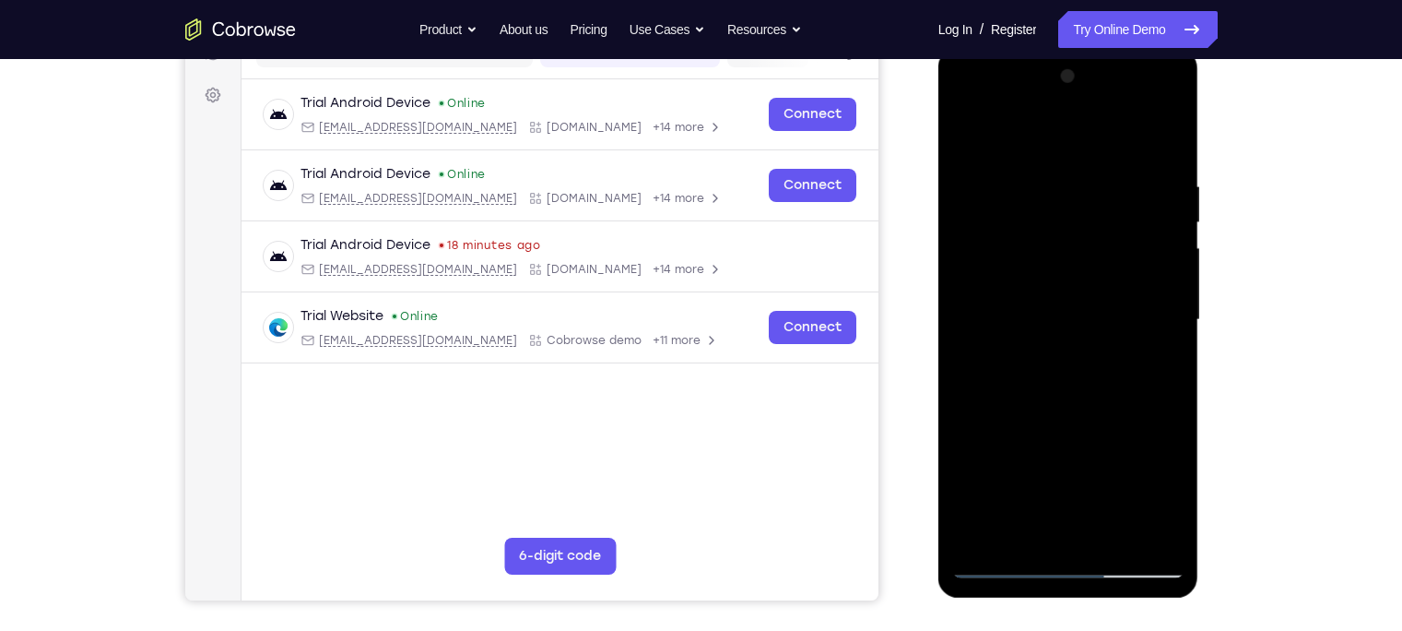
click at [1015, 357] on div at bounding box center [1068, 320] width 232 height 516
click at [1112, 201] on div at bounding box center [1068, 320] width 232 height 516
drag, startPoint x: 1121, startPoint y: 217, endPoint x: 1089, endPoint y: 380, distance: 166.4
click at [1089, 380] on div at bounding box center [1068, 320] width 232 height 516
click at [1112, 332] on div at bounding box center [1068, 320] width 232 height 516
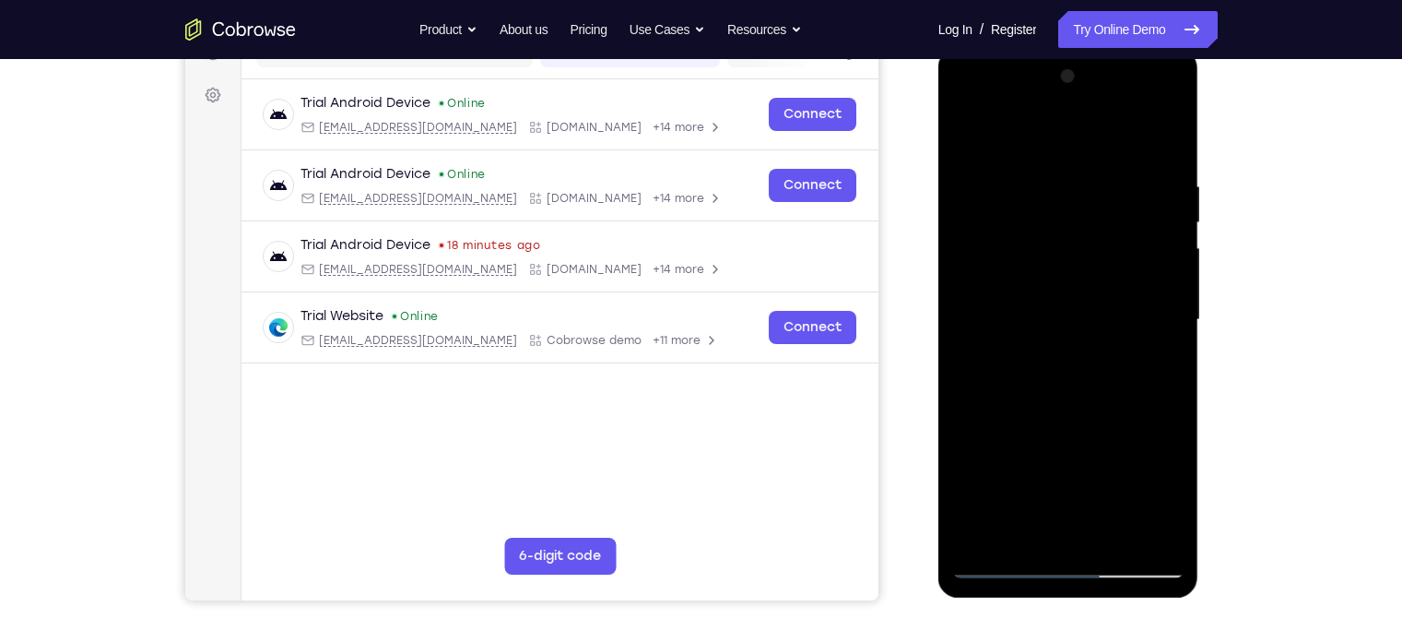
click at [975, 138] on div at bounding box center [1068, 320] width 232 height 516
click at [979, 493] on div at bounding box center [1068, 320] width 232 height 516
drag, startPoint x: 1038, startPoint y: 264, endPoint x: 1034, endPoint y: 442, distance: 178.0
click at [1034, 442] on div at bounding box center [1068, 320] width 232 height 516
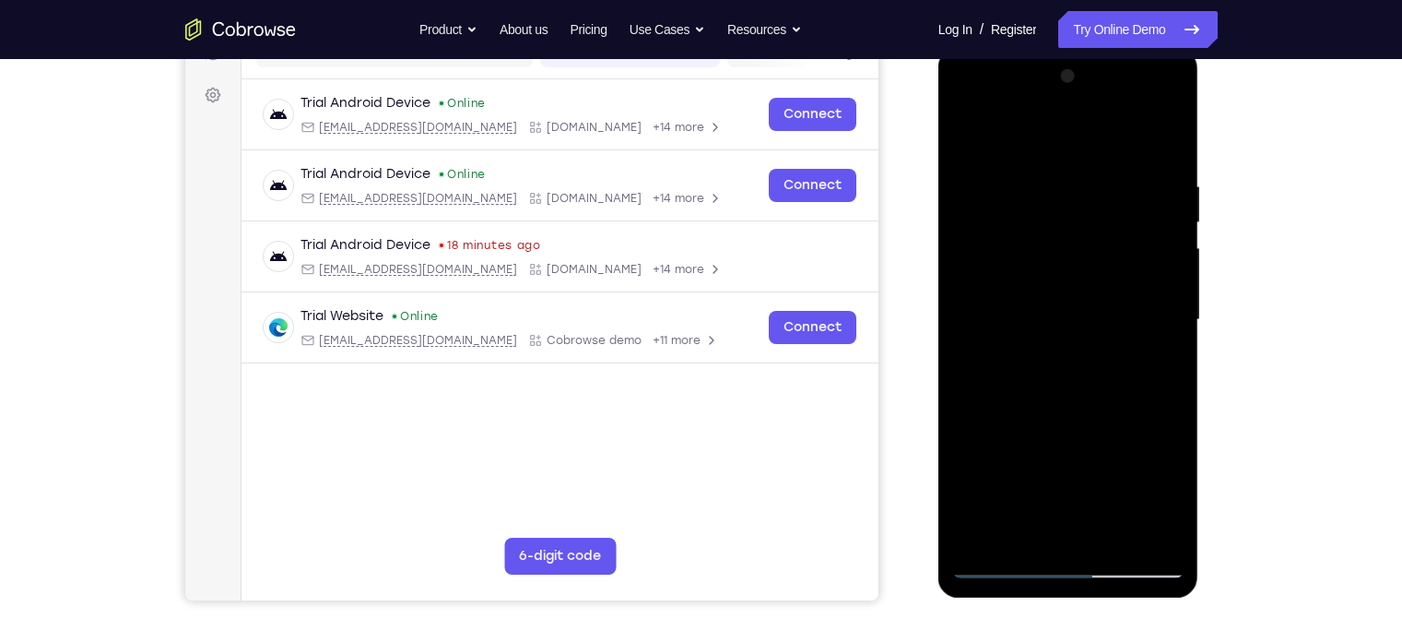
drag, startPoint x: 1105, startPoint y: 290, endPoint x: 1082, endPoint y: 441, distance: 152.0
click at [1082, 441] on div at bounding box center [1068, 320] width 232 height 516
click at [1109, 493] on div at bounding box center [1068, 320] width 232 height 516
click at [1102, 423] on div at bounding box center [1068, 320] width 232 height 516
click at [995, 493] on div at bounding box center [1068, 320] width 232 height 516
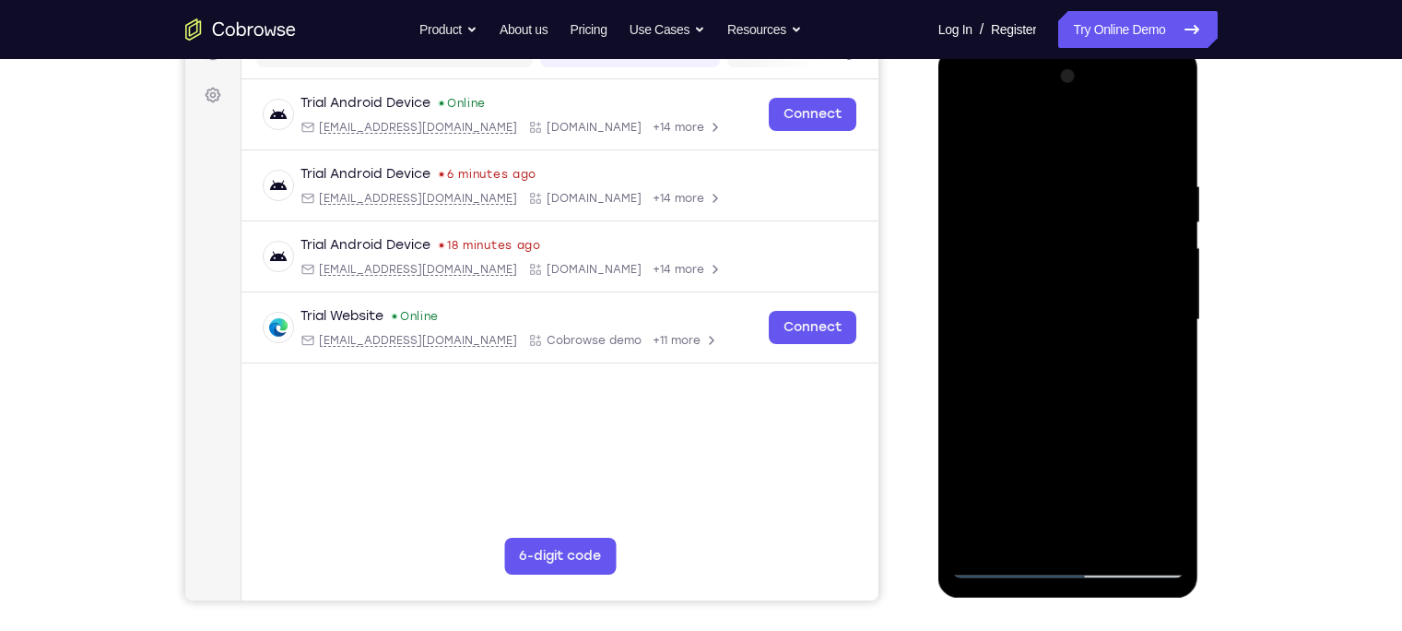
click at [1112, 493] on div at bounding box center [1068, 320] width 232 height 516
drag, startPoint x: 1097, startPoint y: 246, endPoint x: 1074, endPoint y: 390, distance: 145.7
click at [1074, 390] on div at bounding box center [1068, 320] width 232 height 516
click at [1074, 433] on div at bounding box center [1068, 320] width 232 height 516
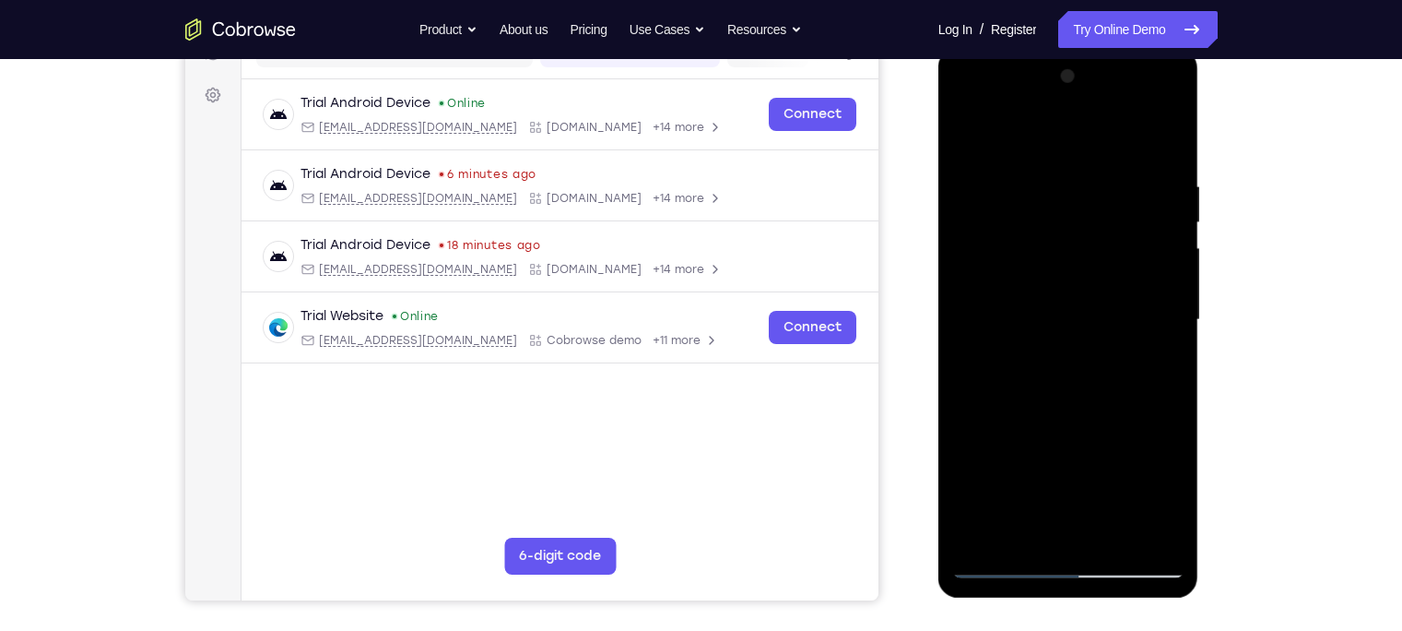
click at [1112, 493] on div at bounding box center [1068, 320] width 232 height 516
click at [1112, 333] on div at bounding box center [1068, 320] width 232 height 516
click at [1112, 320] on div at bounding box center [1068, 320] width 232 height 516
click at [966, 319] on div at bounding box center [1068, 320] width 232 height 516
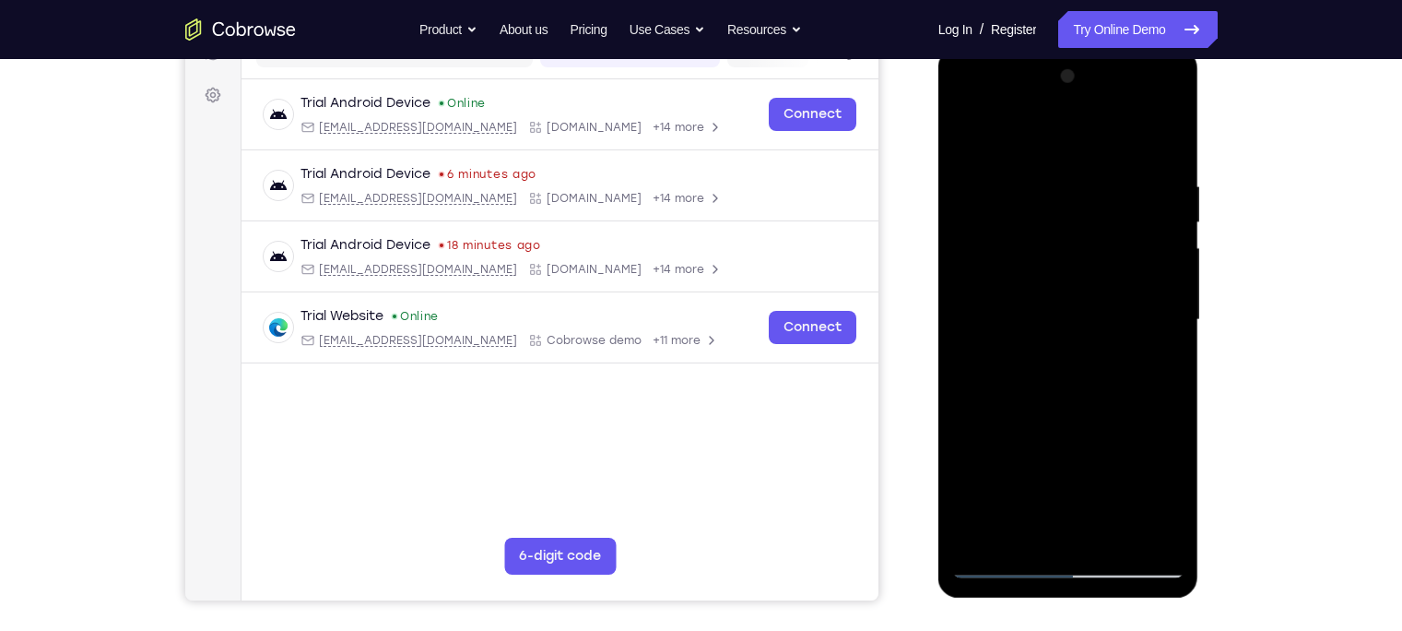
click at [966, 319] on div at bounding box center [1068, 320] width 232 height 516
click at [964, 127] on div at bounding box center [1068, 320] width 232 height 516
click at [987, 397] on div at bounding box center [1068, 320] width 232 height 516
click at [1112, 319] on div at bounding box center [1068, 320] width 232 height 516
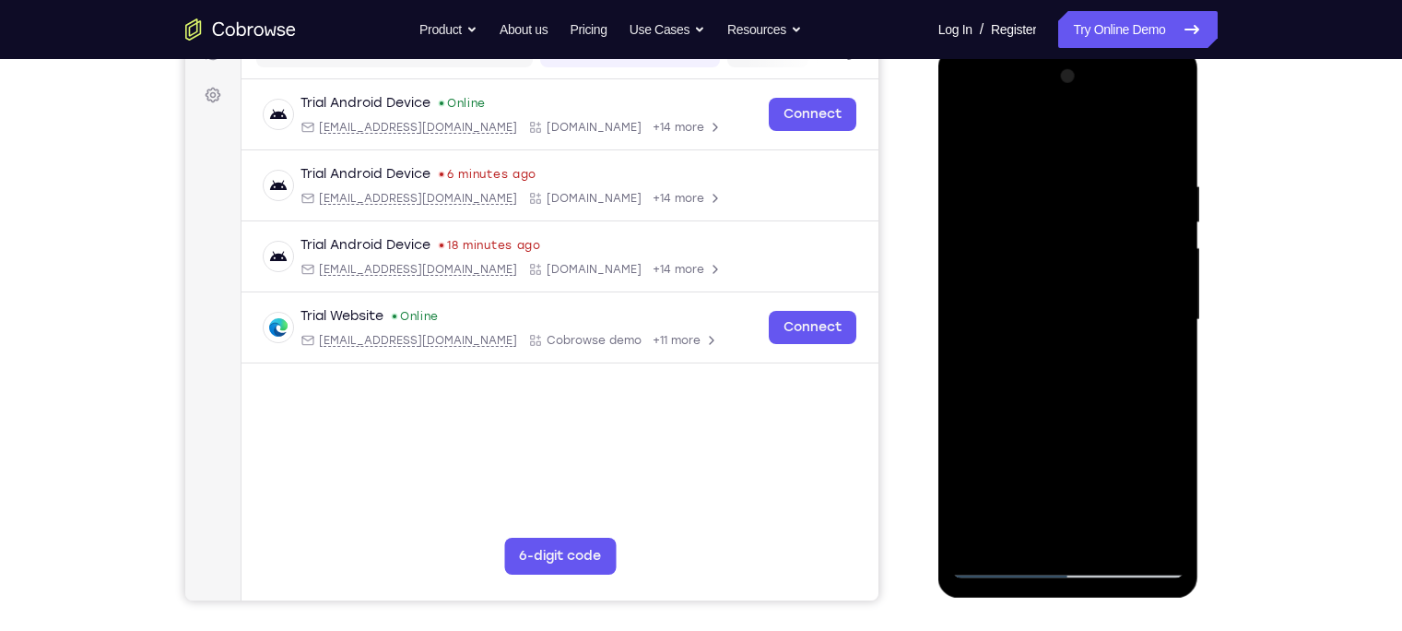
click at [1112, 319] on div at bounding box center [1068, 320] width 232 height 516
click at [969, 333] on div at bounding box center [1068, 320] width 232 height 516
click at [975, 130] on div at bounding box center [1068, 320] width 232 height 516
click at [979, 493] on div at bounding box center [1068, 320] width 232 height 516
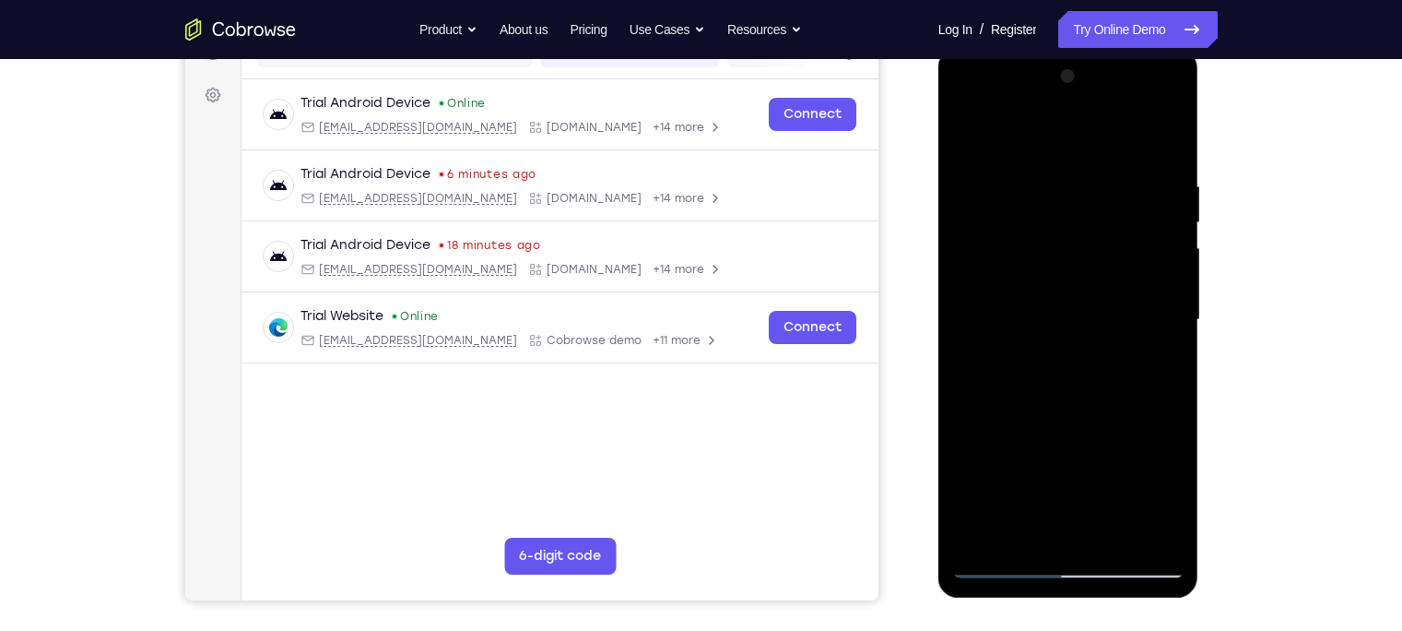
click at [979, 493] on div at bounding box center [1068, 320] width 232 height 516
click at [981, 493] on div at bounding box center [1068, 320] width 232 height 516
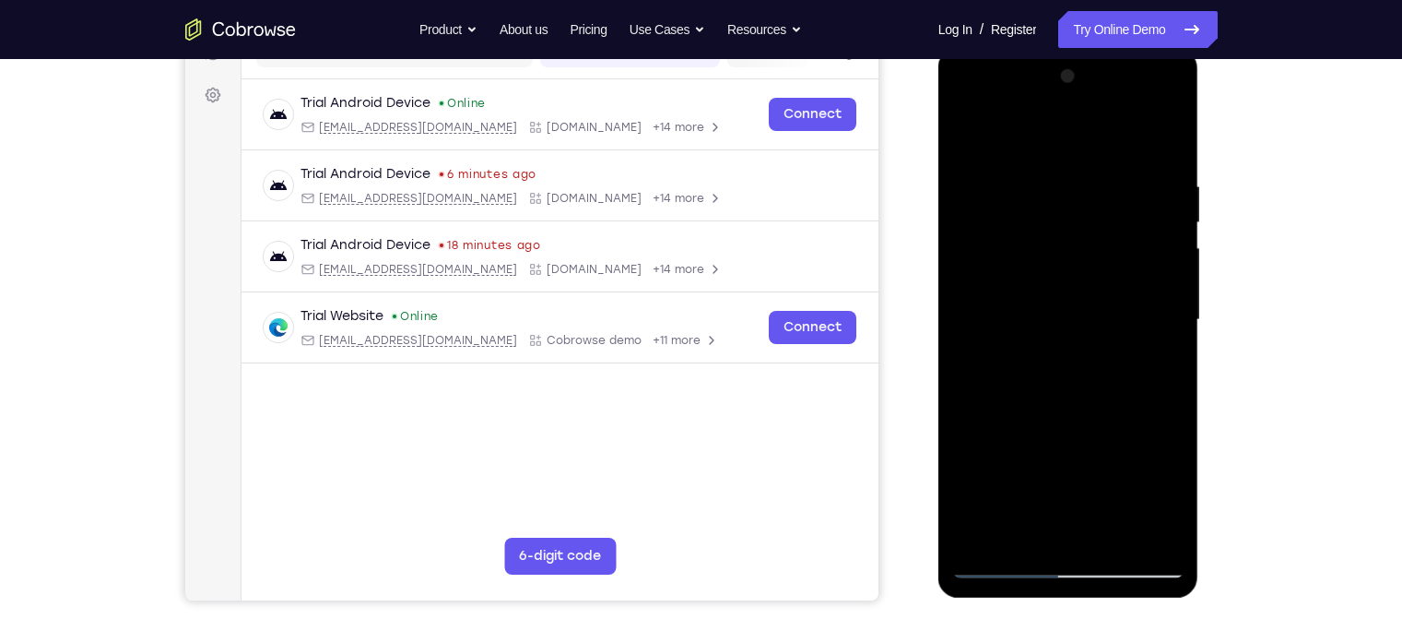
drag, startPoint x: 1038, startPoint y: 302, endPoint x: 1027, endPoint y: 466, distance: 163.6
click at [1027, 466] on div at bounding box center [1068, 320] width 232 height 516
drag, startPoint x: 1100, startPoint y: 400, endPoint x: 1104, endPoint y: 346, distance: 54.5
click at [1104, 346] on div at bounding box center [1068, 320] width 232 height 516
drag, startPoint x: 1111, startPoint y: 408, endPoint x: 1112, endPoint y: 355, distance: 53.5
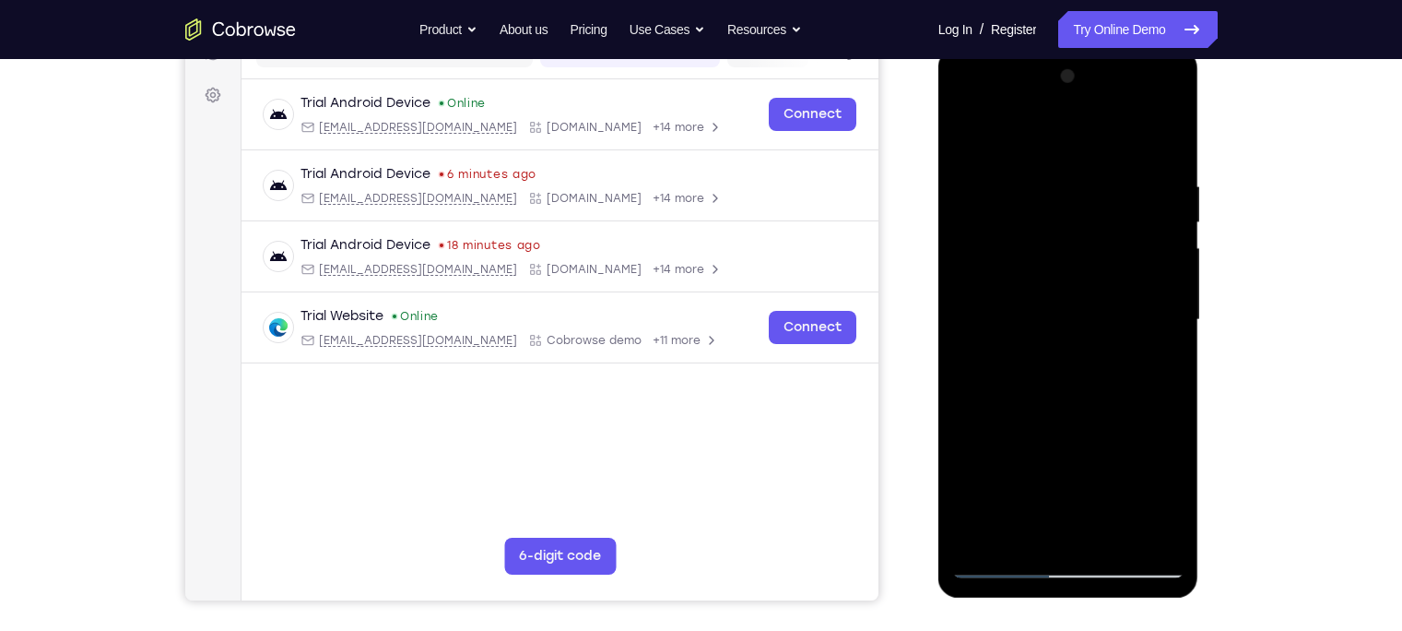
click at [1112, 355] on div at bounding box center [1068, 320] width 232 height 516
click at [985, 493] on div at bounding box center [1068, 320] width 232 height 516
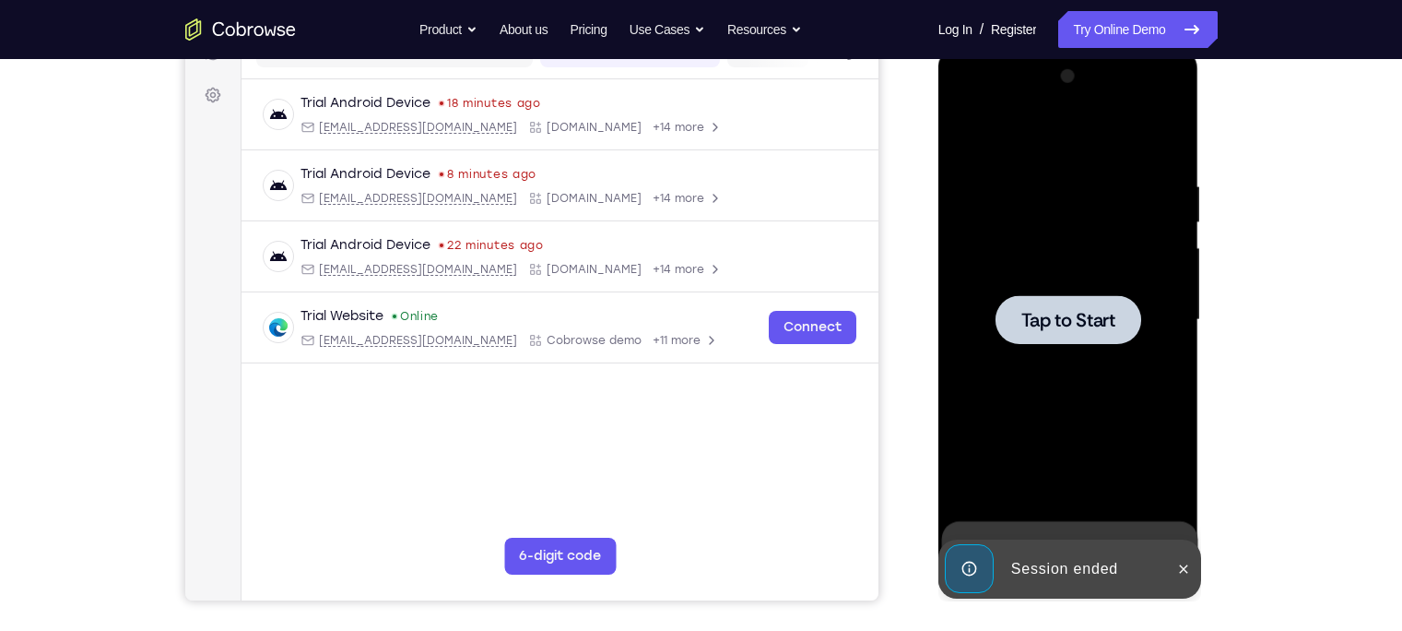
click at [1094, 312] on span "Tap to Start" at bounding box center [1069, 320] width 94 height 18
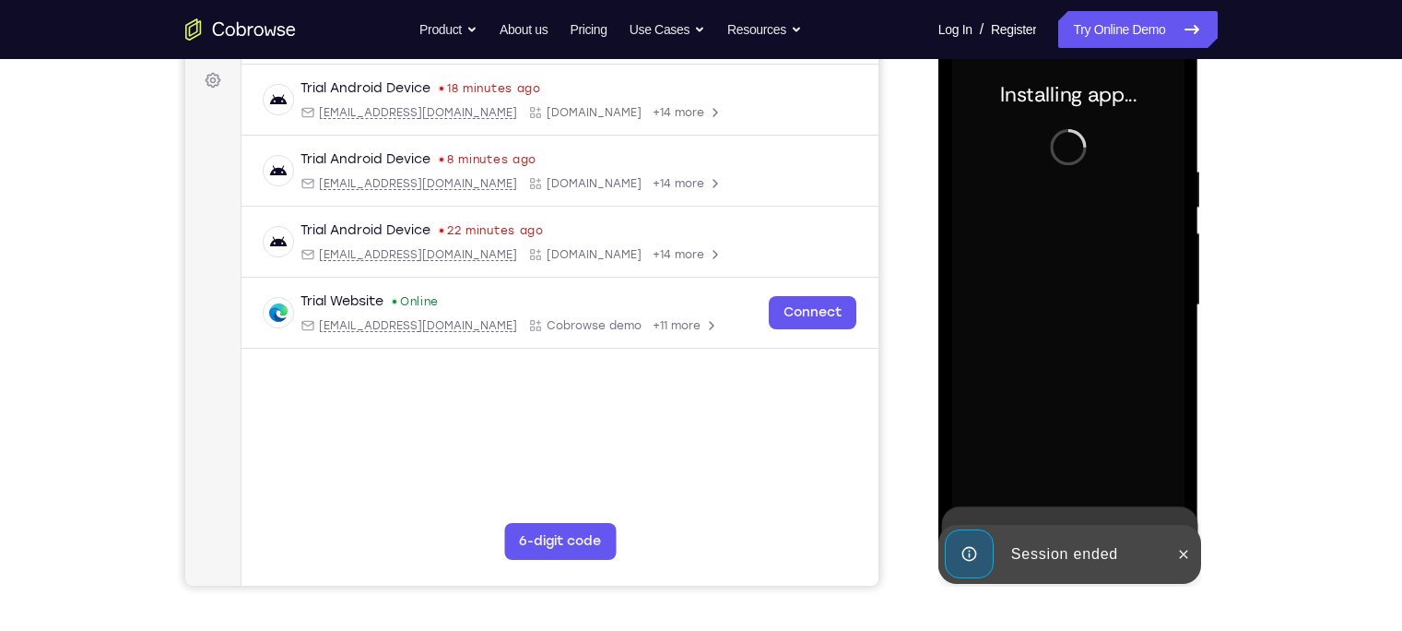
scroll to position [273, 0]
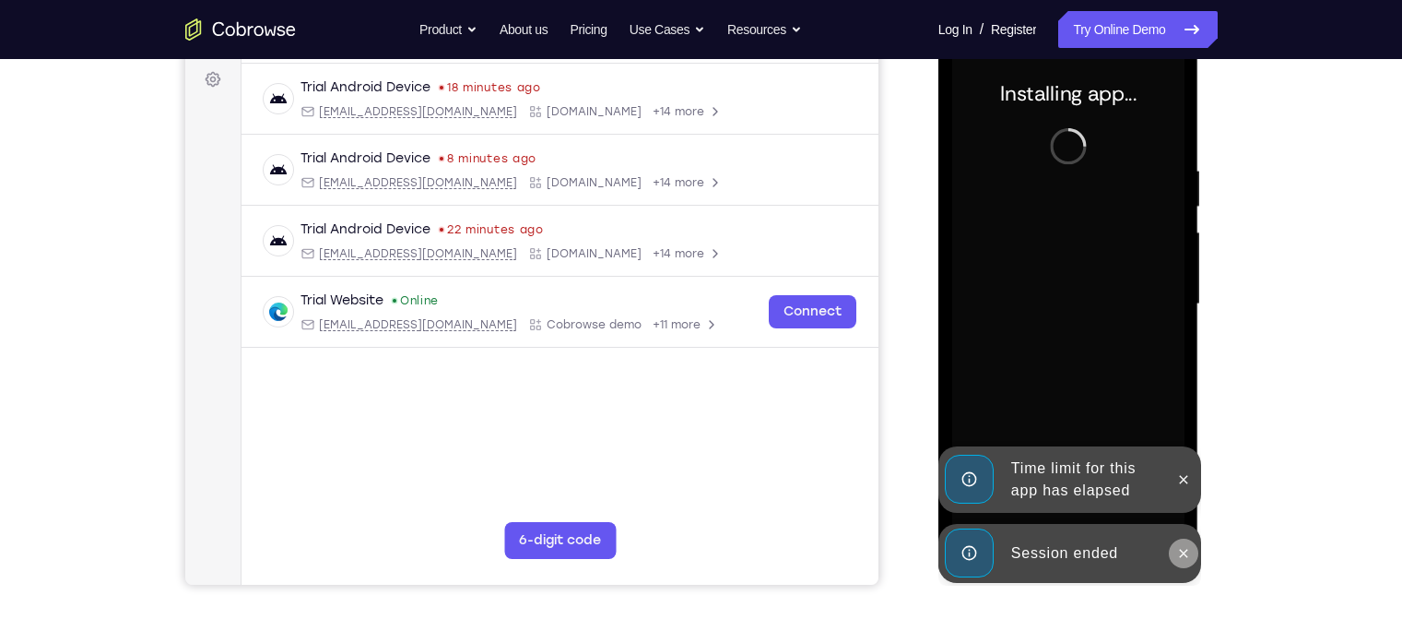
click at [1112, 493] on icon at bounding box center [1184, 553] width 8 height 8
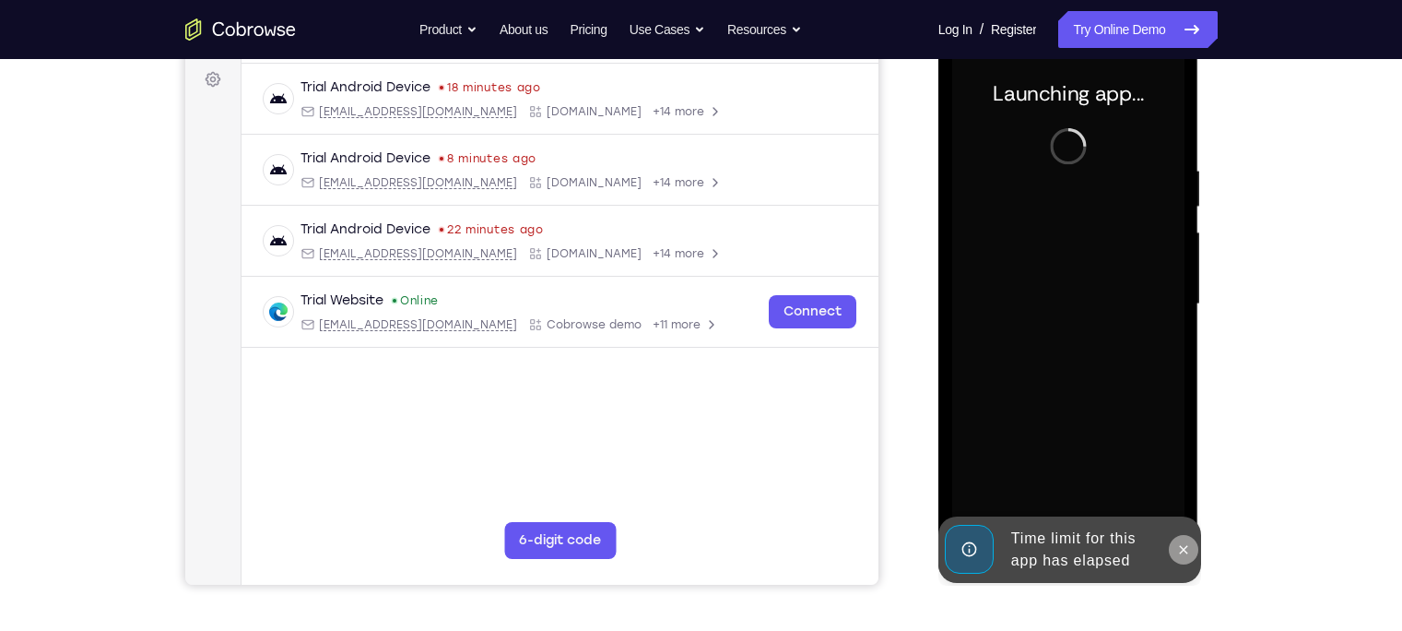
click at [1112, 484] on div "Online web based iOS Simulators and Android Emulators. Run iPhone, iPad, Mobile…" at bounding box center [1070, 308] width 263 height 553
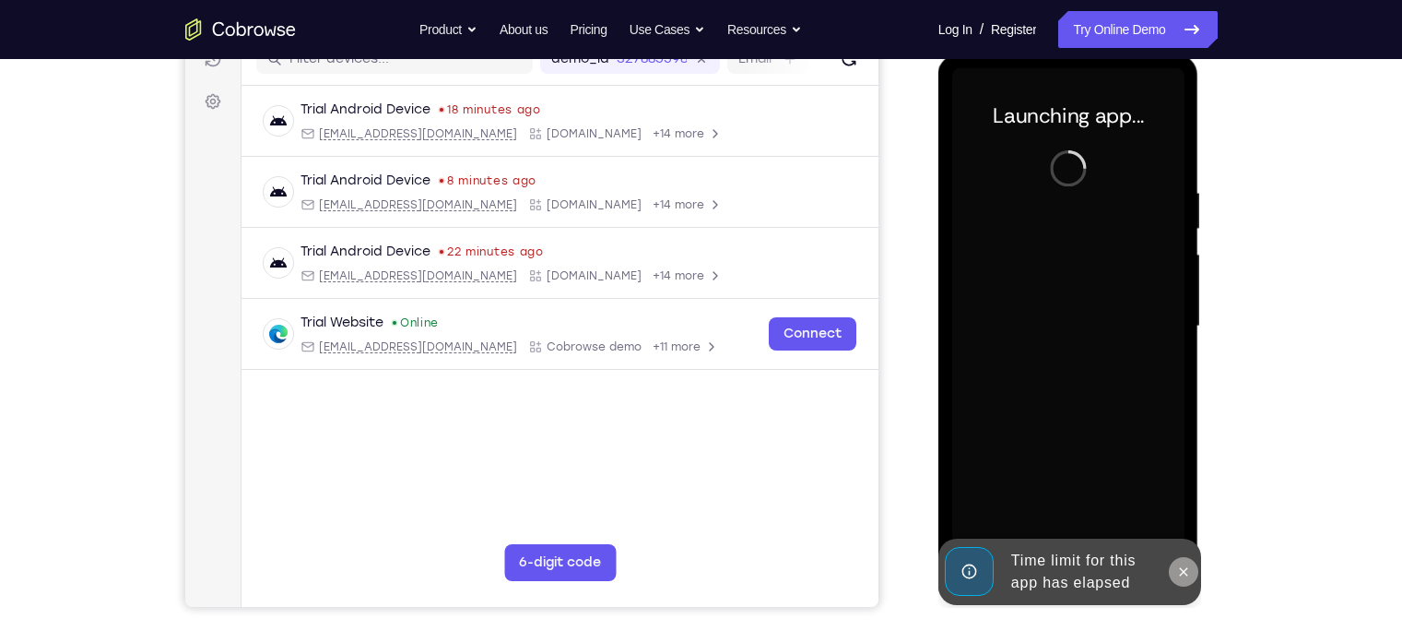
scroll to position [249, 0]
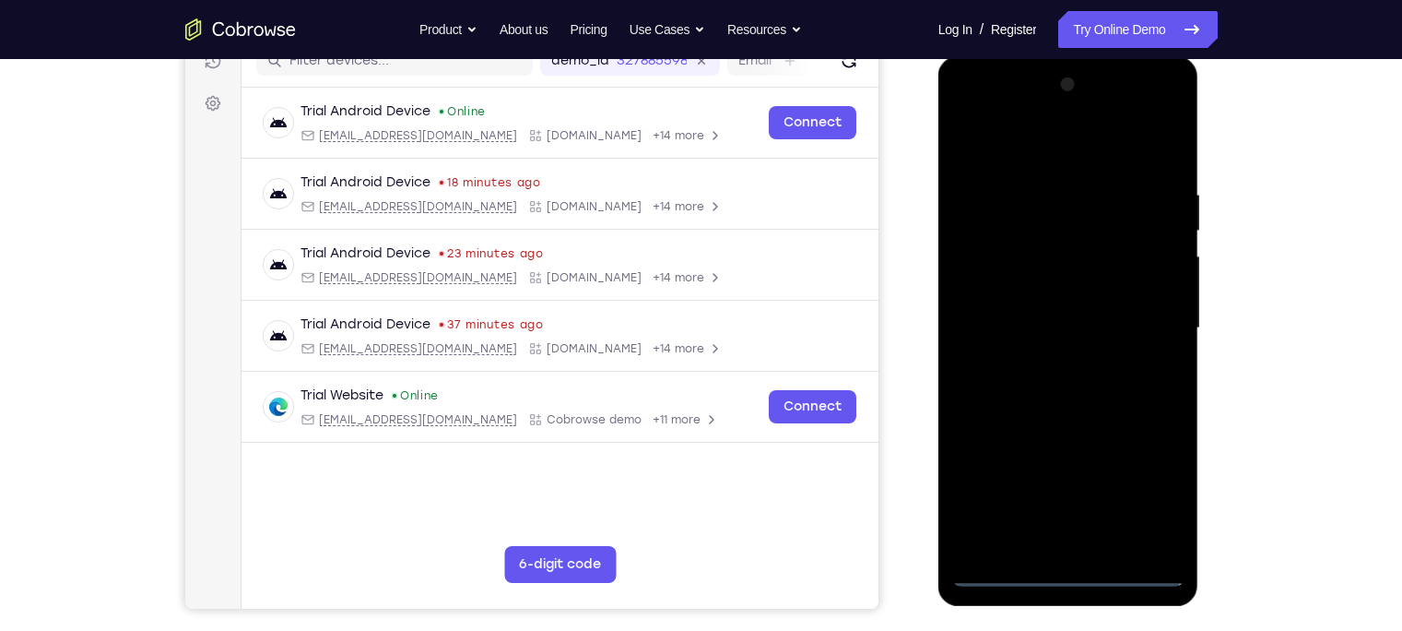
click at [1065, 493] on div at bounding box center [1068, 328] width 232 height 516
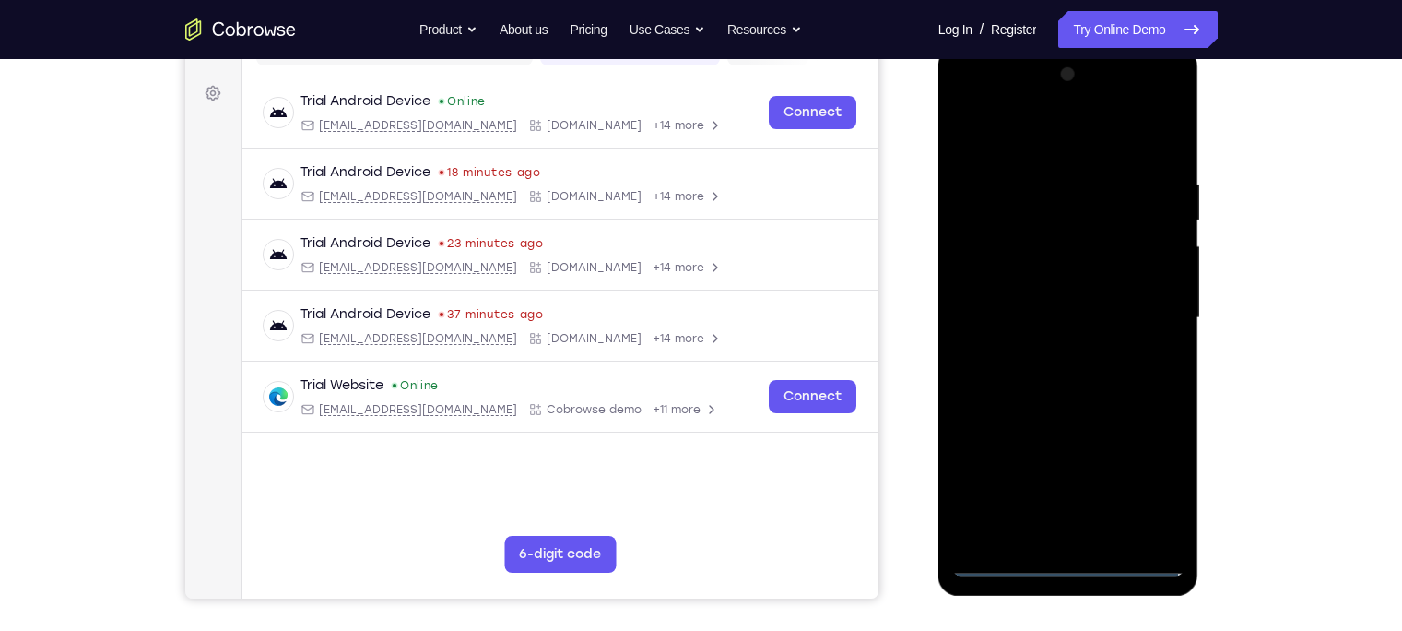
click at [1112, 483] on div at bounding box center [1068, 318] width 232 height 516
click at [1015, 130] on div at bounding box center [1068, 318] width 232 height 516
click at [1112, 322] on div at bounding box center [1068, 318] width 232 height 516
click at [1048, 354] on div at bounding box center [1068, 318] width 232 height 516
click at [1025, 293] on div at bounding box center [1068, 318] width 232 height 516
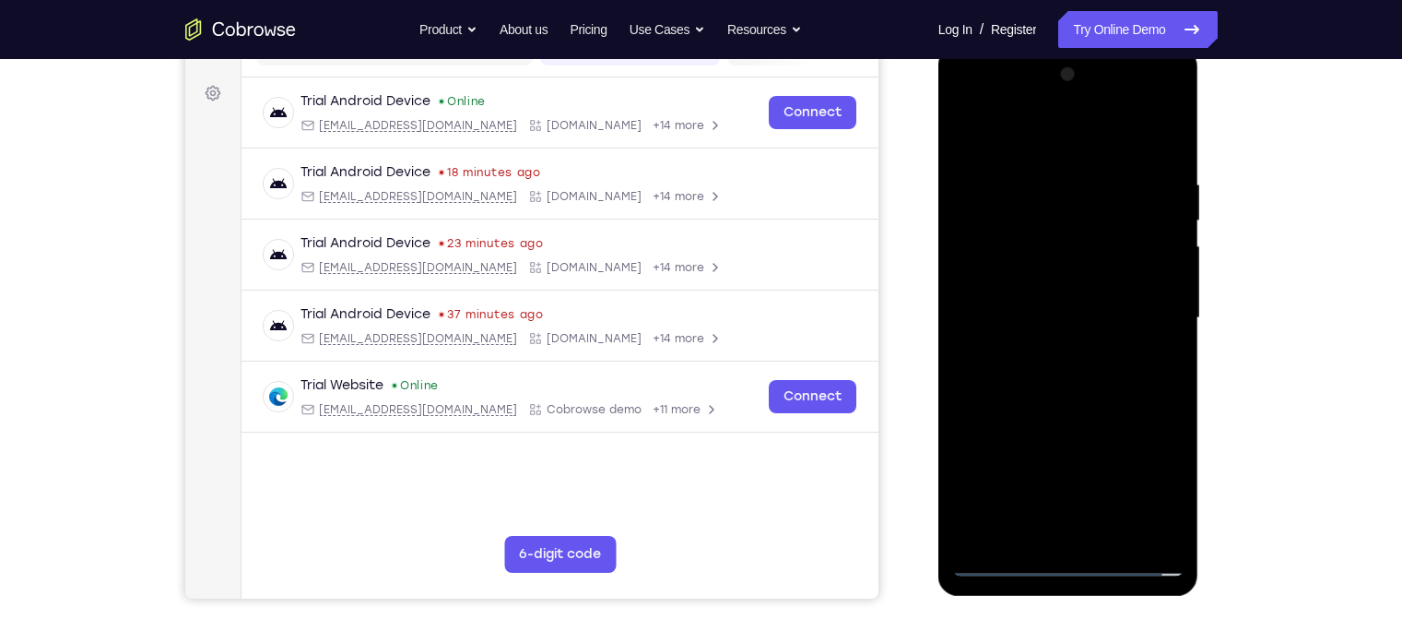
click at [1021, 276] on div at bounding box center [1068, 318] width 232 height 516
click at [1001, 319] on div at bounding box center [1068, 318] width 232 height 516
click at [1000, 380] on div at bounding box center [1068, 318] width 232 height 516
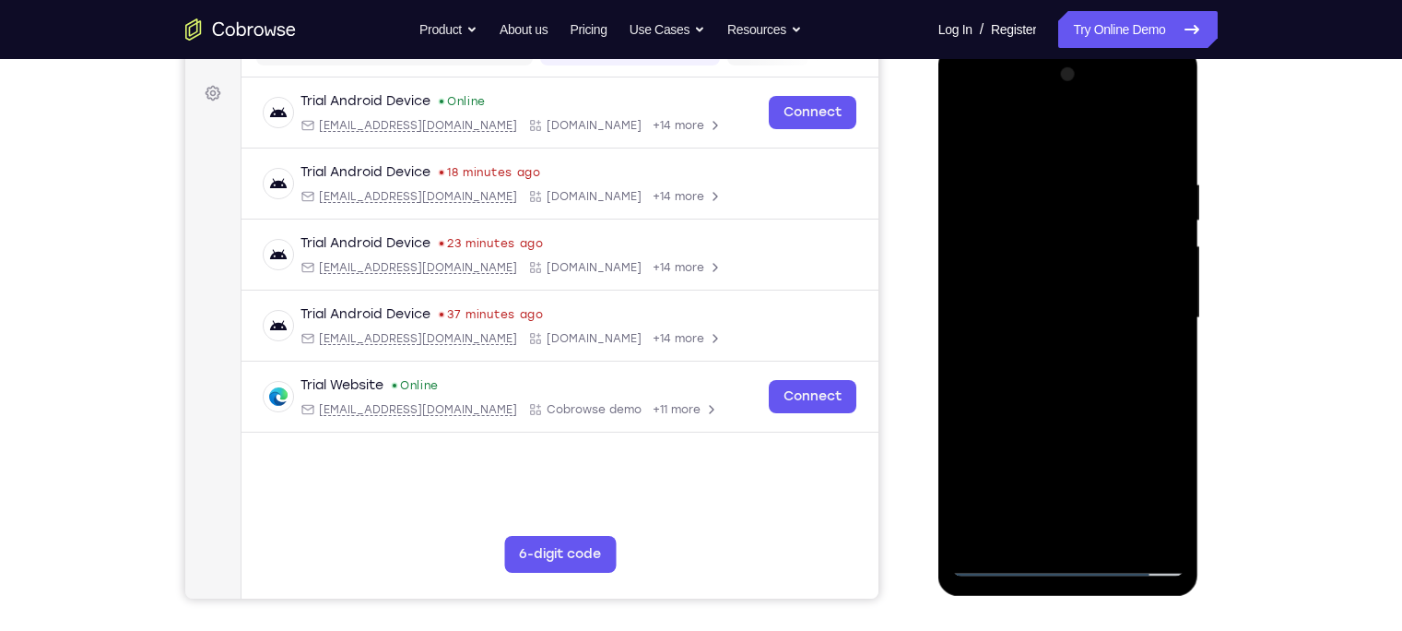
click at [1042, 373] on div at bounding box center [1068, 318] width 232 height 516
click at [1112, 493] on div at bounding box center [1068, 318] width 232 height 516
click at [1069, 420] on div at bounding box center [1068, 318] width 232 height 516
click at [972, 130] on div at bounding box center [1068, 318] width 232 height 516
click at [980, 493] on div at bounding box center [1068, 318] width 232 height 516
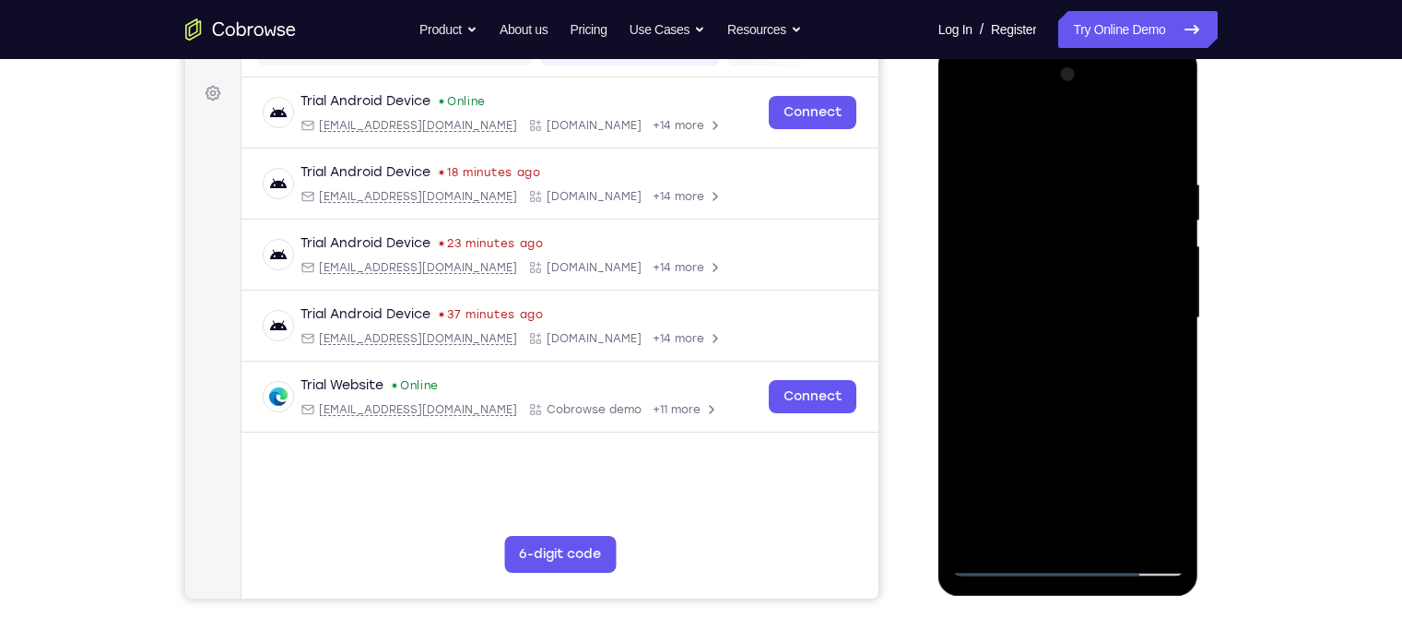
click at [980, 493] on div at bounding box center [1068, 318] width 232 height 516
click at [1050, 183] on div at bounding box center [1068, 318] width 232 height 516
click at [1112, 233] on div at bounding box center [1068, 318] width 232 height 516
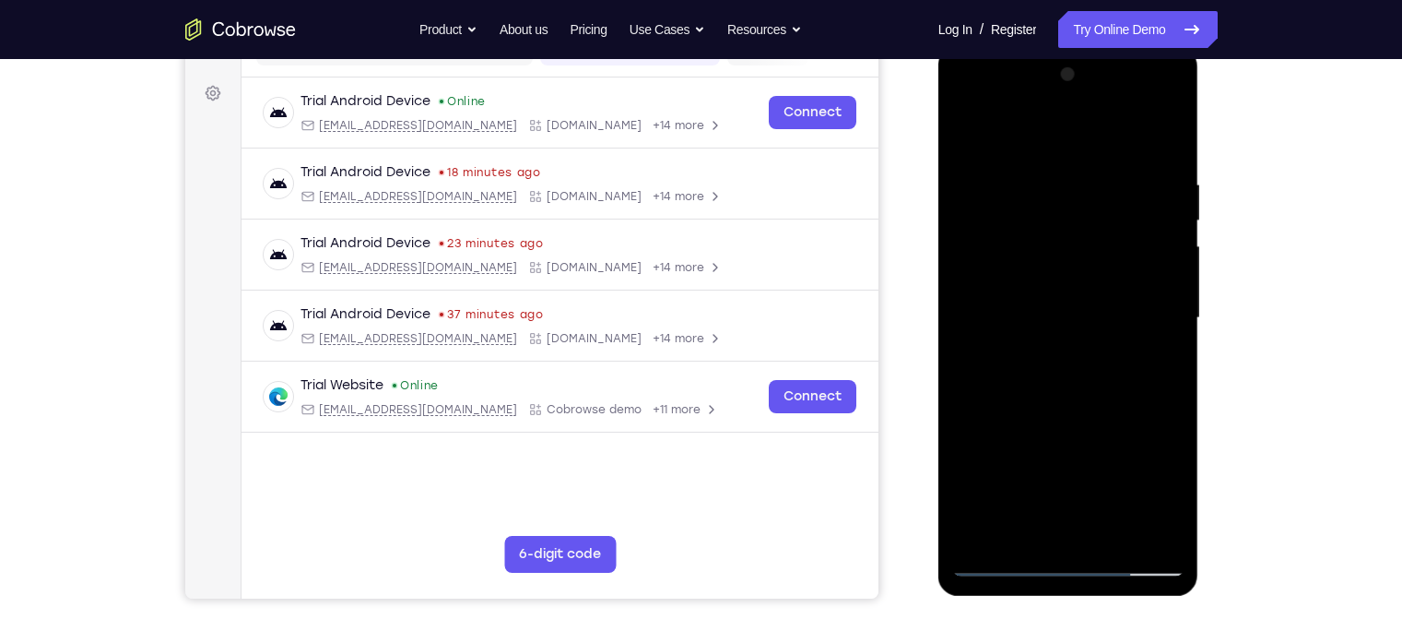
click at [1112, 233] on div at bounding box center [1068, 318] width 232 height 516
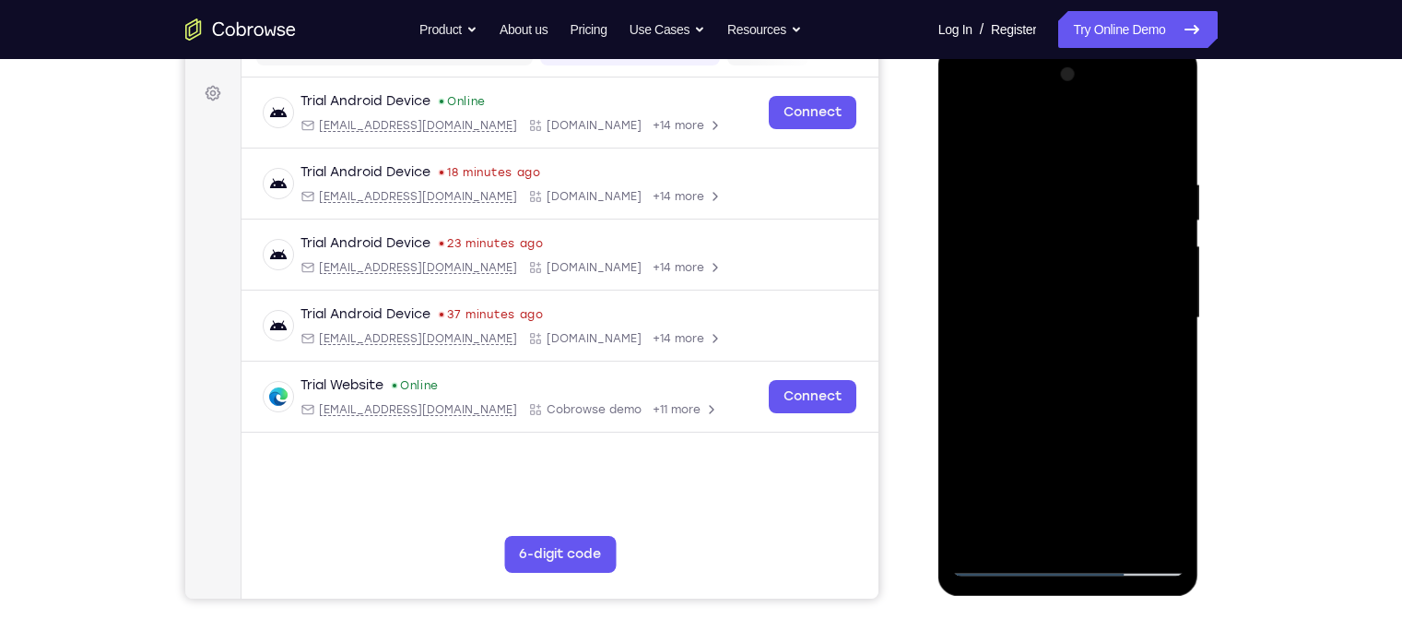
click at [1112, 258] on div at bounding box center [1068, 318] width 232 height 516
click at [1112, 266] on div at bounding box center [1068, 318] width 232 height 516
click at [1112, 269] on div at bounding box center [1068, 318] width 232 height 516
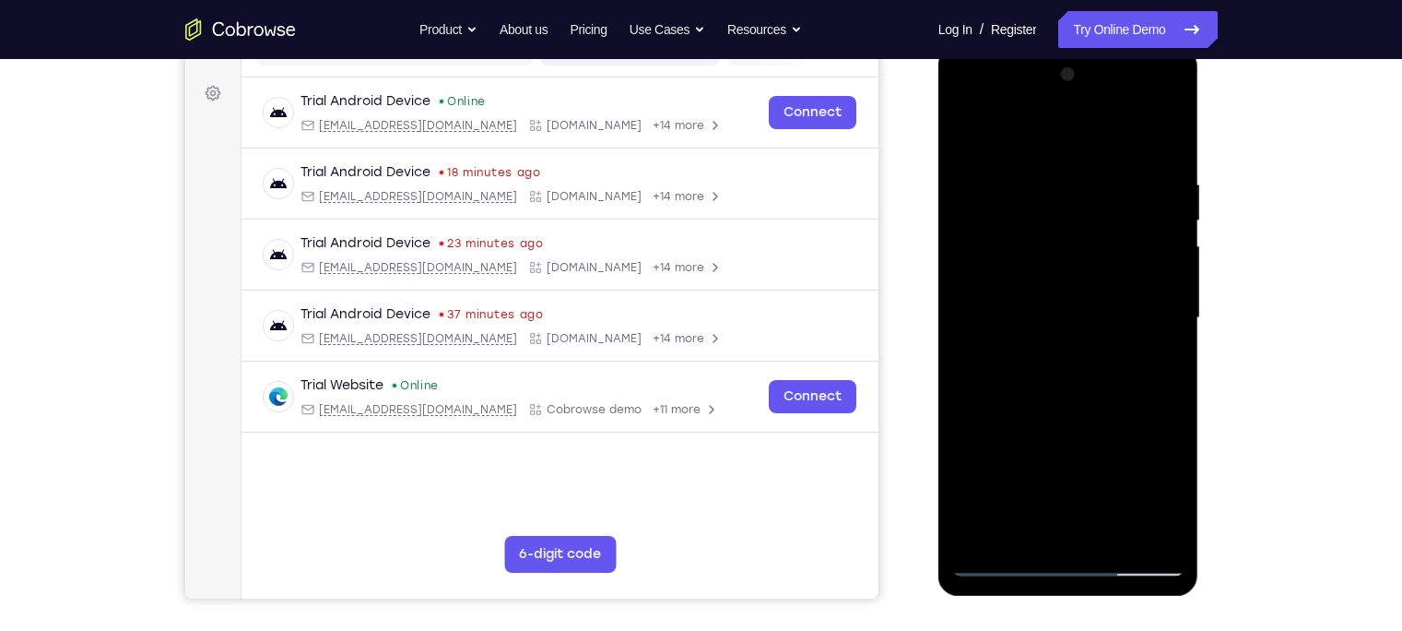
click at [1112, 269] on div at bounding box center [1068, 318] width 232 height 516
click at [965, 300] on div at bounding box center [1068, 318] width 232 height 516
click at [1112, 325] on div at bounding box center [1068, 318] width 232 height 516
click at [1020, 142] on div at bounding box center [1068, 318] width 232 height 516
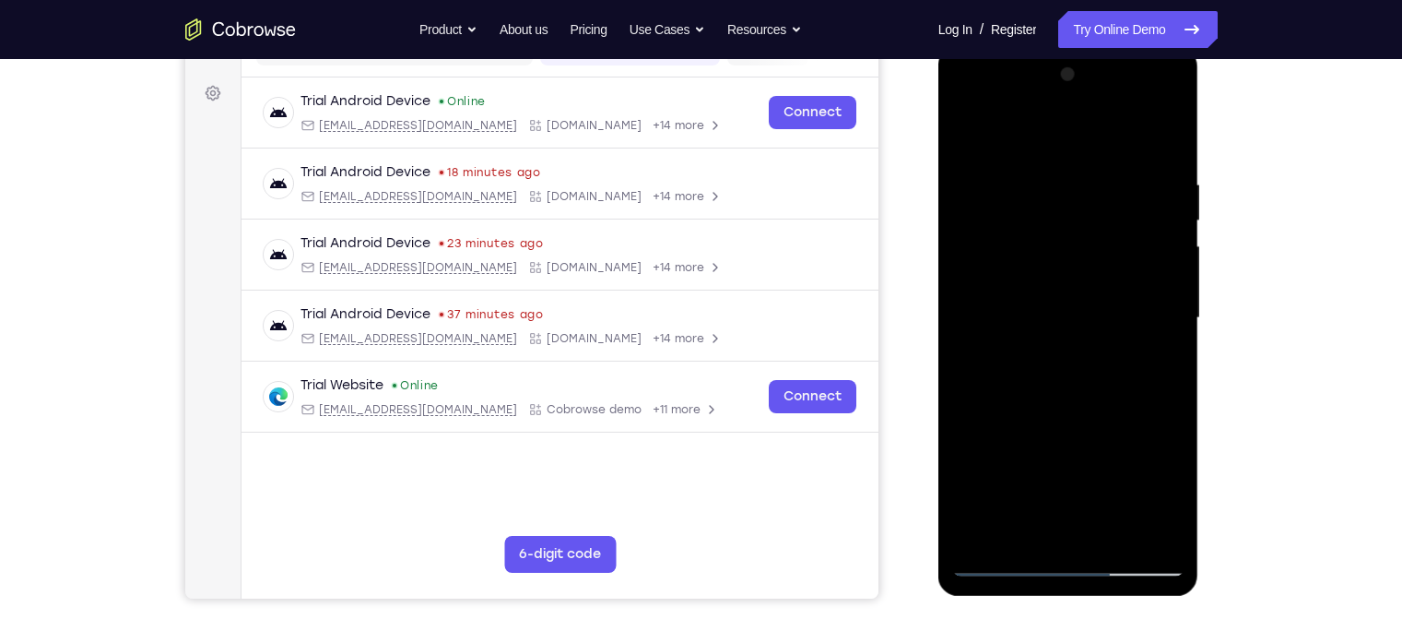
click at [989, 183] on div at bounding box center [1068, 318] width 232 height 516
click at [989, 493] on div at bounding box center [1068, 318] width 232 height 516
click at [1112, 312] on div at bounding box center [1068, 318] width 232 height 516
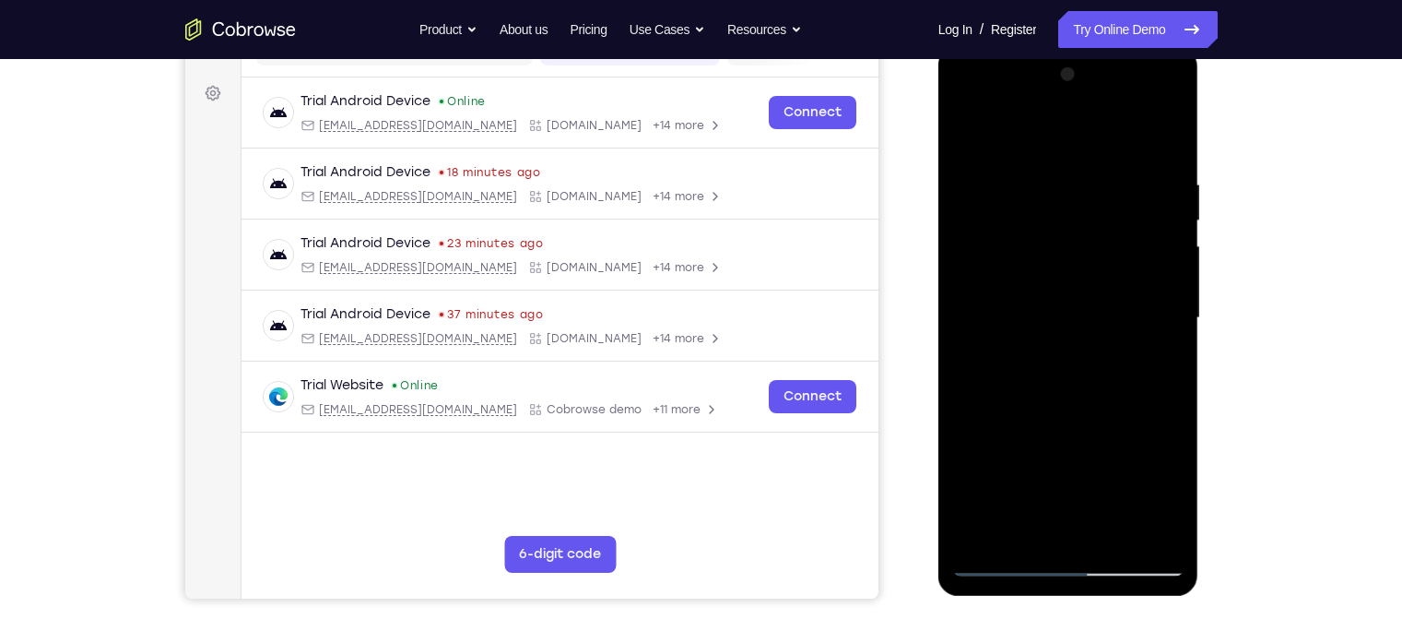
click at [1112, 312] on div at bounding box center [1068, 318] width 232 height 516
click at [980, 493] on div at bounding box center [1068, 318] width 232 height 516
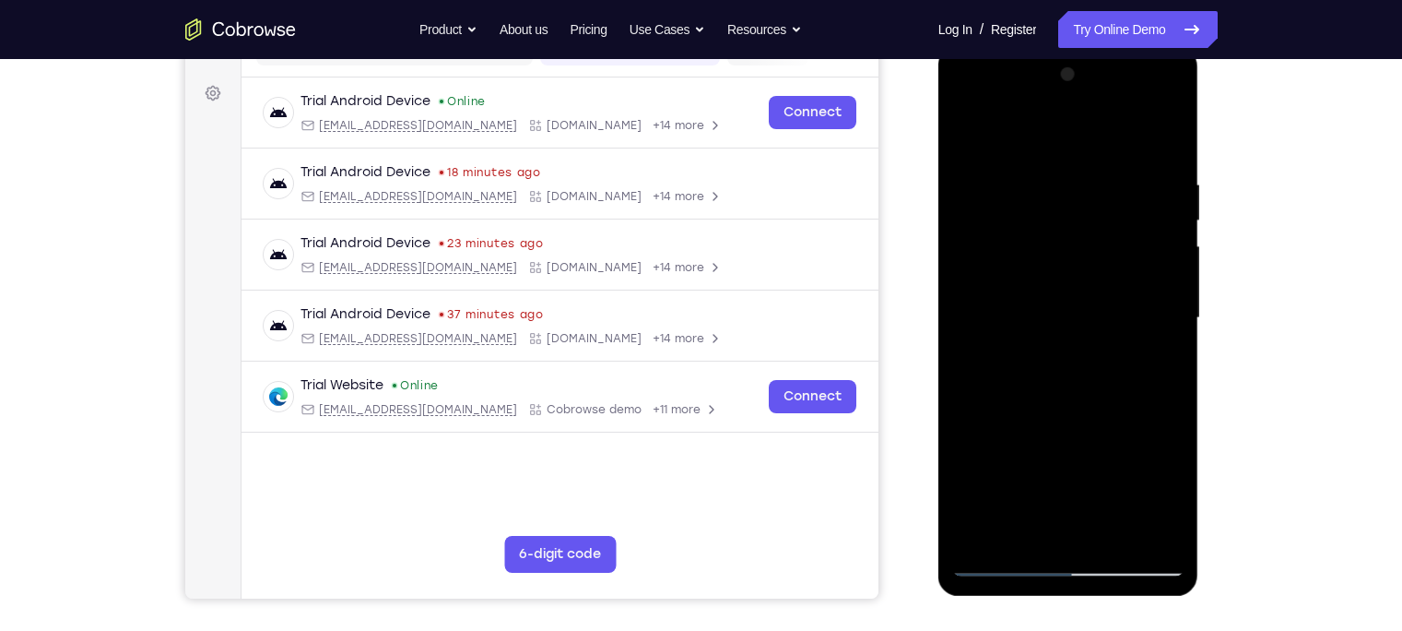
click at [980, 493] on div at bounding box center [1068, 318] width 232 height 516
click at [1104, 493] on div at bounding box center [1068, 318] width 232 height 516
click at [971, 137] on div at bounding box center [1068, 318] width 232 height 516
click at [1030, 165] on div at bounding box center [1068, 318] width 232 height 516
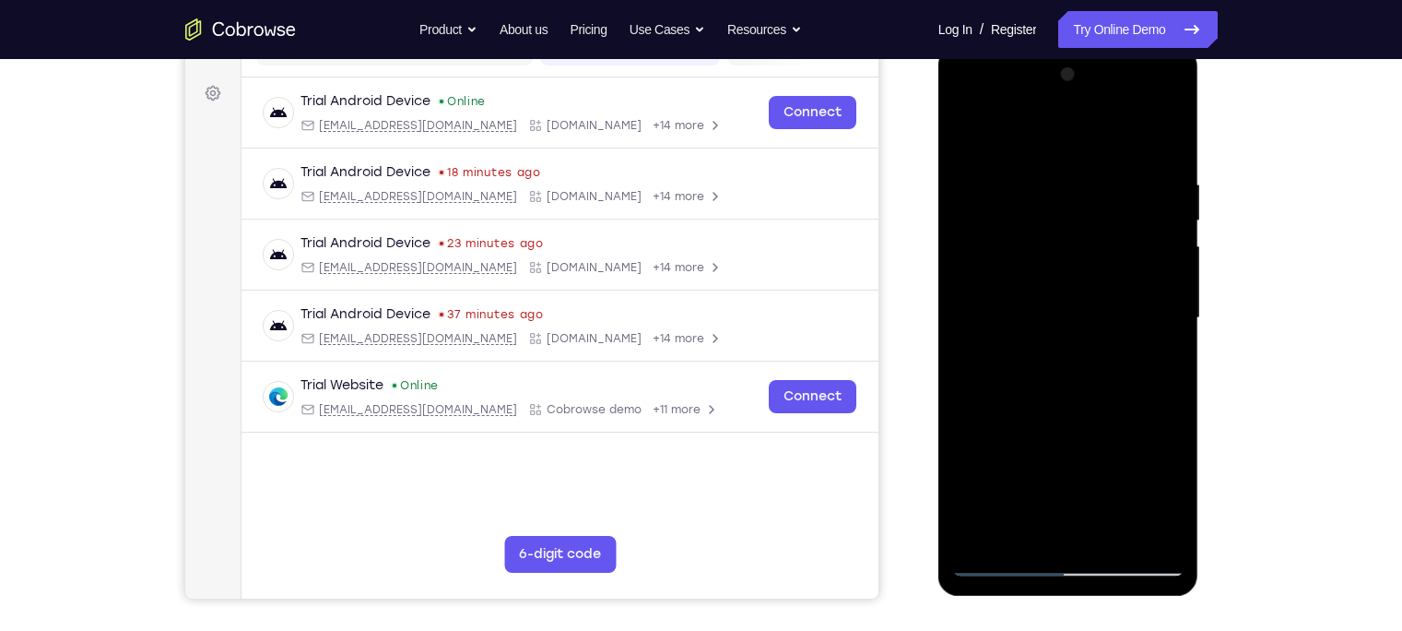
click at [1112, 147] on div at bounding box center [1068, 318] width 232 height 516
click at [1112, 169] on div at bounding box center [1068, 318] width 232 height 516
click at [1112, 144] on div at bounding box center [1068, 318] width 232 height 516
drag, startPoint x: 1140, startPoint y: 154, endPoint x: 1012, endPoint y: 189, distance: 132.0
click at [1012, 189] on div at bounding box center [1068, 318] width 232 height 516
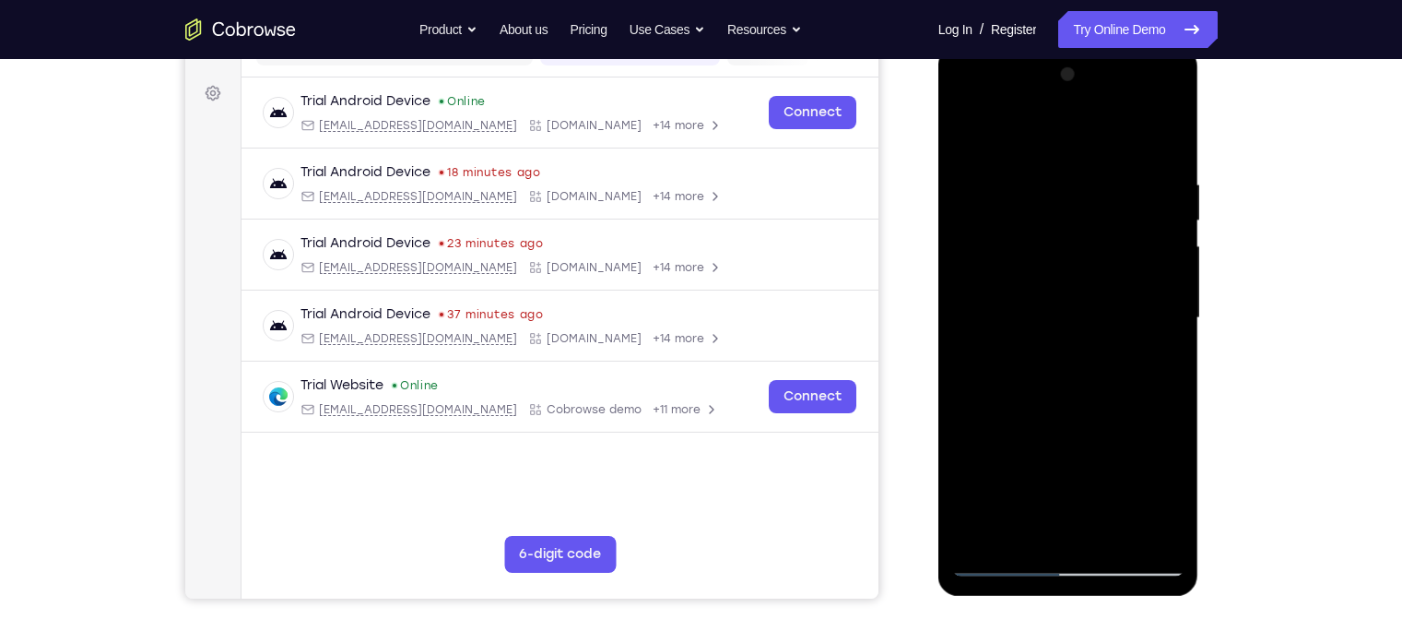
click at [1082, 185] on div at bounding box center [1068, 318] width 232 height 516
click at [1112, 137] on div at bounding box center [1068, 318] width 232 height 516
